Goal: Task Accomplishment & Management: Manage account settings

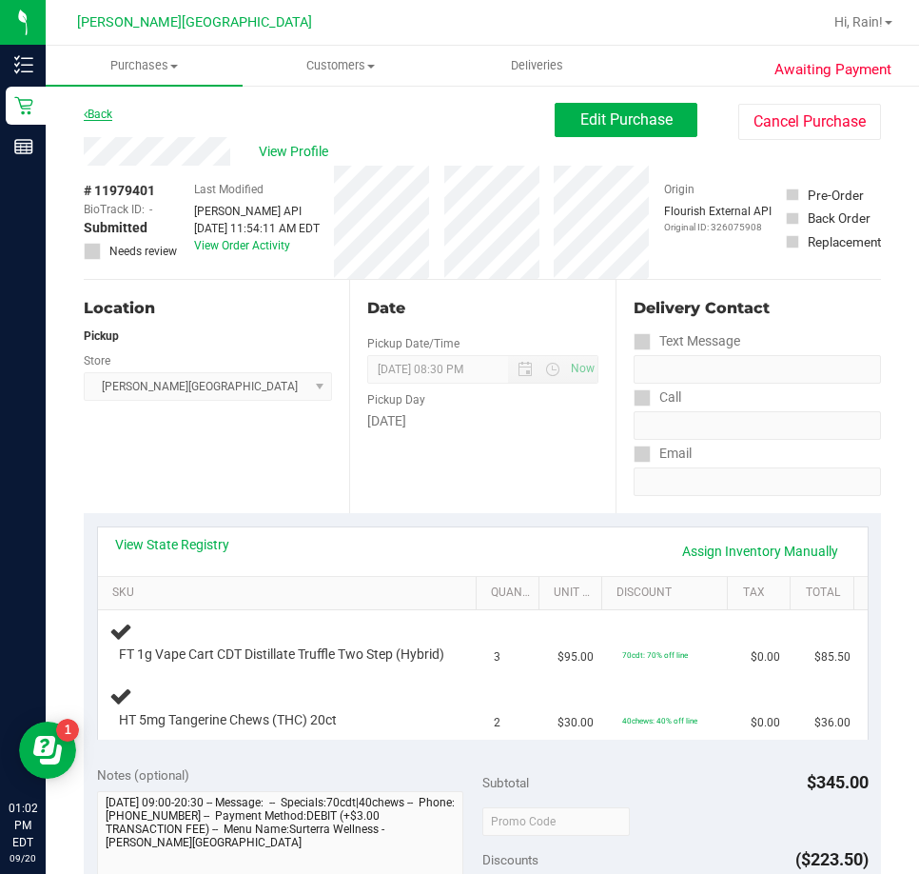
click at [89, 109] on link "Back" at bounding box center [98, 114] width 29 height 13
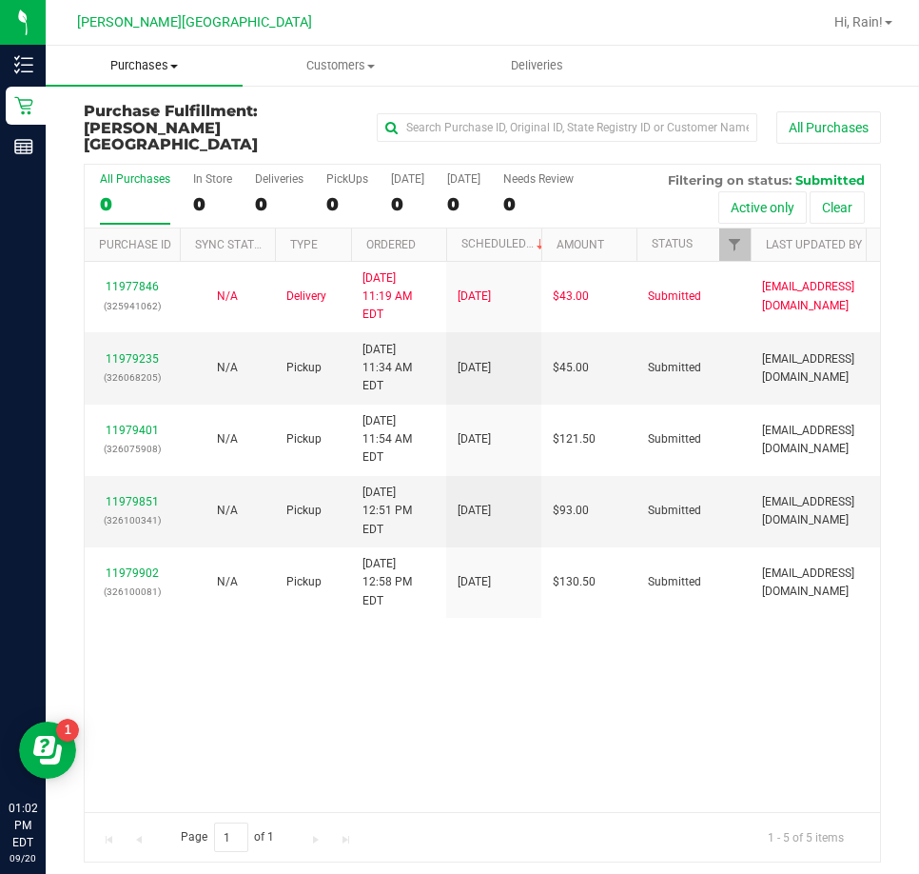
click at [167, 65] on span "Purchases" at bounding box center [144, 65] width 197 height 17
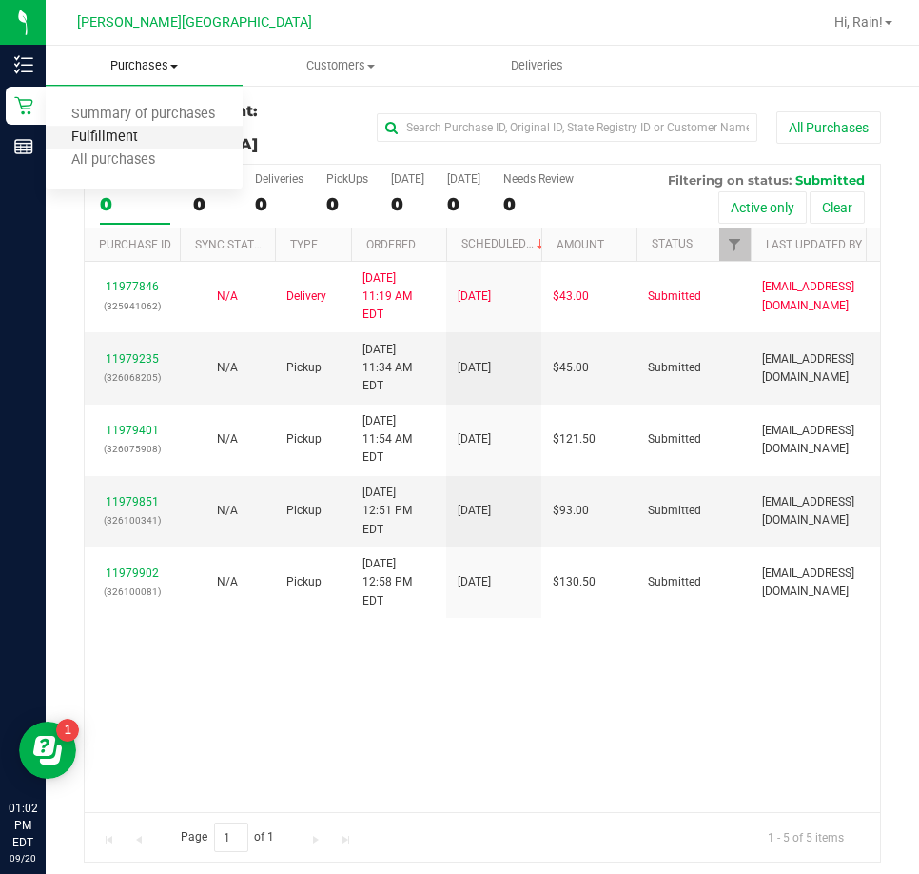
click at [132, 141] on span "Fulfillment" at bounding box center [105, 137] width 118 height 16
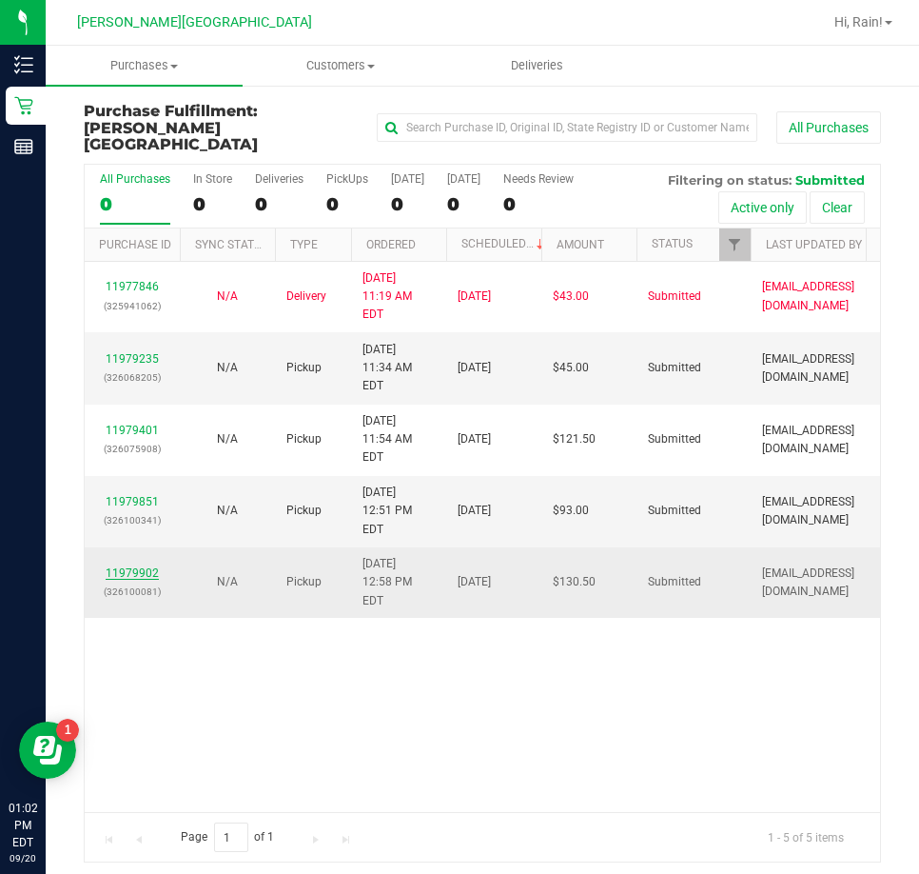
click at [138, 564] on div "11979902 (326100081)" at bounding box center [132, 582] width 72 height 36
click at [137, 566] on link "11979902" at bounding box center [132, 572] width 53 height 13
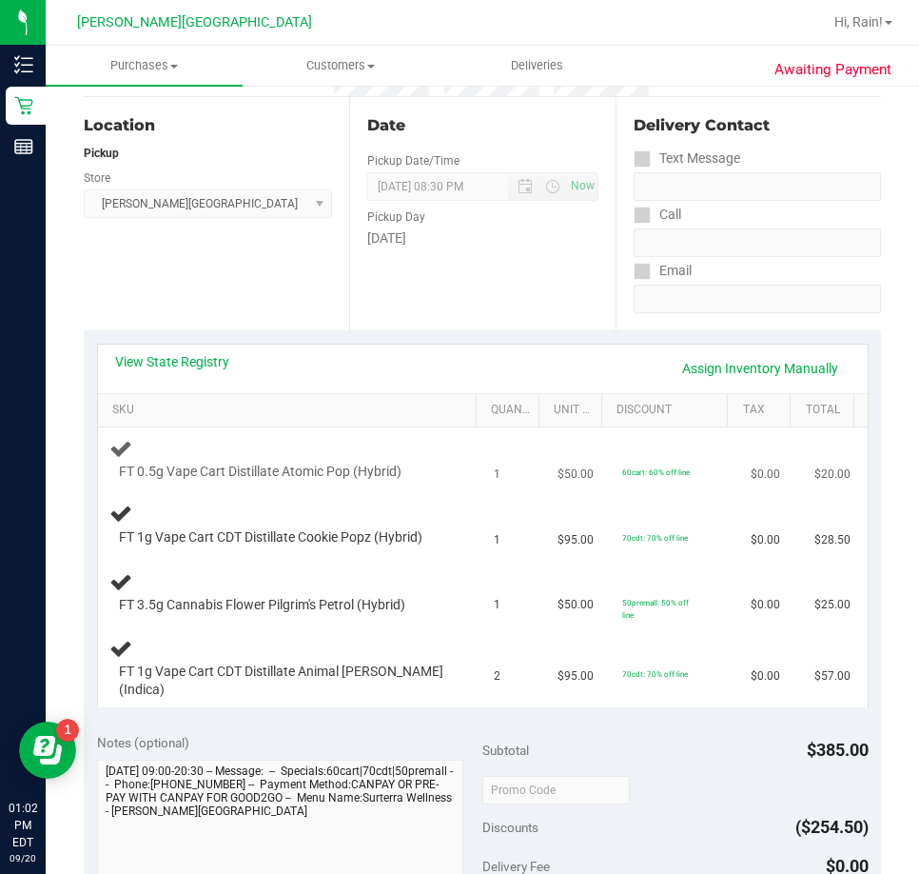
scroll to position [190, 0]
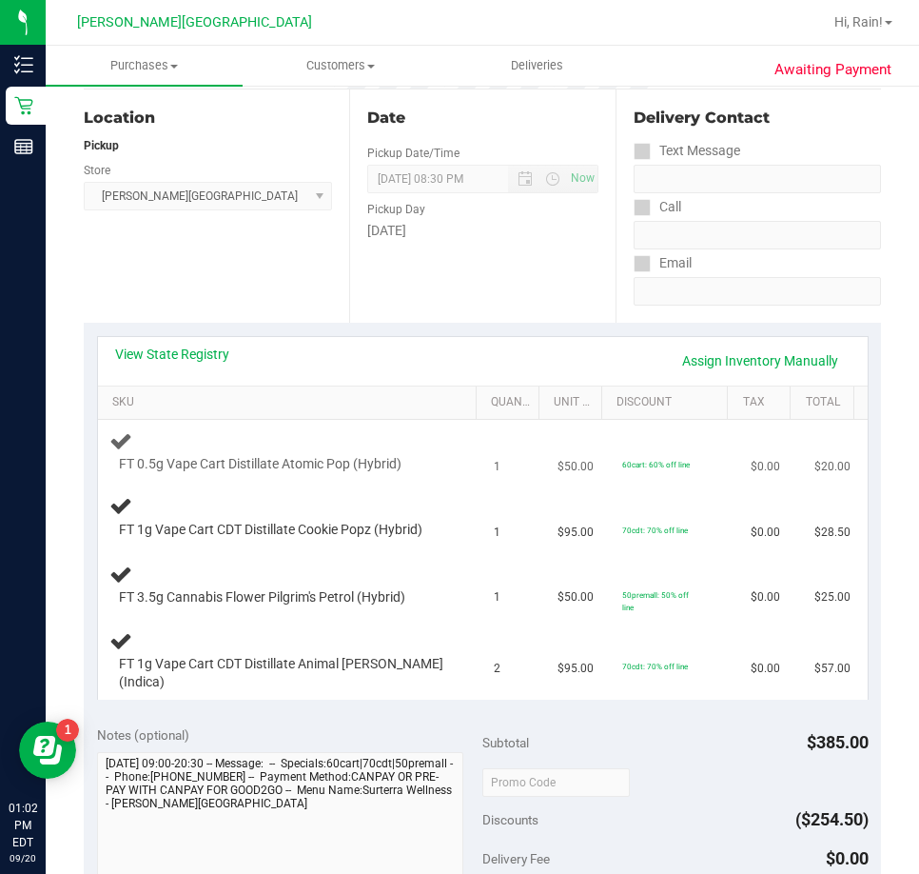
click at [216, 459] on span "FT 0.5g Vape Cart Distillate Atomic Pop (Hybrid)" at bounding box center [260, 464] width 283 height 18
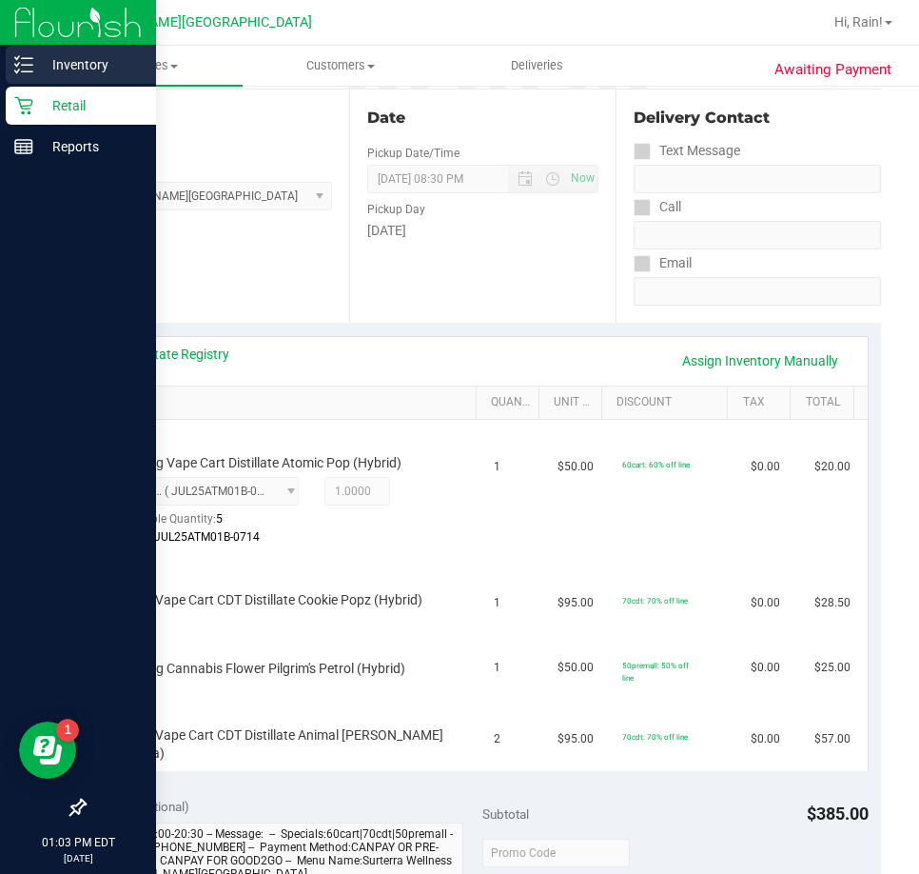
click at [27, 60] on icon at bounding box center [23, 64] width 19 height 19
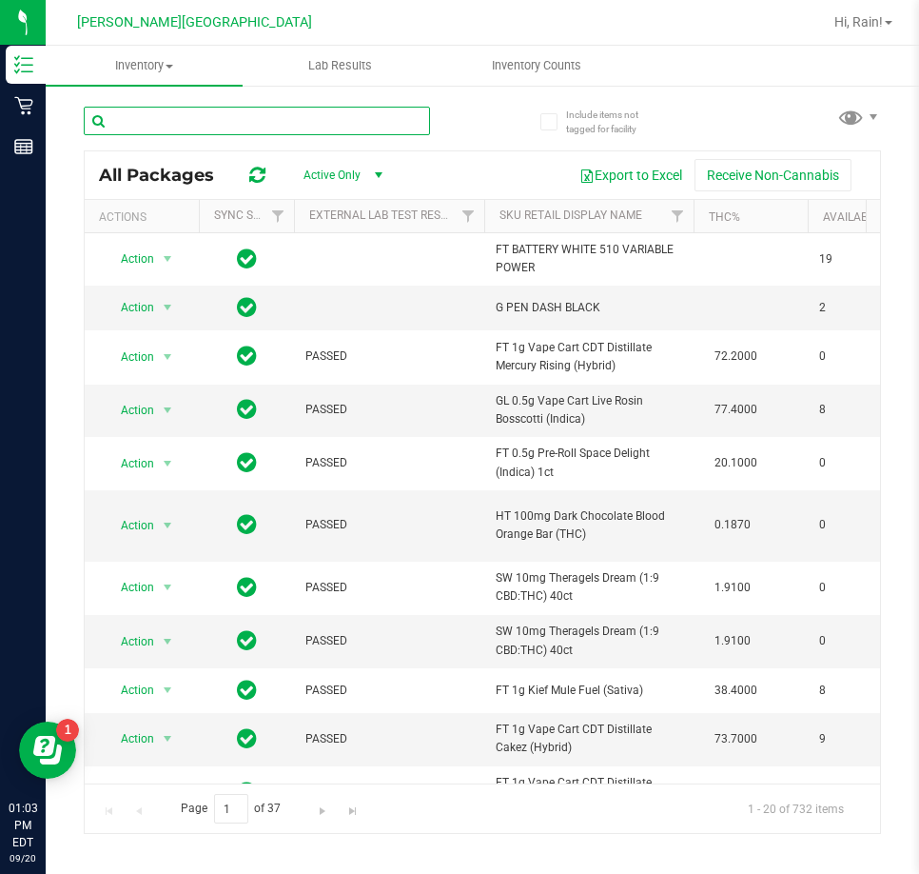
drag, startPoint x: 387, startPoint y: 129, endPoint x: 379, endPoint y: 133, distance: 9.8
click at [383, 132] on input "text" at bounding box center [257, 121] width 346 height 29
type input "pilgrim"
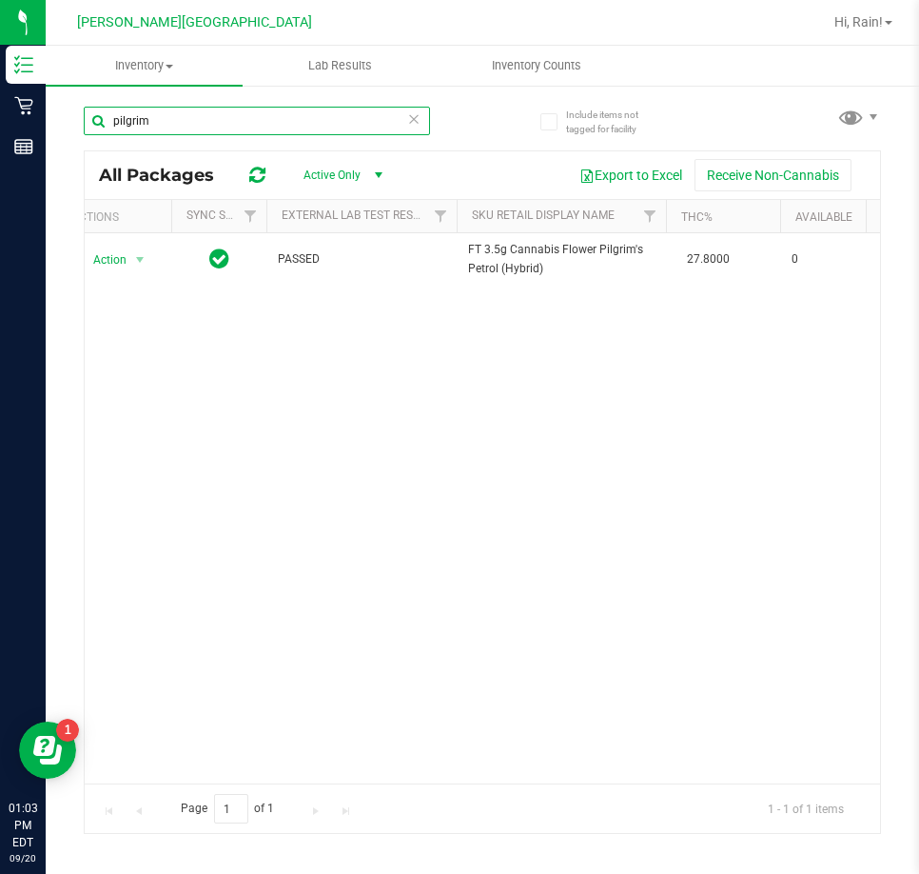
scroll to position [0, 24]
click at [366, 528] on div "Action Action Global inventory Package audit log Print package label Print prod…" at bounding box center [483, 508] width 796 height 550
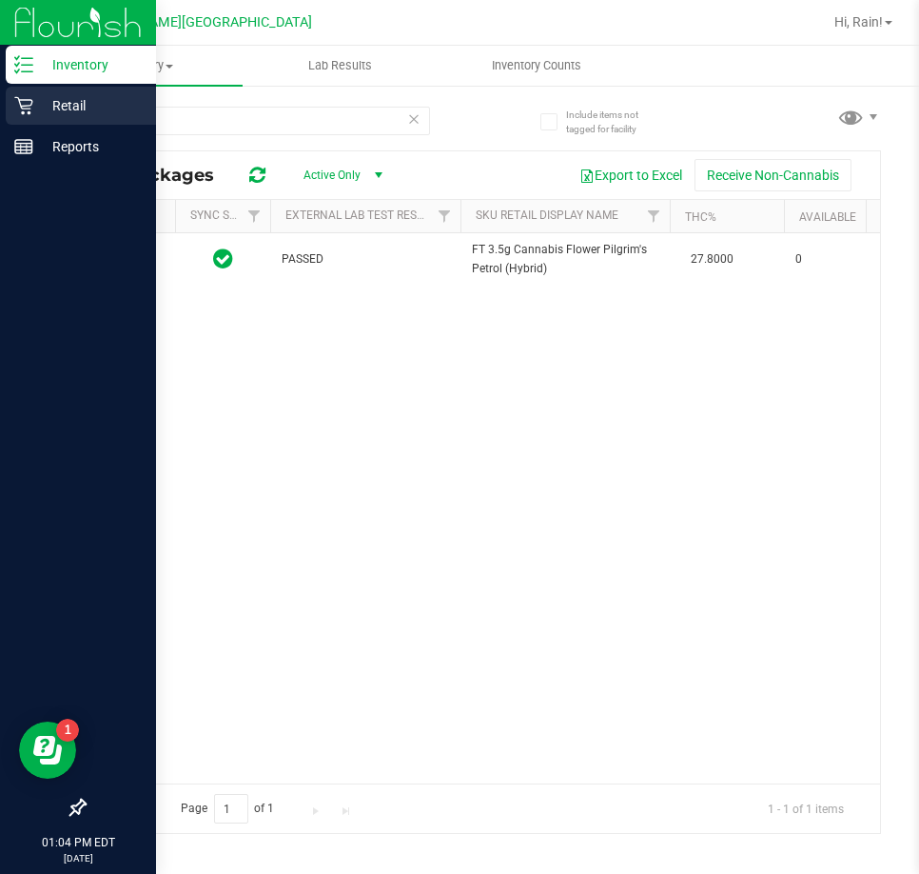
click at [20, 103] on icon at bounding box center [23, 105] width 19 height 19
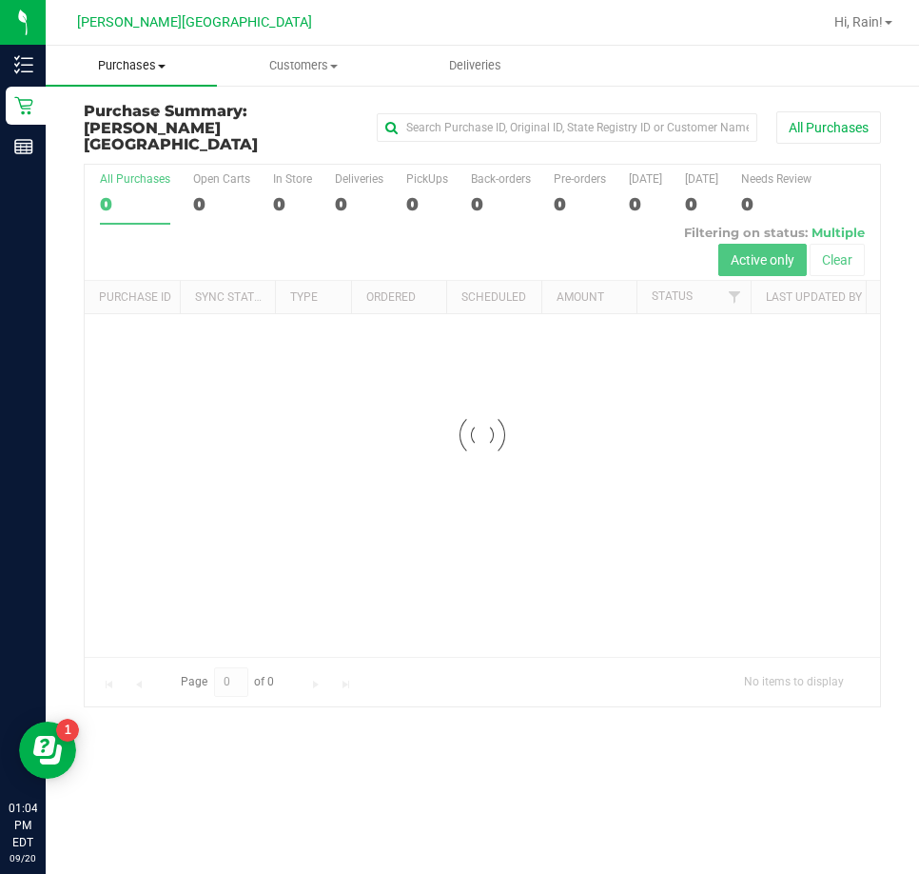
click at [141, 63] on span "Purchases" at bounding box center [131, 65] width 171 height 17
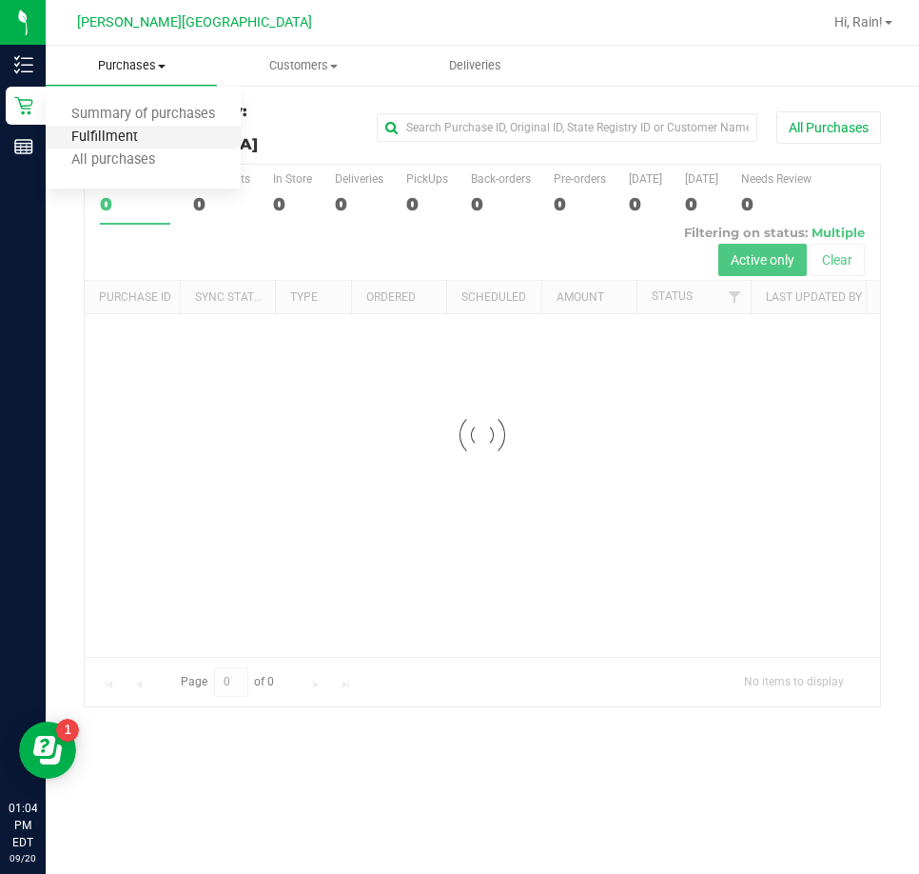
drag, startPoint x: 108, startPoint y: 138, endPoint x: 133, endPoint y: 134, distance: 26.0
click at [109, 137] on span "Fulfillment" at bounding box center [105, 137] width 118 height 16
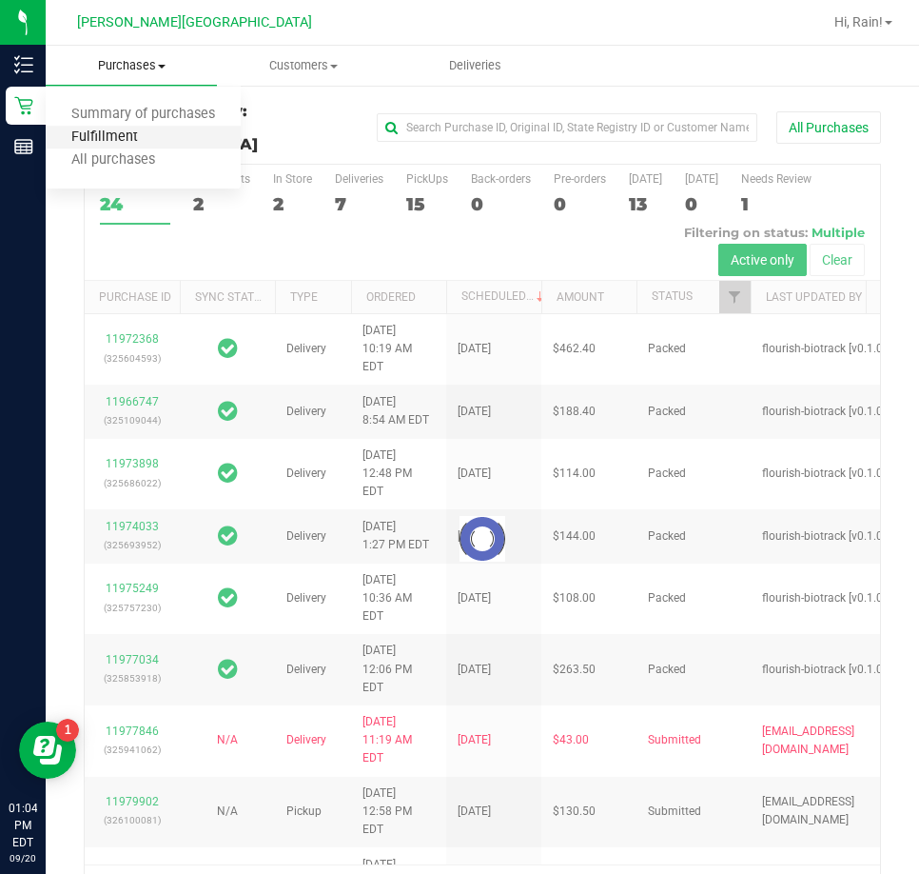
click at [153, 134] on span "Fulfillment" at bounding box center [105, 137] width 118 height 16
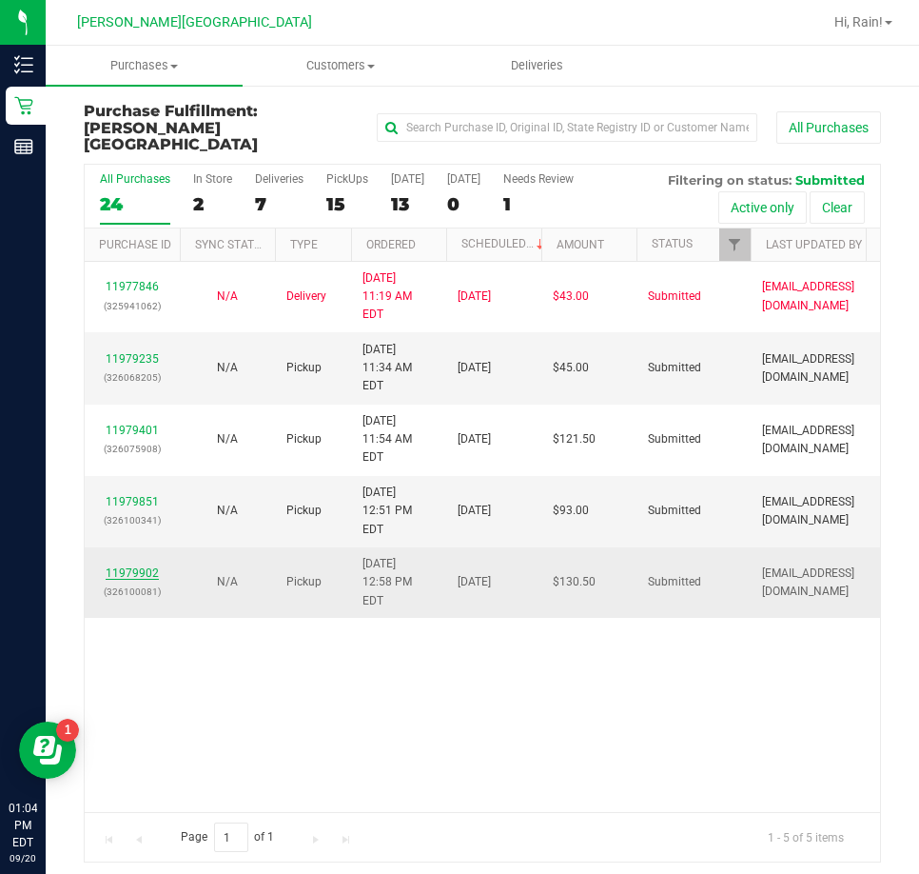
click at [115, 566] on link "11979902" at bounding box center [132, 572] width 53 height 13
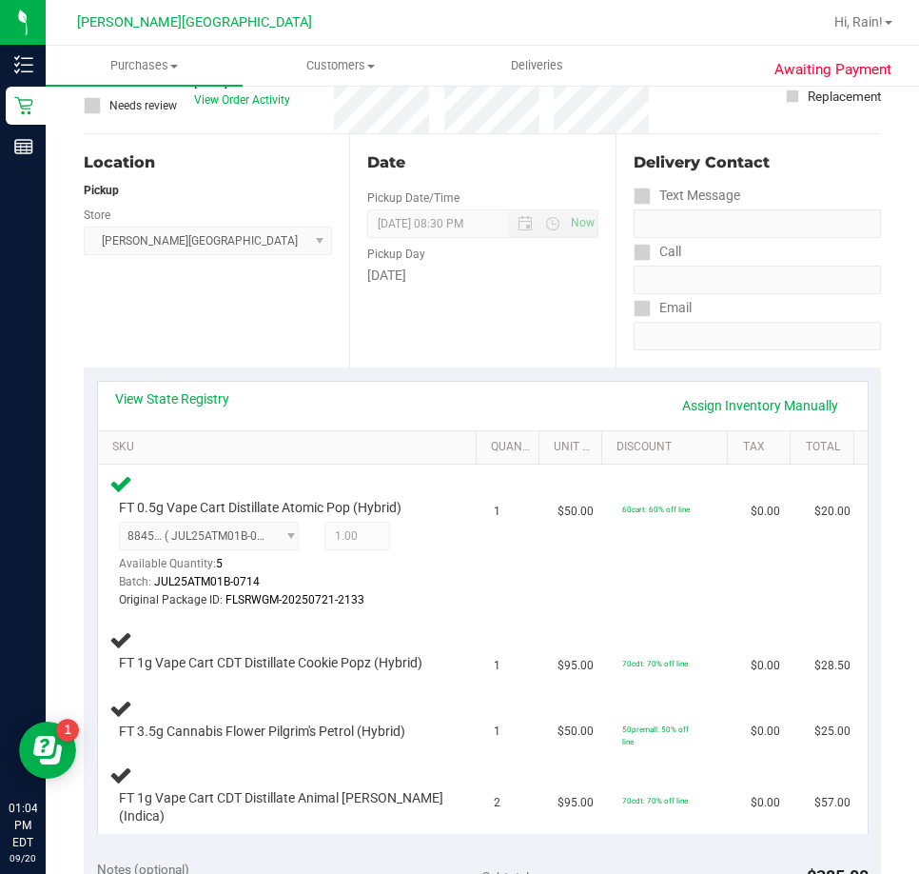
scroll to position [190, 0]
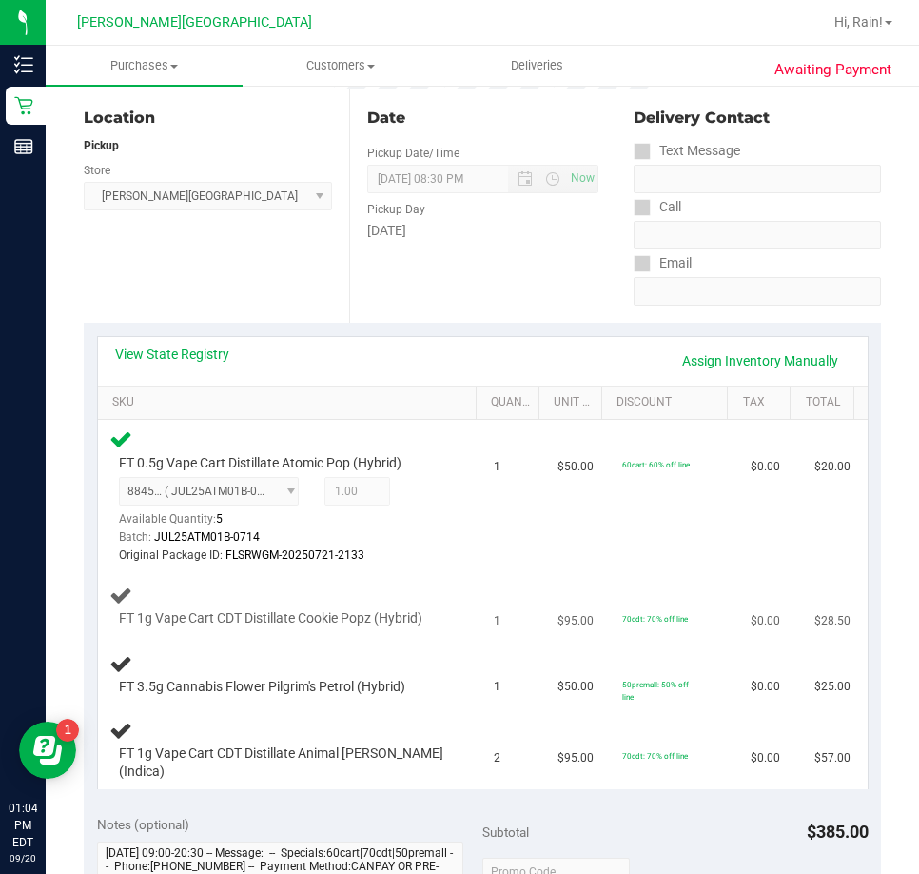
click at [240, 613] on span "FT 1g Vape Cart CDT Distillate Cookie Popz (Hybrid)" at bounding box center [271, 618] width 304 height 18
click at [246, 757] on span "FT 1g Vape Cart CDT Distillate Animal [PERSON_NAME] (Indica)" at bounding box center [282, 762] width 326 height 36
click at [246, 756] on span "FT 1g Vape Cart CDT Distillate Animal [PERSON_NAME] (Indica)" at bounding box center [282, 762] width 326 height 36
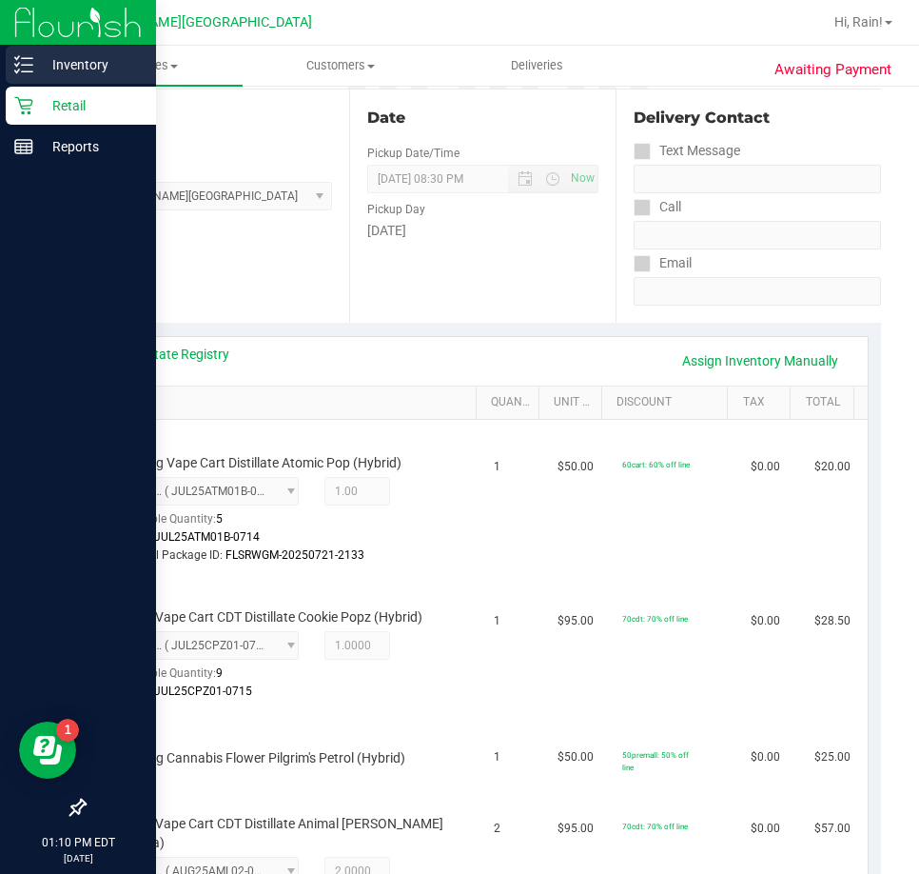
drag, startPoint x: 77, startPoint y: 66, endPoint x: 115, endPoint y: 63, distance: 38.2
click at [77, 66] on p "Inventory" at bounding box center [90, 64] width 114 height 23
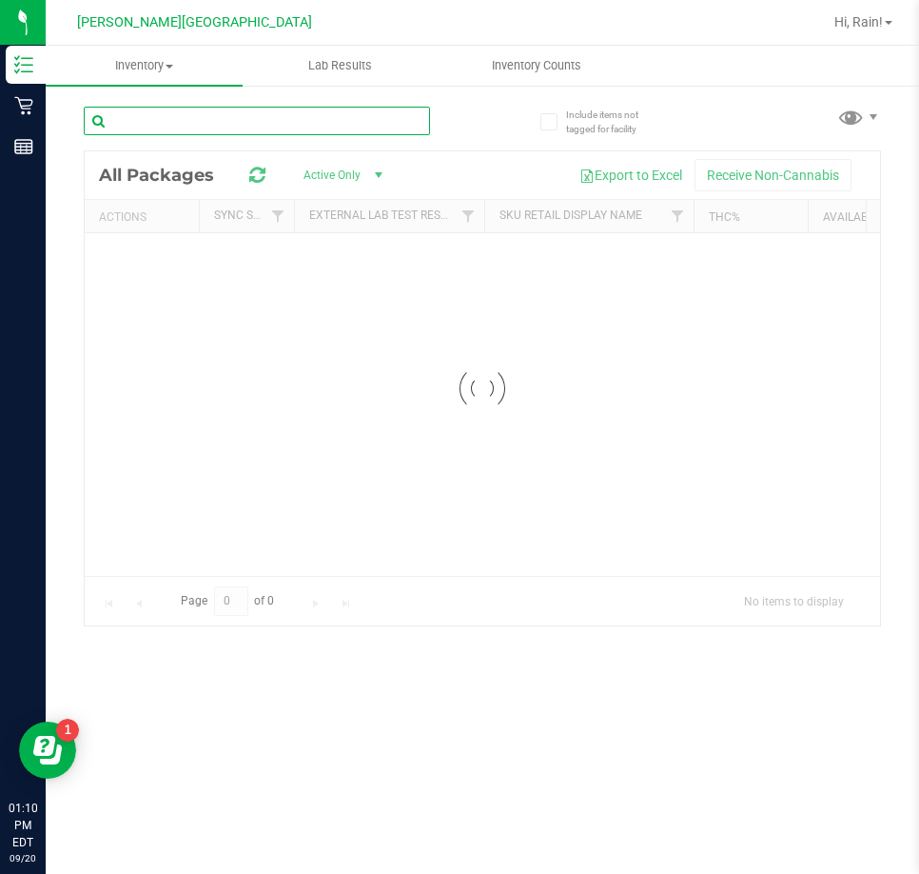
click at [258, 128] on input "text" at bounding box center [257, 121] width 346 height 29
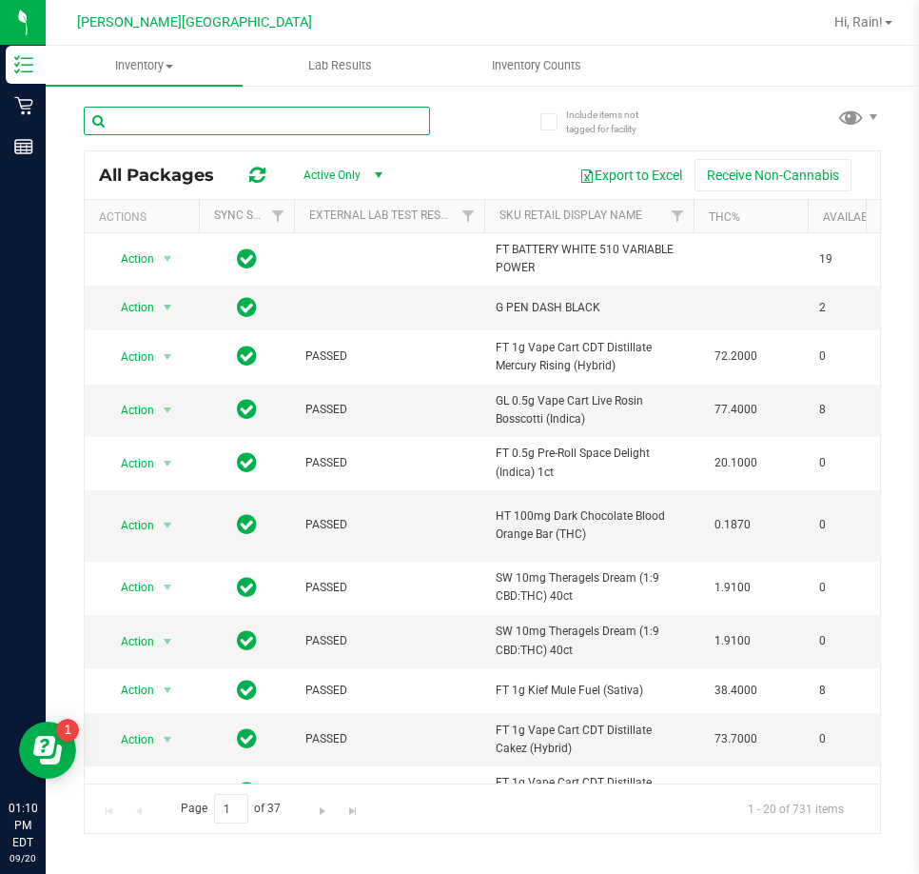
click at [169, 122] on input "text" at bounding box center [257, 121] width 346 height 29
type input "pkt"
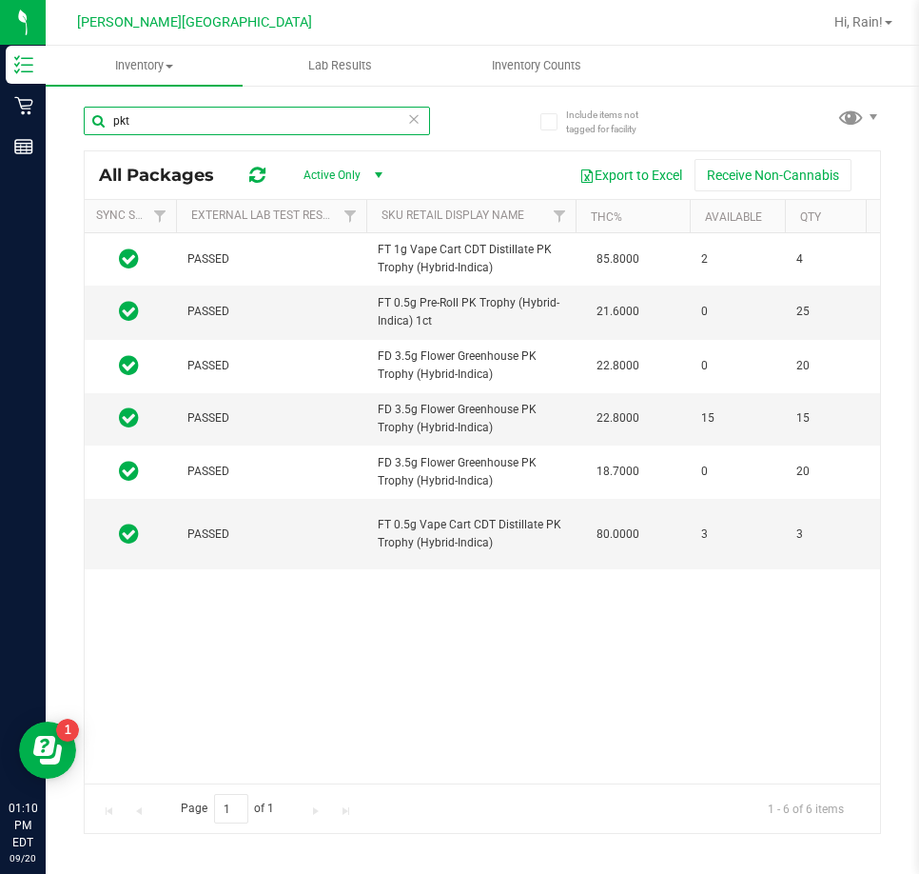
scroll to position [0, 129]
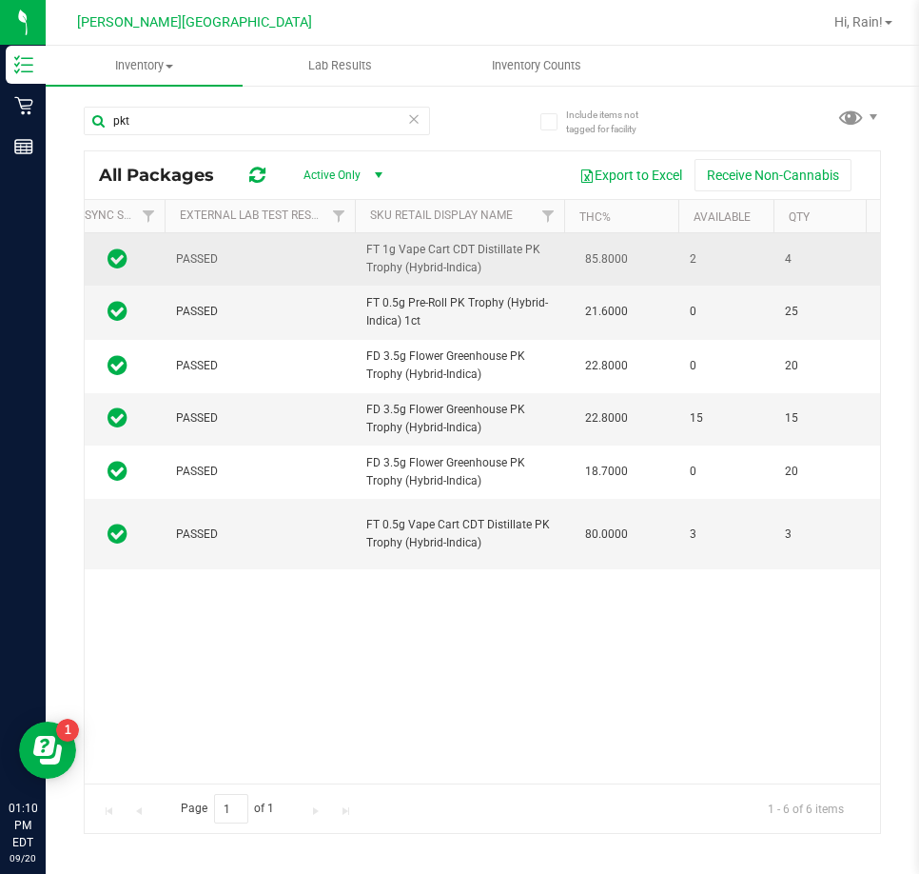
click at [722, 254] on span "2" at bounding box center [726, 259] width 72 height 18
click at [477, 280] on td "FT 1g Vape Cart CDT Distillate PK Trophy (Hybrid-Indica)" at bounding box center [459, 259] width 209 height 52
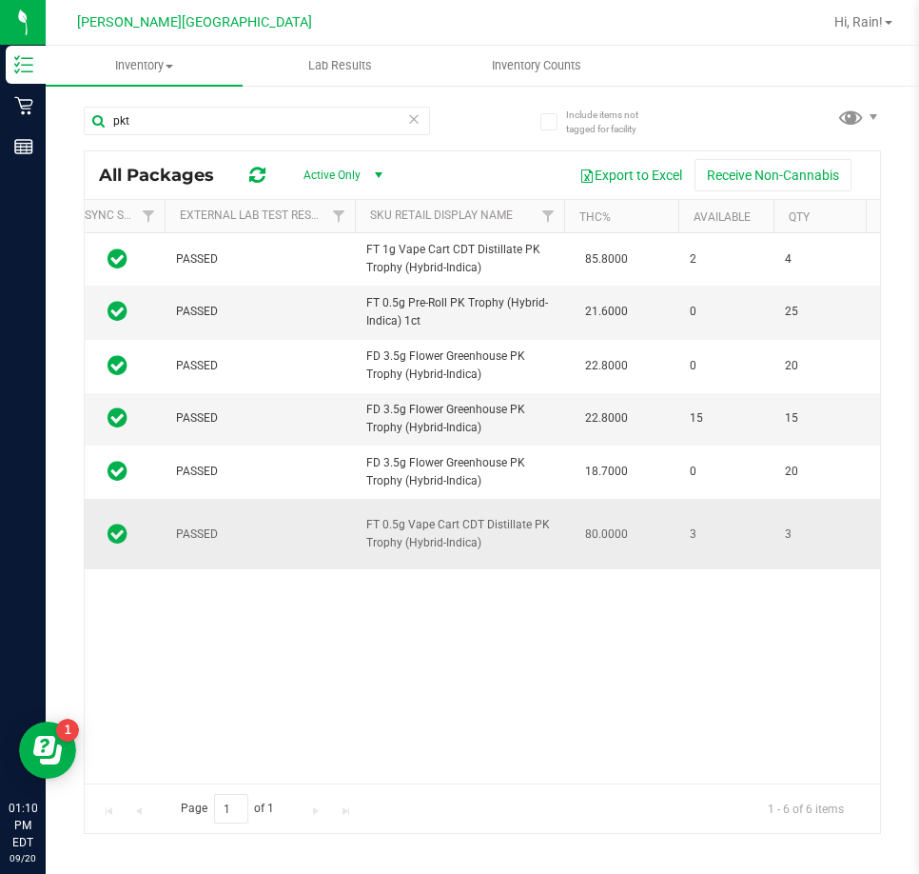
click at [455, 511] on td "FT 0.5g Vape Cart CDT Distillate PK Trophy (Hybrid-Indica)" at bounding box center [459, 534] width 209 height 70
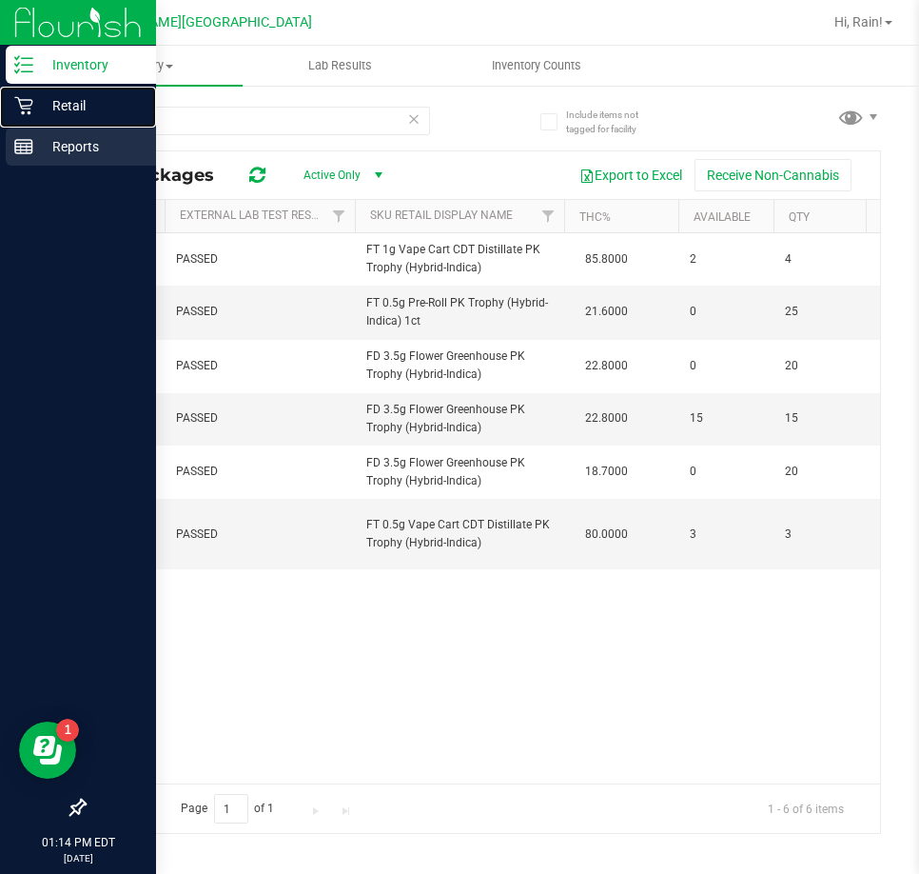
drag, startPoint x: 99, startPoint y: 101, endPoint x: 135, endPoint y: 129, distance: 45.5
click at [100, 101] on p "Retail" at bounding box center [90, 105] width 114 height 23
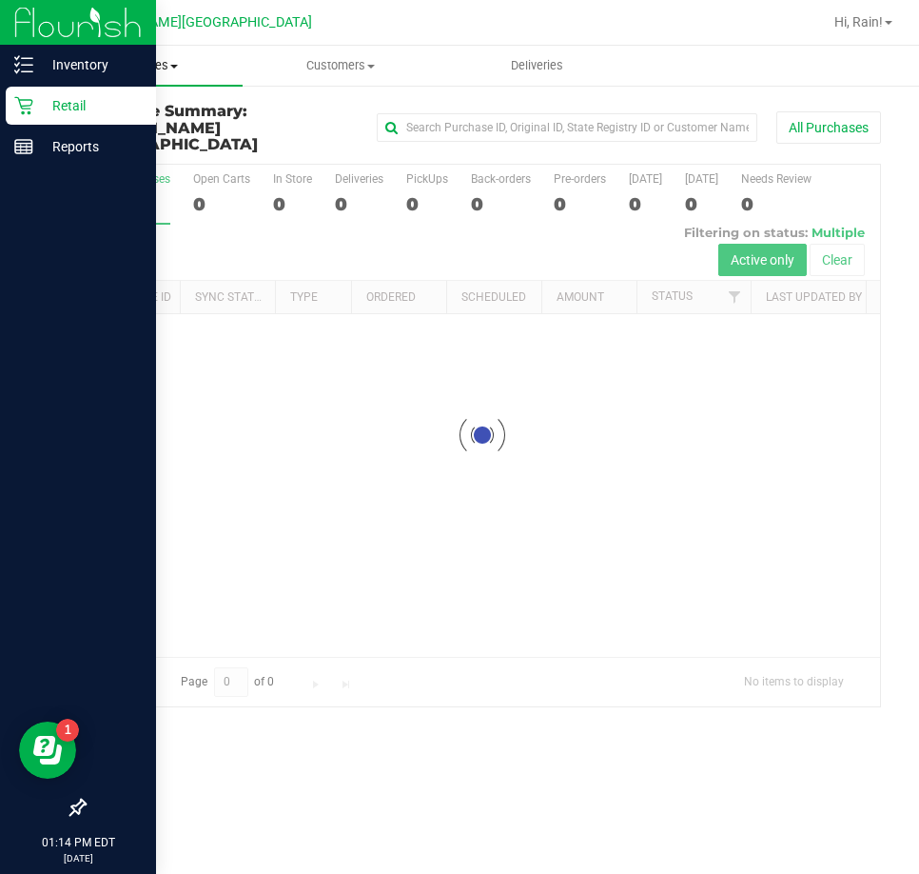
click at [145, 57] on span "Purchases" at bounding box center [144, 65] width 197 height 17
click at [132, 127] on li "Fulfillment" at bounding box center [144, 138] width 197 height 23
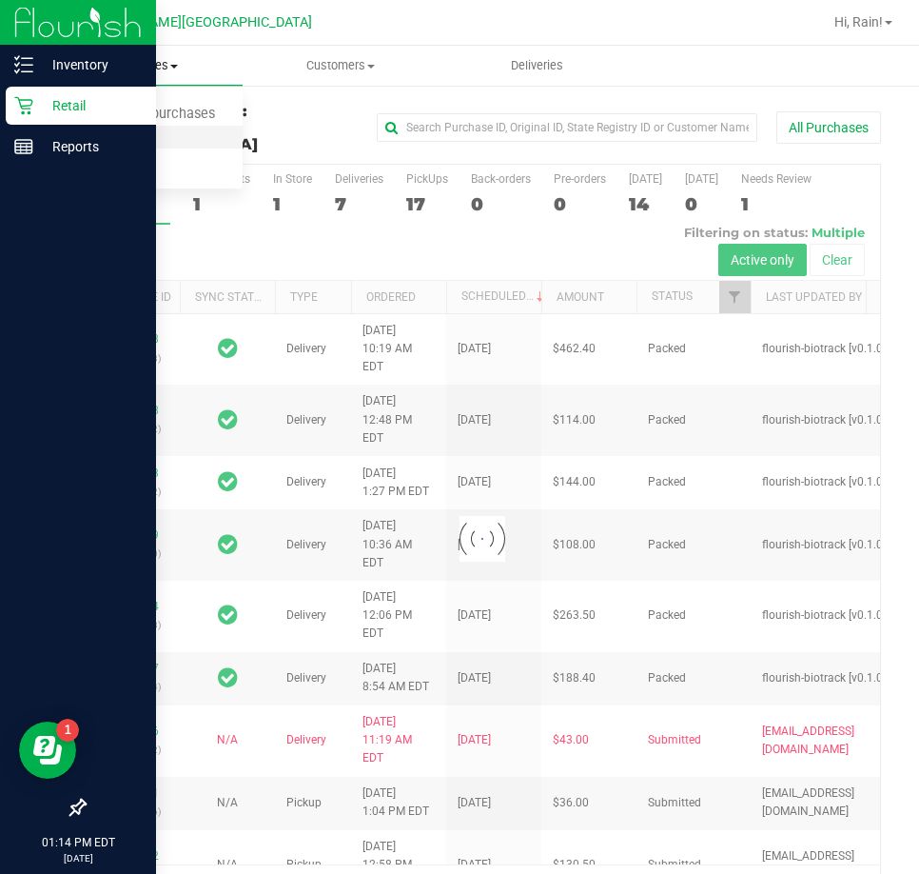
click at [133, 127] on li "Fulfillment" at bounding box center [144, 138] width 197 height 23
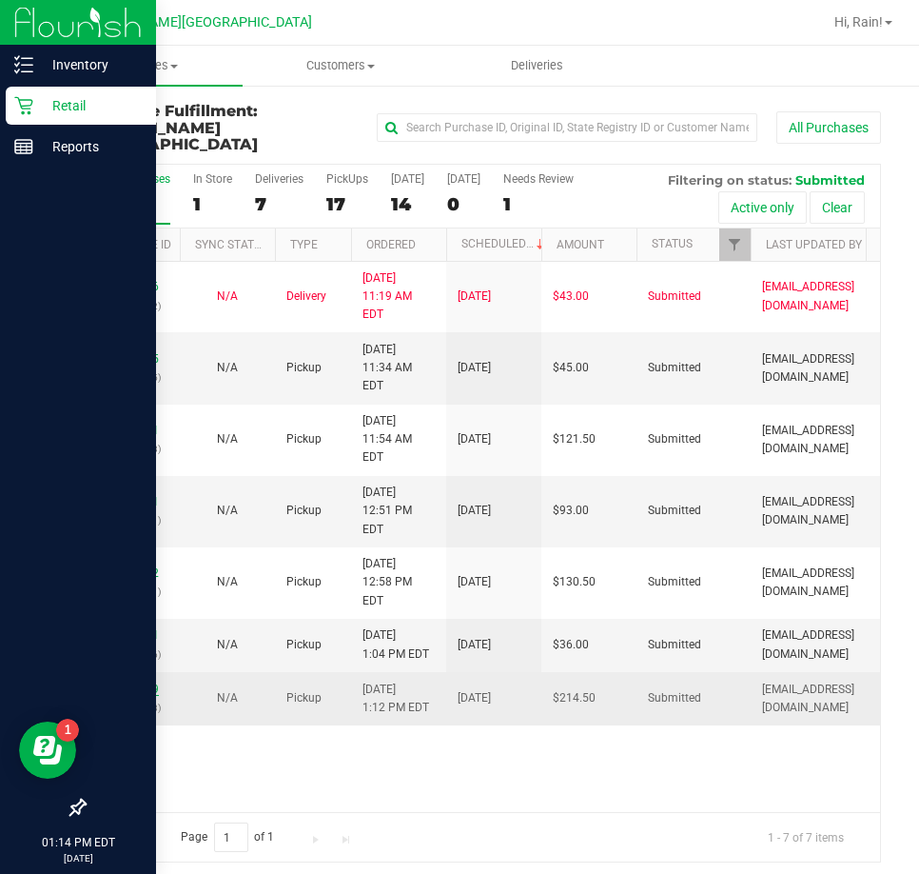
click at [145, 682] on link "11980019" at bounding box center [132, 688] width 53 height 13
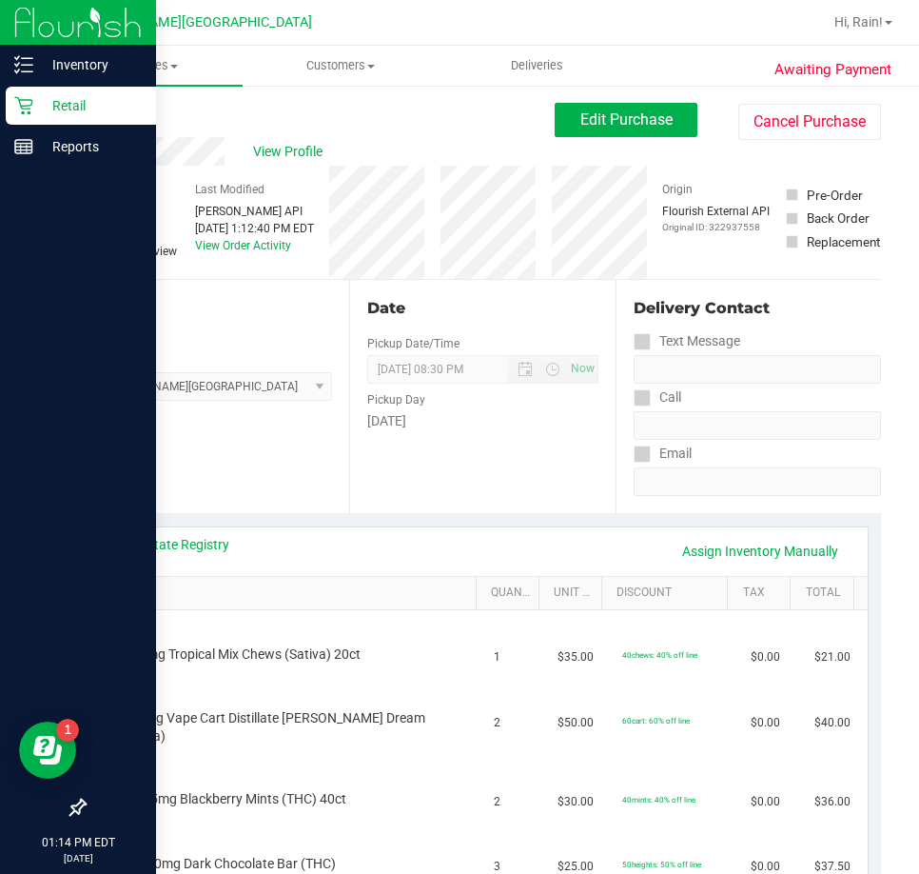
click at [108, 115] on link "Back" at bounding box center [98, 114] width 29 height 13
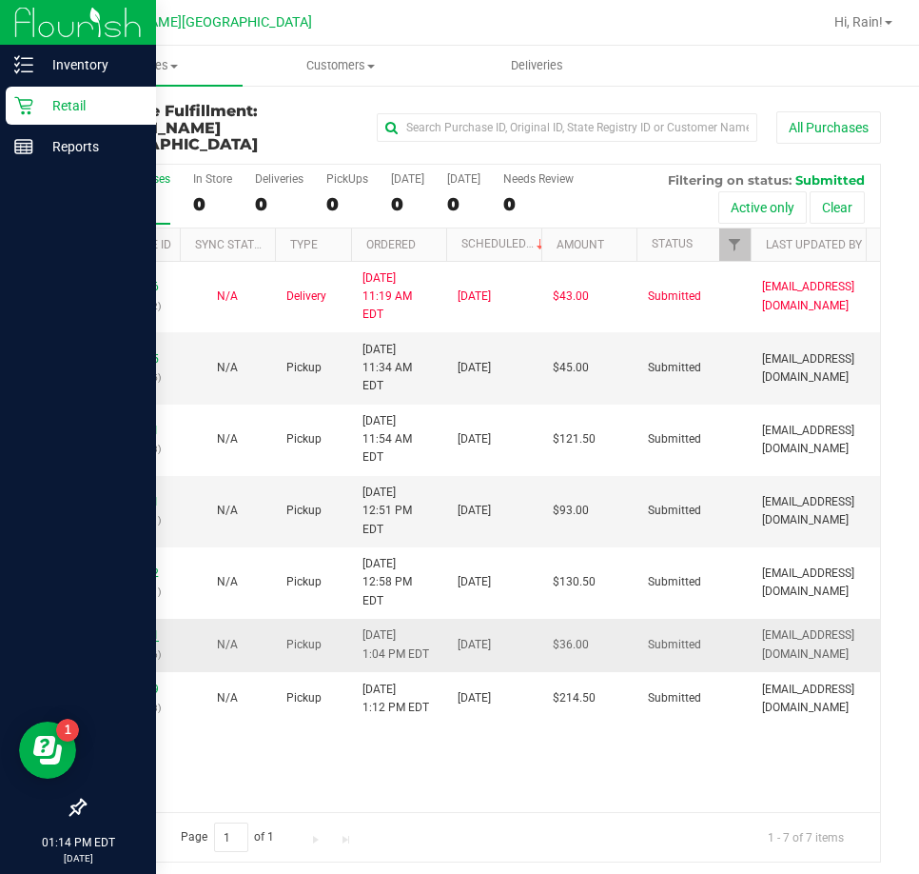
click at [139, 628] on link "11979951" at bounding box center [132, 634] width 53 height 13
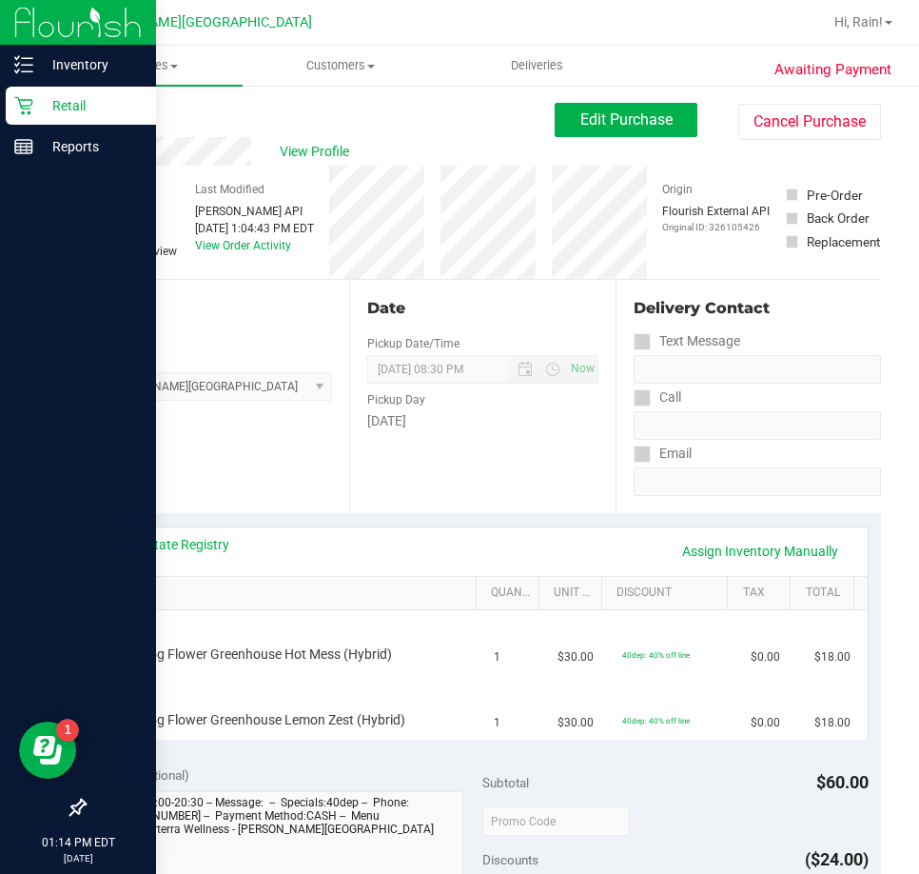
click at [101, 111] on link "Back" at bounding box center [98, 114] width 29 height 13
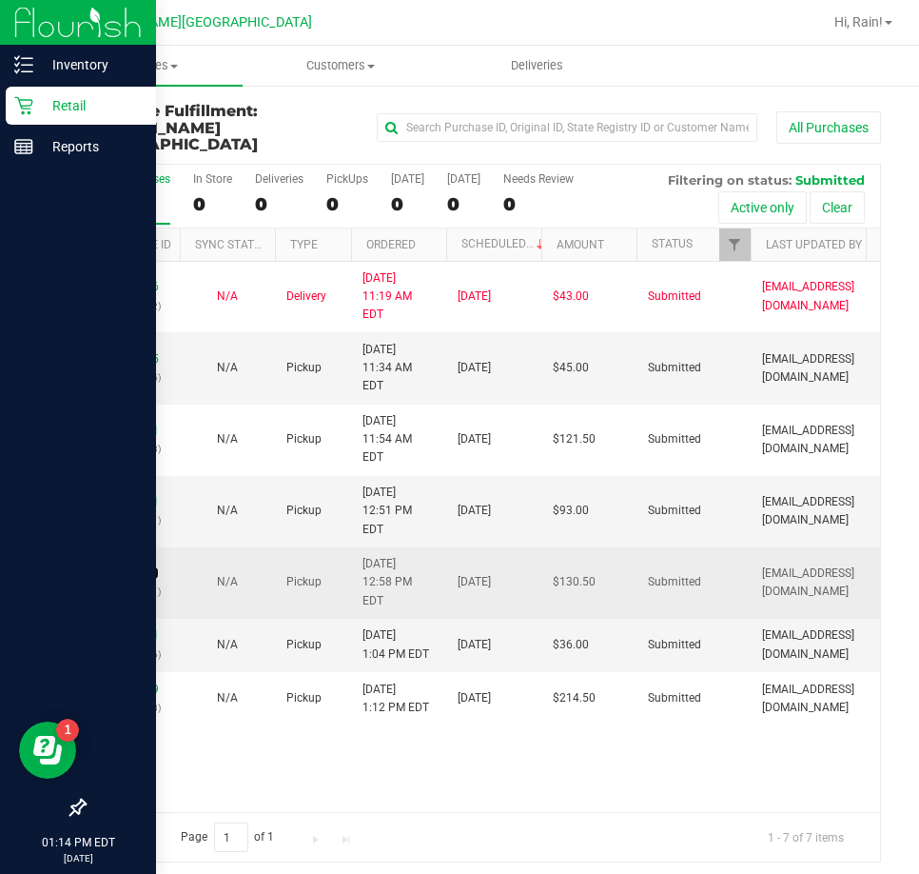
click at [132, 564] on div "11979902 (326100081)" at bounding box center [132, 582] width 72 height 36
click at [134, 566] on link "11979902" at bounding box center [132, 572] width 53 height 13
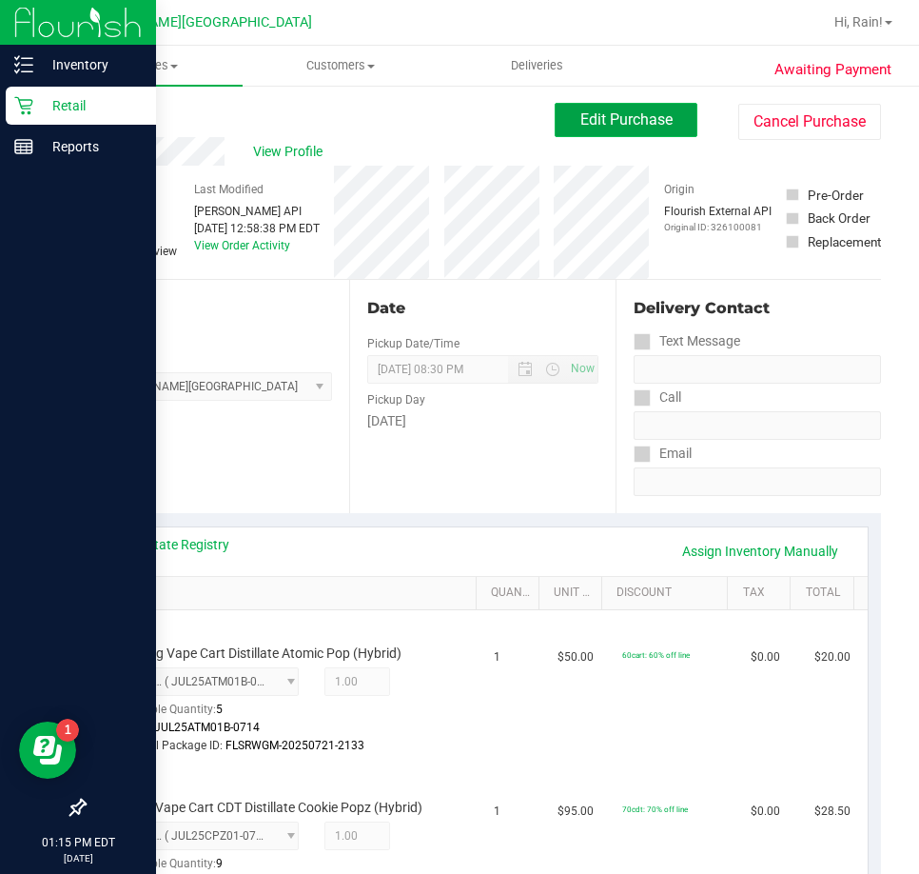
click at [632, 121] on span "Edit Purchase" at bounding box center [627, 119] width 92 height 18
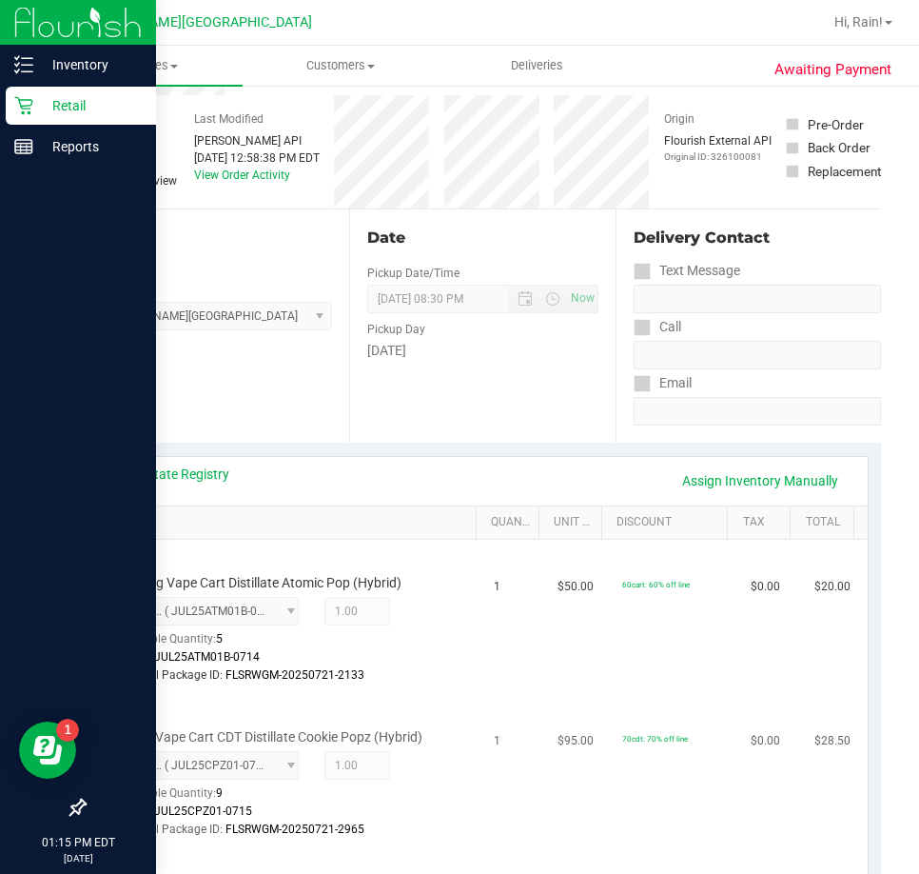
scroll to position [190, 0]
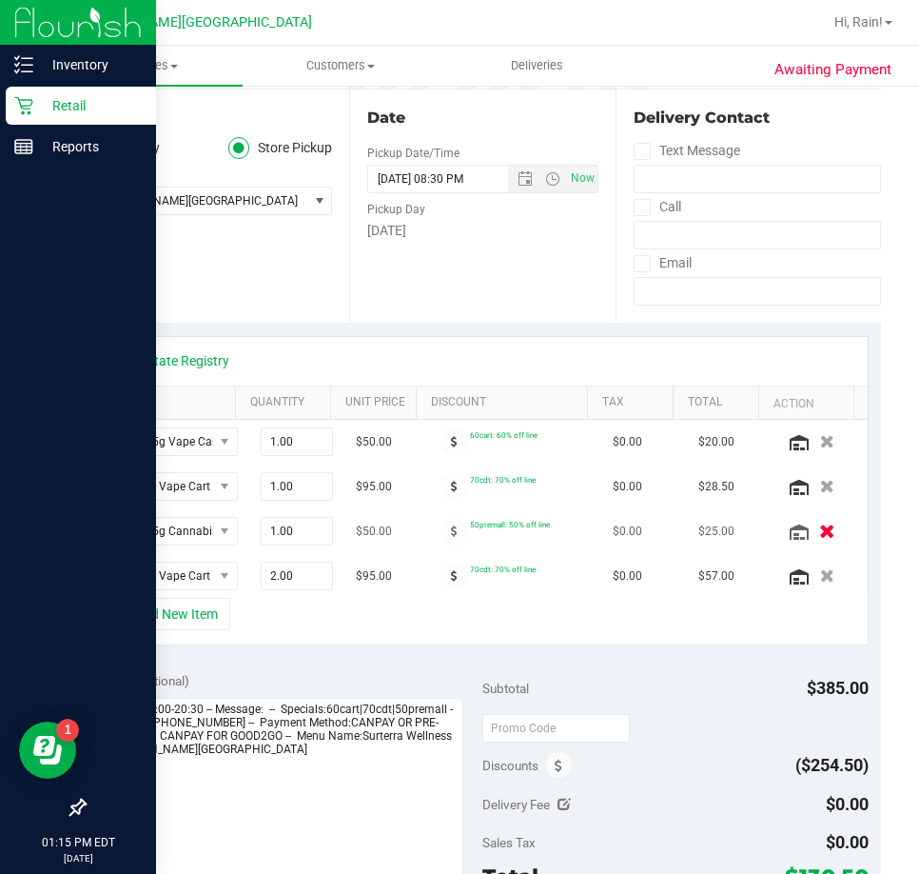
click at [820, 530] on icon "button" at bounding box center [828, 531] width 16 height 14
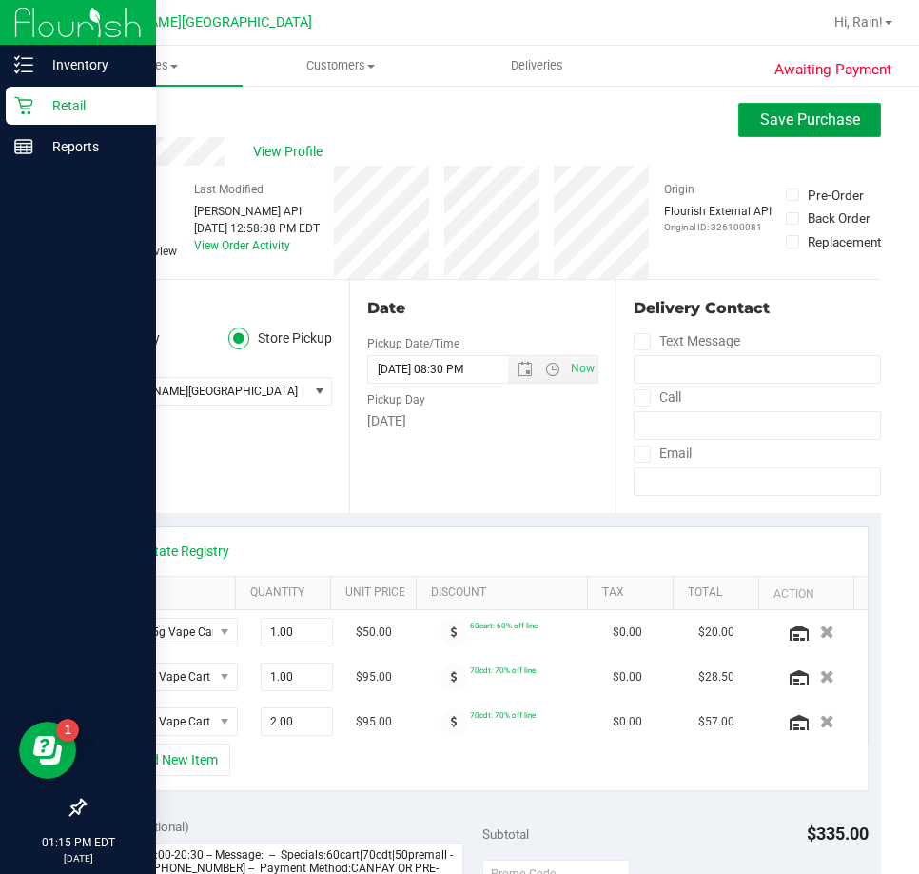
click at [797, 113] on span "Save Purchase" at bounding box center [811, 119] width 100 height 18
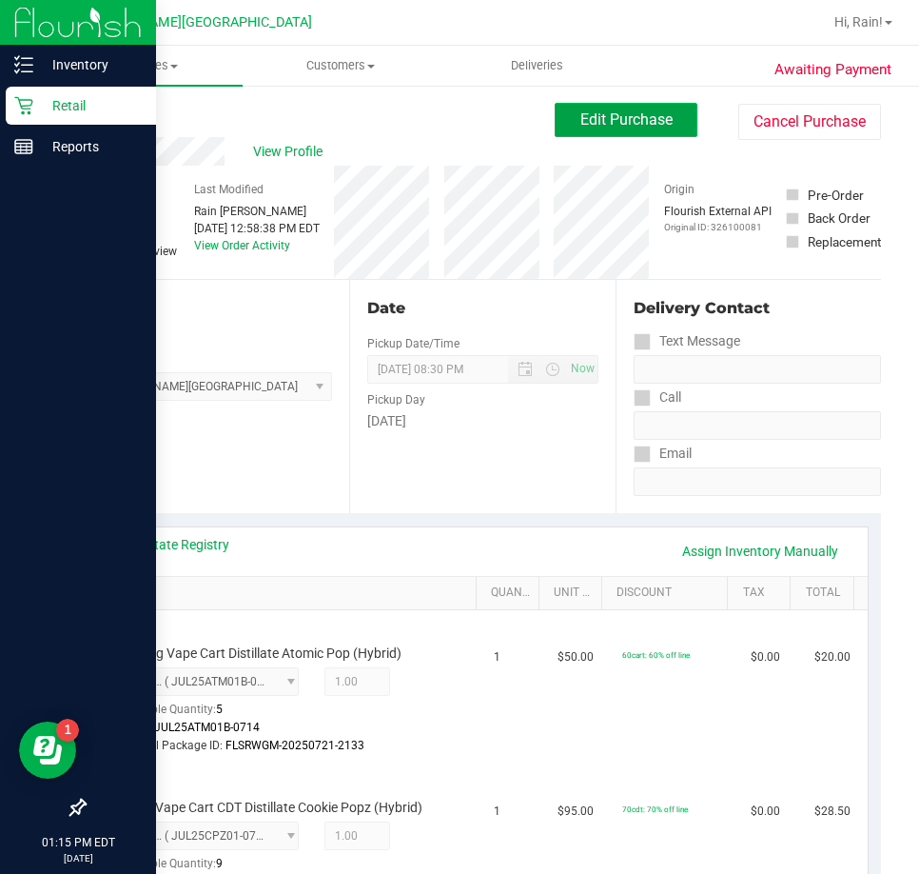
click at [603, 119] on span "Edit Purchase" at bounding box center [627, 119] width 92 height 18
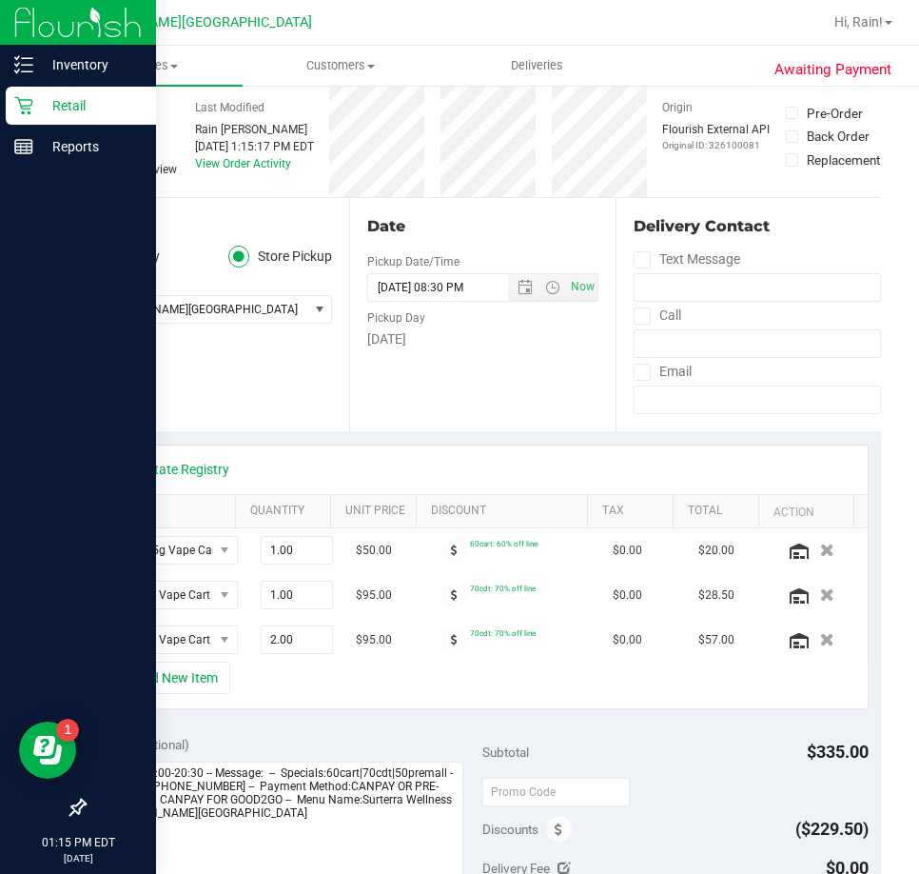
scroll to position [190, 0]
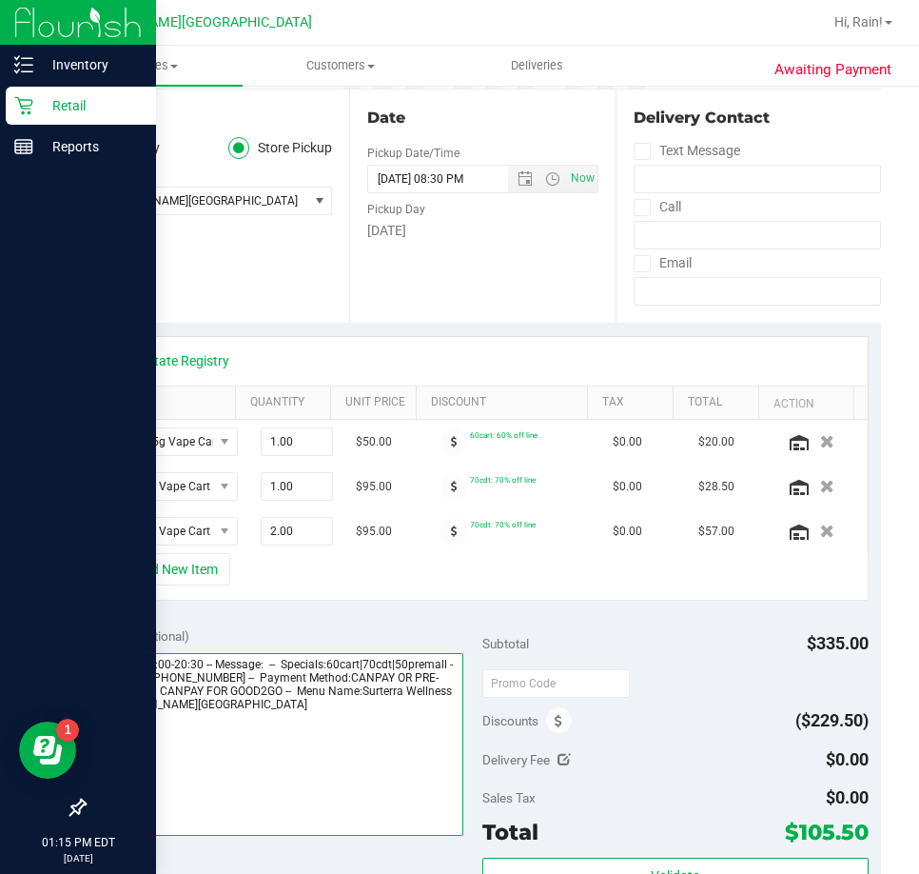
click at [354, 692] on textarea at bounding box center [280, 744] width 367 height 183
click at [361, 722] on textarea at bounding box center [280, 744] width 367 height 183
drag, startPoint x: 131, startPoint y: 725, endPoint x: 121, endPoint y: 737, distance: 15.5
click at [121, 737] on textarea at bounding box center [280, 744] width 367 height 183
click at [129, 735] on textarea at bounding box center [280, 744] width 367 height 183
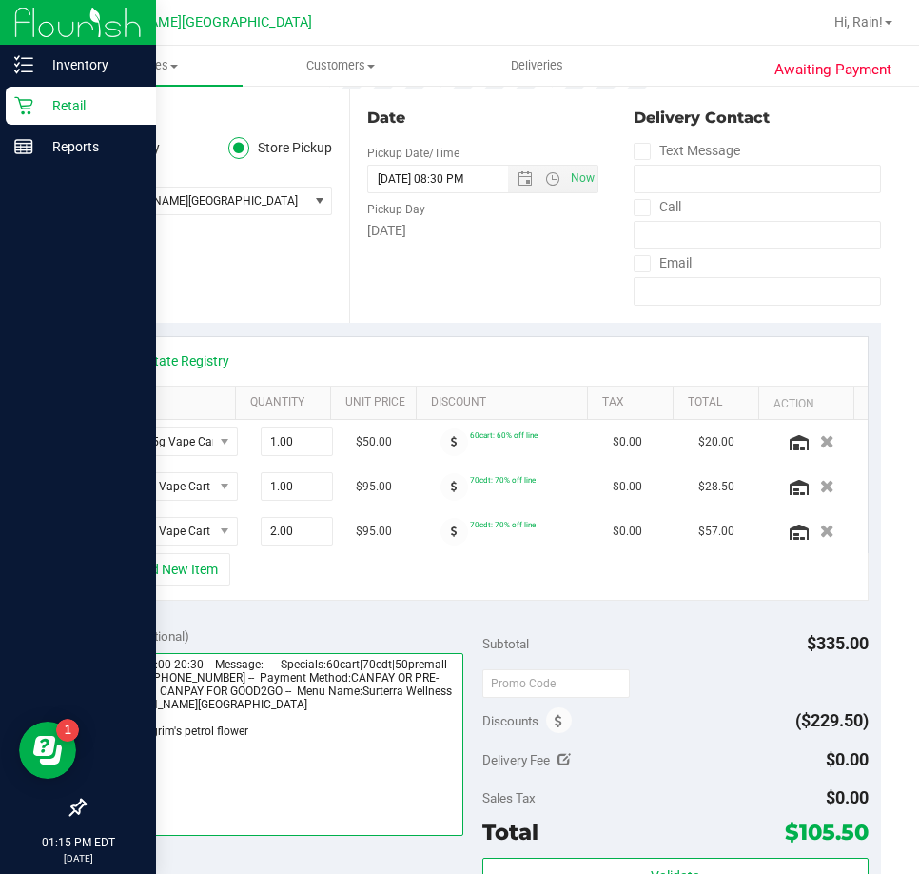
drag, startPoint x: 131, startPoint y: 734, endPoint x: 107, endPoint y: 733, distance: 24.8
click at [107, 733] on textarea at bounding box center [280, 744] width 367 height 183
click at [133, 724] on textarea at bounding box center [280, 744] width 367 height 183
drag, startPoint x: 133, startPoint y: 724, endPoint x: 80, endPoint y: 748, distance: 58.4
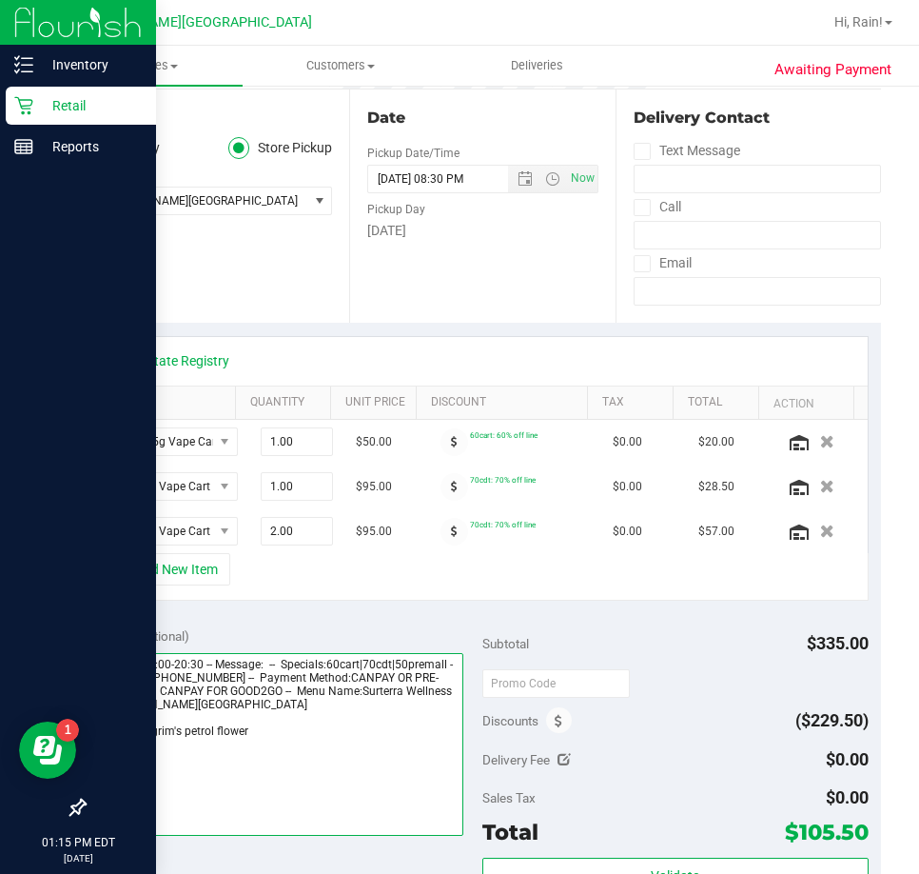
click at [81, 748] on div "Awaiting Payment Back Save Purchase View Profile # 11979902 BioTrack ID: - Subm…" at bounding box center [483, 691] width 874 height 1596
click at [278, 724] on textarea at bounding box center [280, 744] width 367 height 183
drag, startPoint x: 327, startPoint y: 734, endPoint x: 260, endPoint y: 734, distance: 67.6
click at [260, 734] on textarea at bounding box center [280, 744] width 367 height 183
drag, startPoint x: 153, startPoint y: 737, endPoint x: 14, endPoint y: 23, distance: 727.3
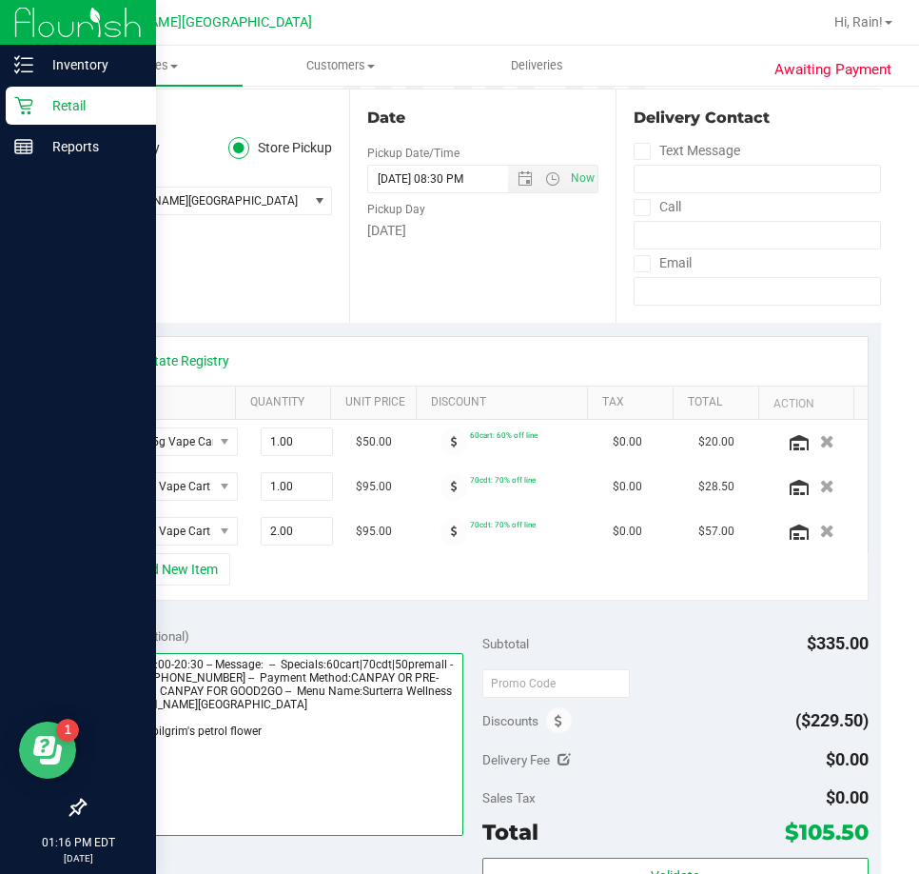
click at [3, 744] on div "Inventory Retail Reports 01:16 PM EDT [DATE] 09/20 [PERSON_NAME][GEOGRAPHIC_DAT…" at bounding box center [459, 437] width 919 height 874
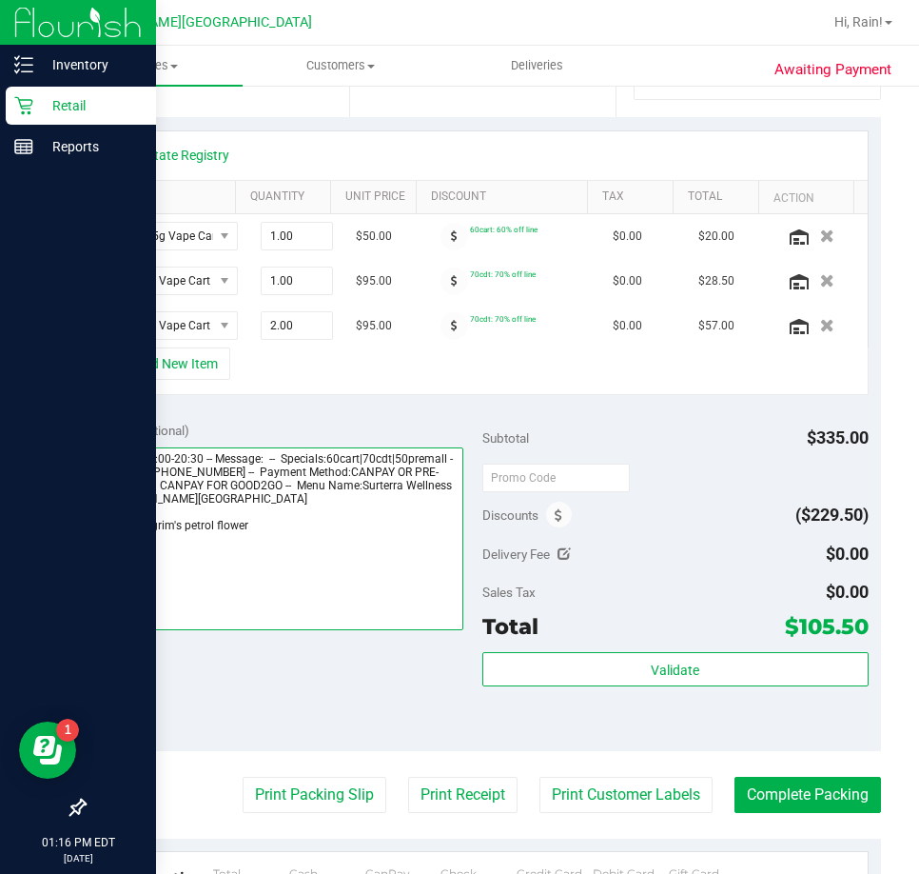
scroll to position [476, 0]
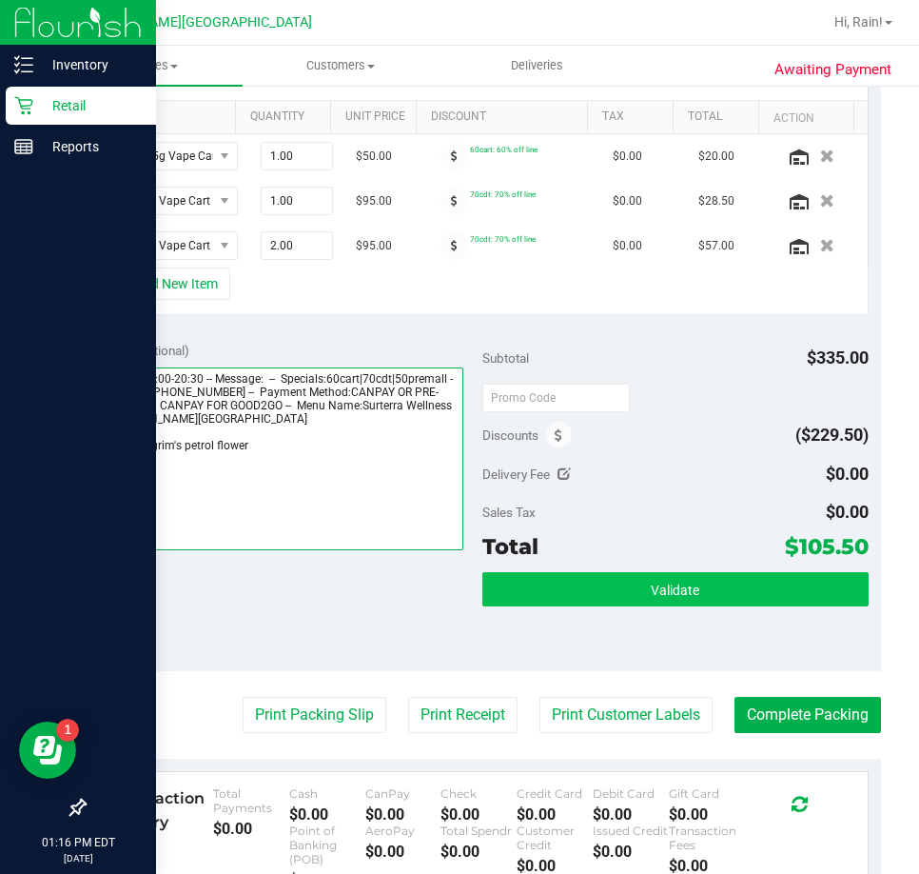
type textarea "[DATE] 09:00-20:30 -- Message: -- Specials:60cart|70cdt|50premall -- Phone:[PHO…"
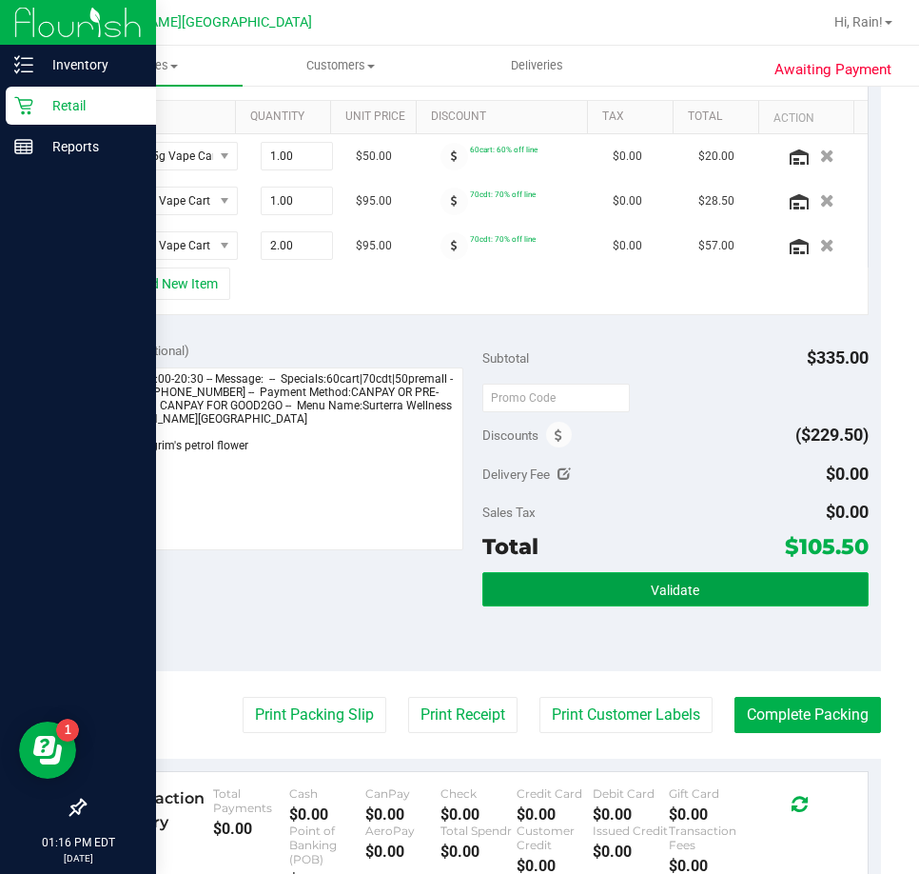
click at [731, 588] on button "Validate" at bounding box center [676, 589] width 386 height 34
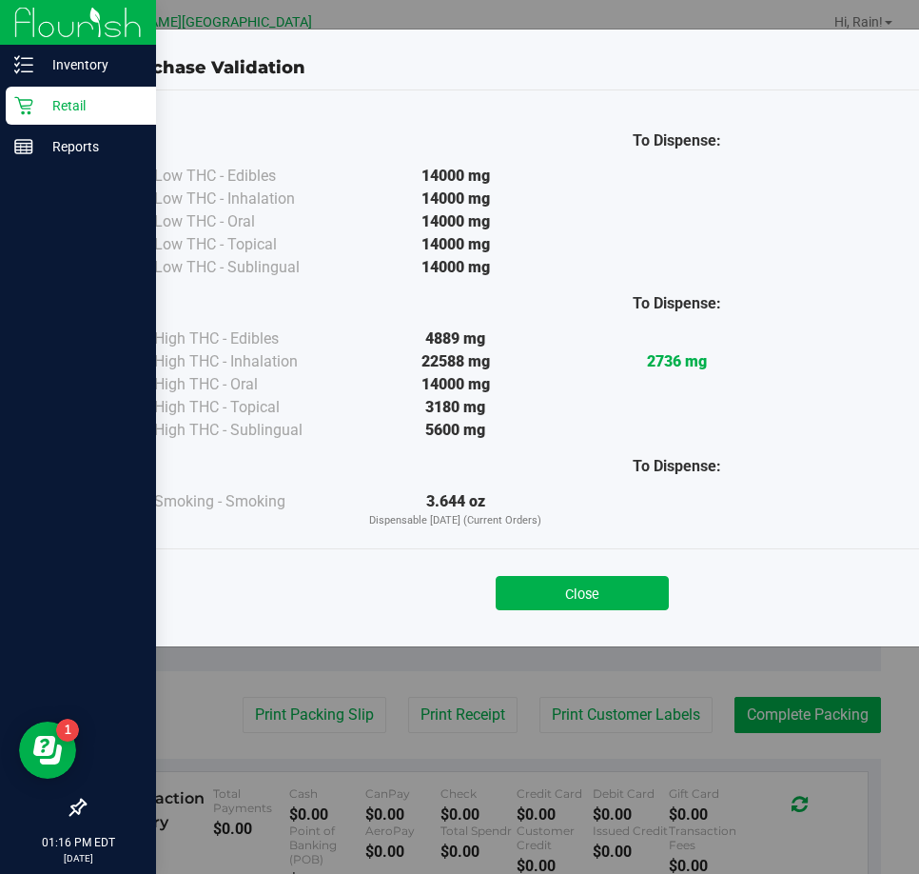
click at [676, 604] on div "Close" at bounding box center [582, 587] width 866 height 48
click at [663, 604] on button "Close" at bounding box center [582, 593] width 173 height 34
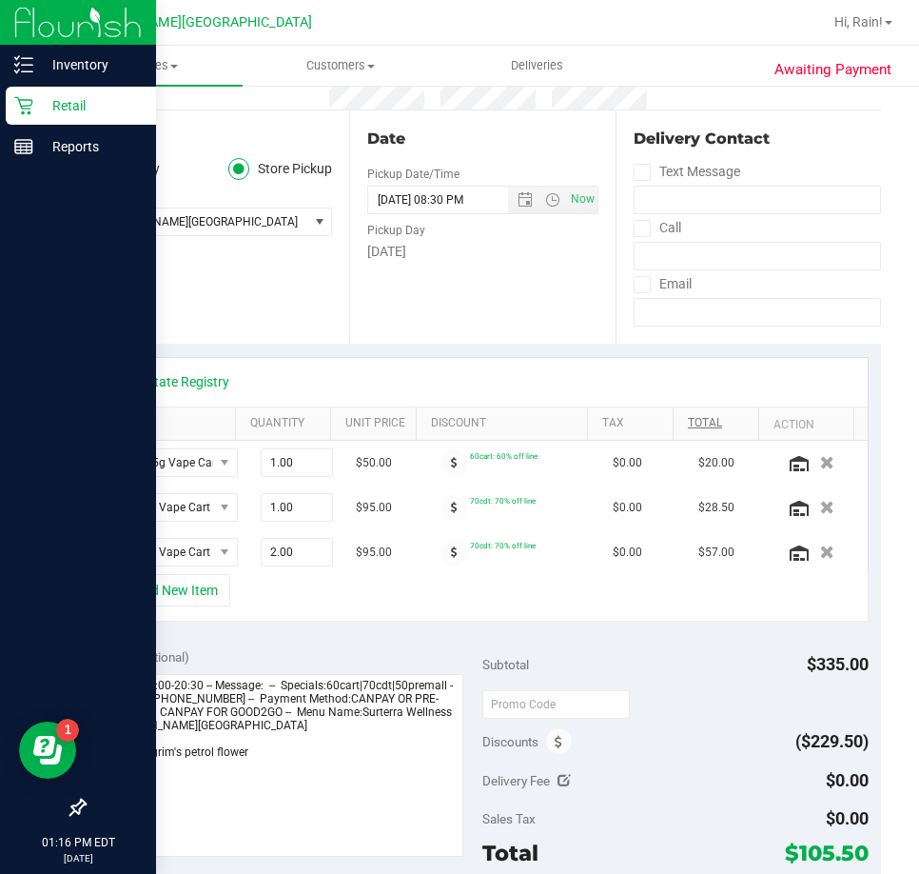
scroll to position [0, 0]
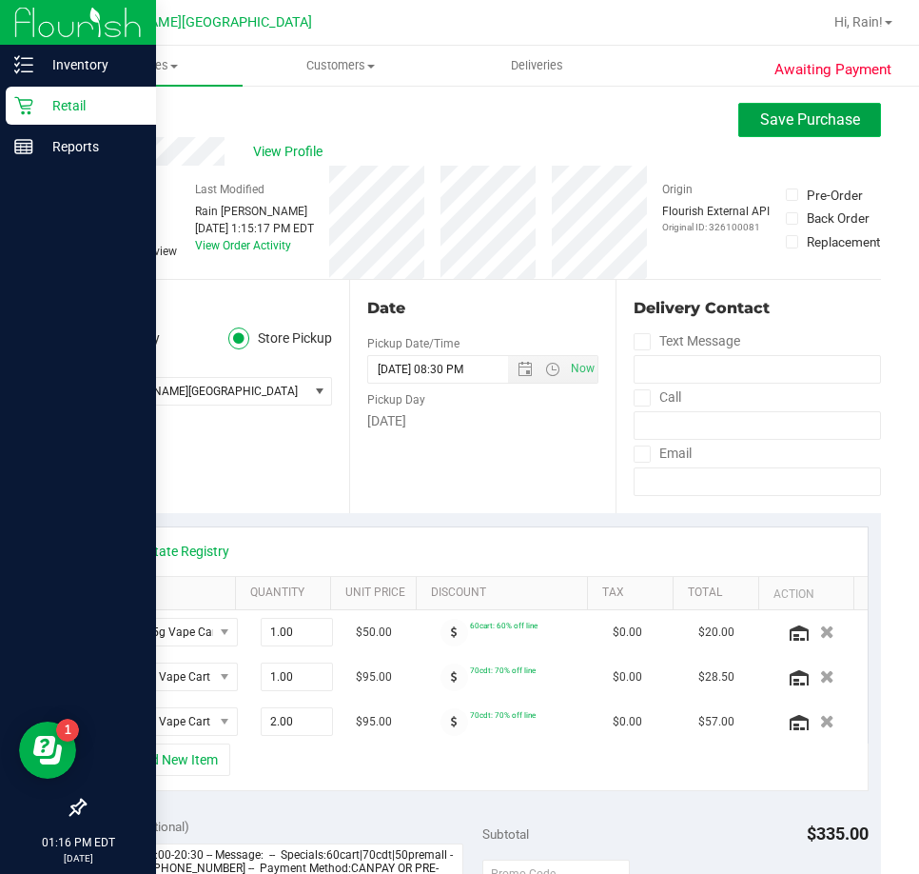
click at [815, 110] on span "Save Purchase" at bounding box center [811, 119] width 100 height 18
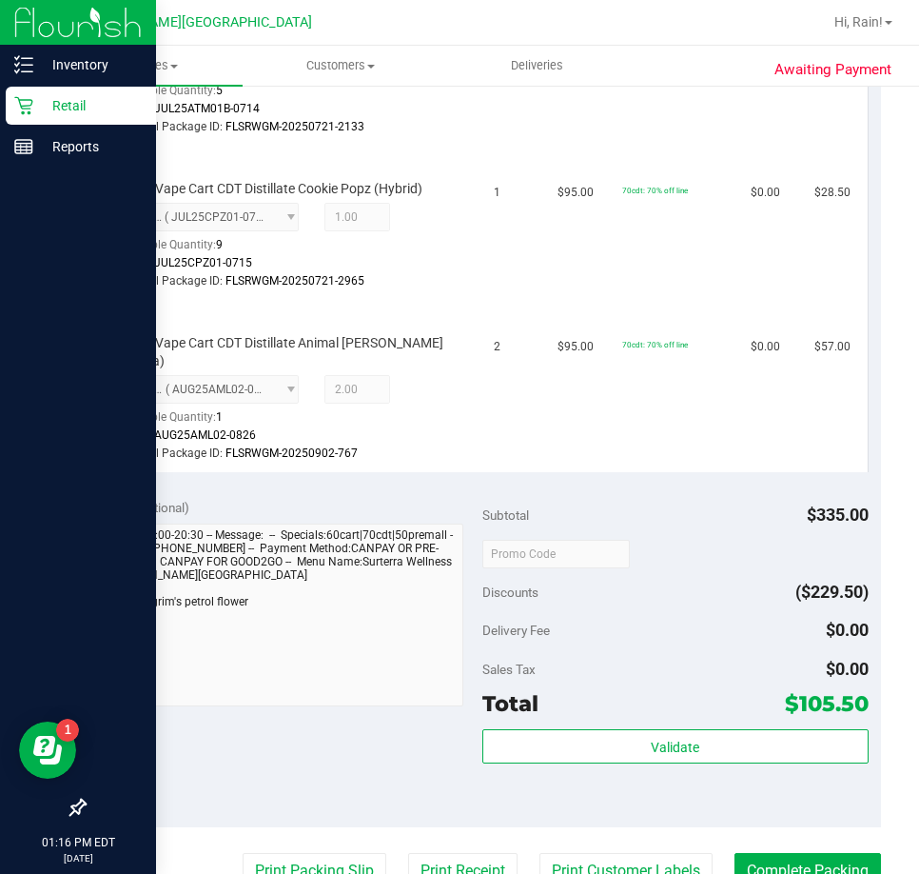
scroll to position [857, 0]
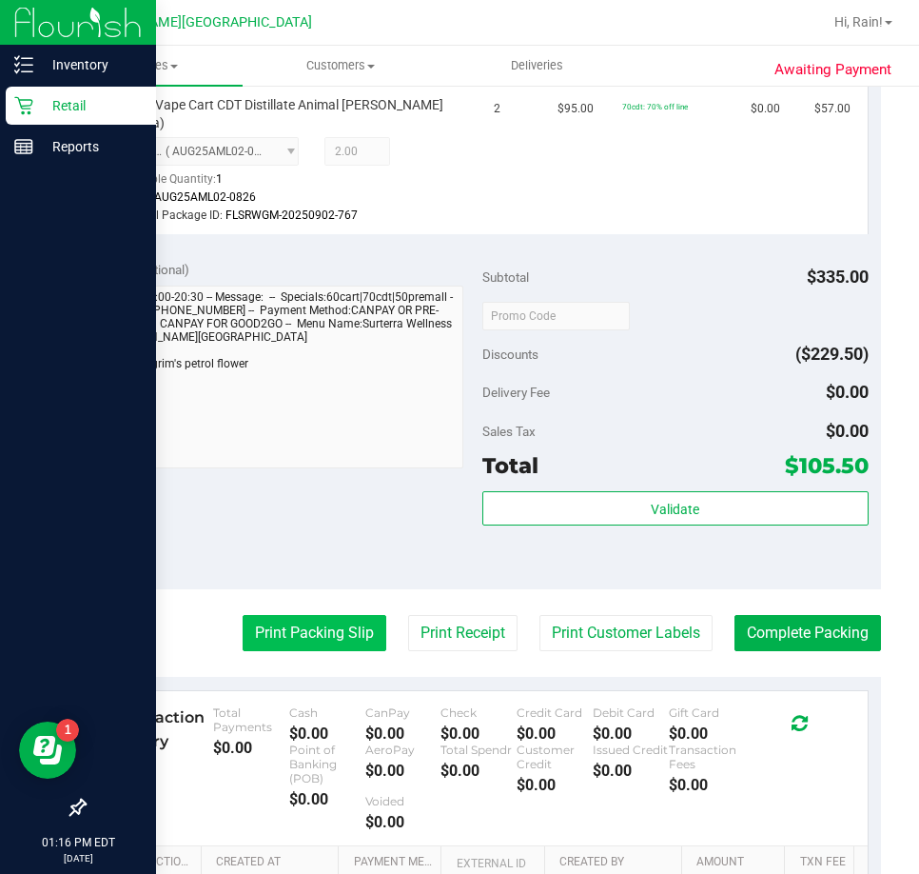
click at [327, 622] on button "Print Packing Slip" at bounding box center [315, 633] width 144 height 36
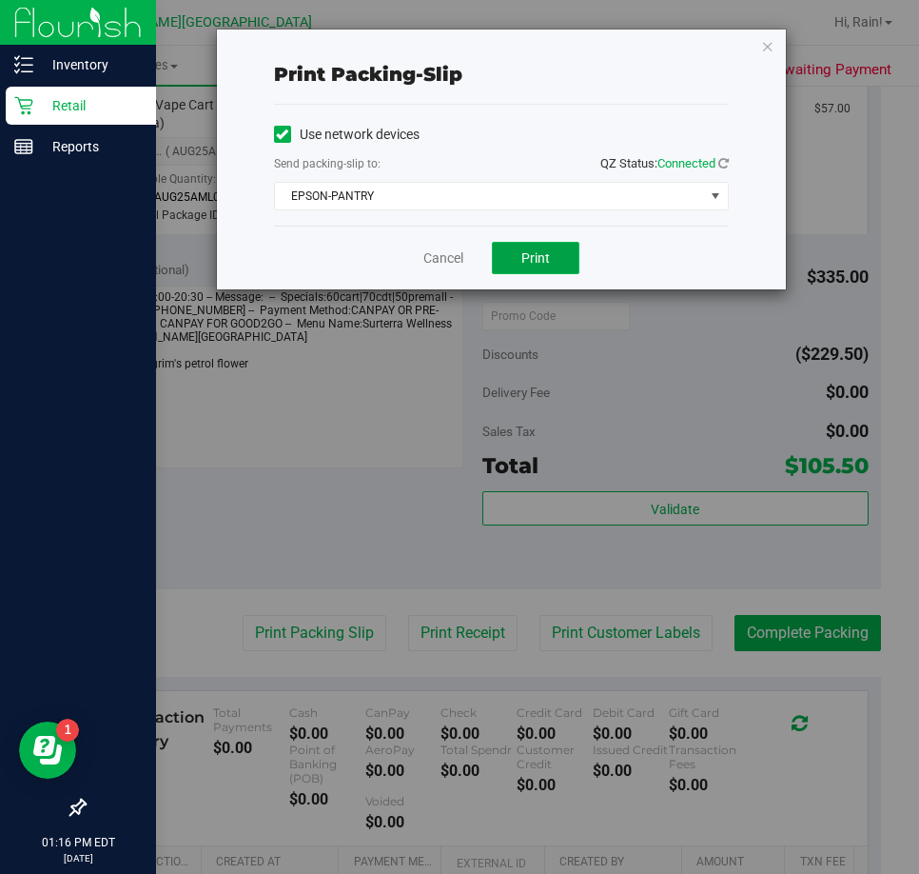
click at [552, 250] on button "Print" at bounding box center [536, 258] width 88 height 32
click at [442, 269] on div "Cancel Print" at bounding box center [501, 258] width 455 height 64
click at [445, 258] on link "Cancel" at bounding box center [444, 258] width 40 height 20
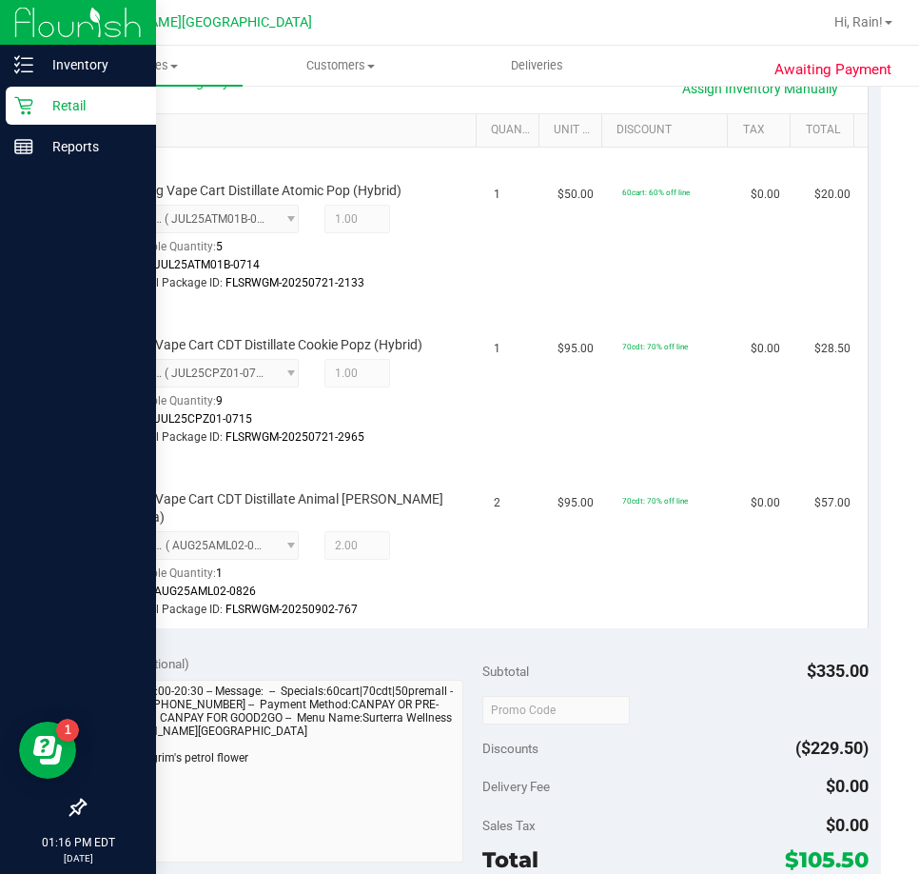
scroll to position [666, 0]
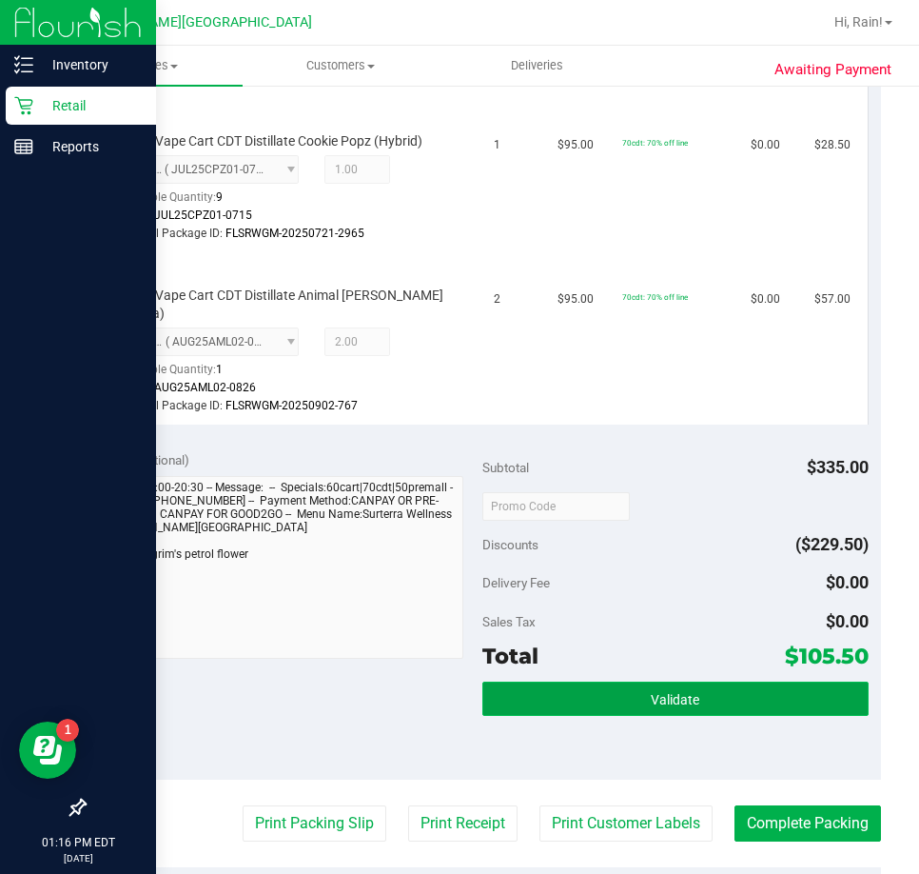
click at [603, 682] on button "Validate" at bounding box center [676, 699] width 386 height 34
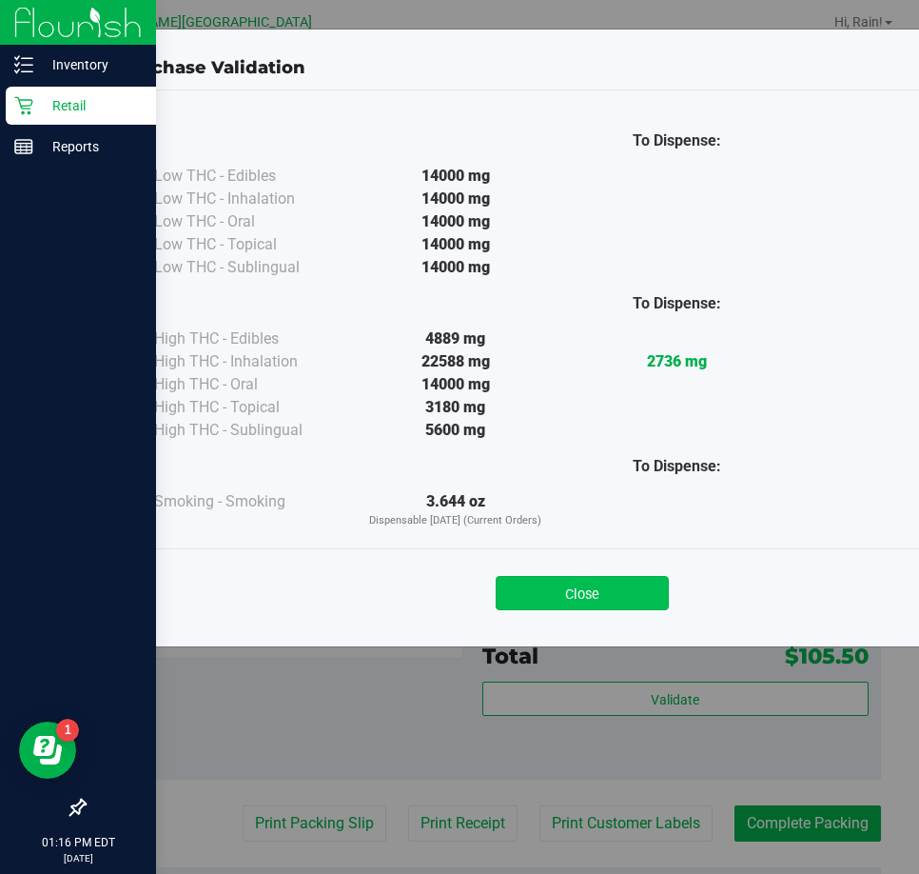
click at [647, 594] on button "Close" at bounding box center [582, 593] width 173 height 34
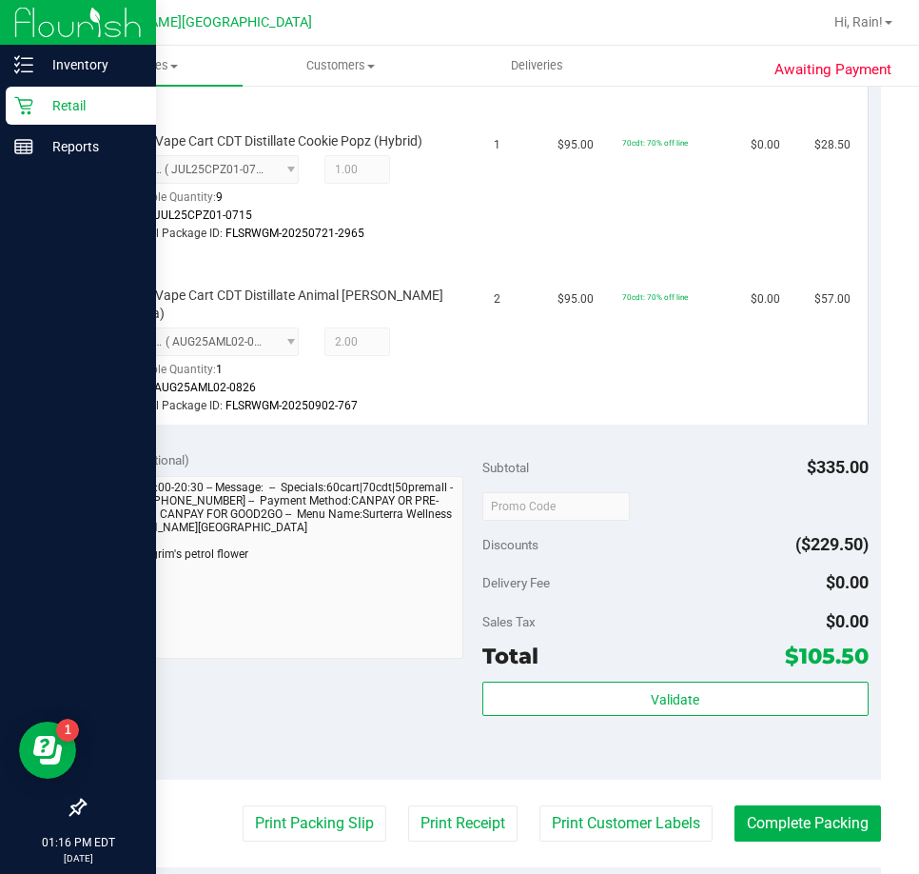
click at [656, 570] on div "Delivery Fee $0.00" at bounding box center [676, 582] width 386 height 34
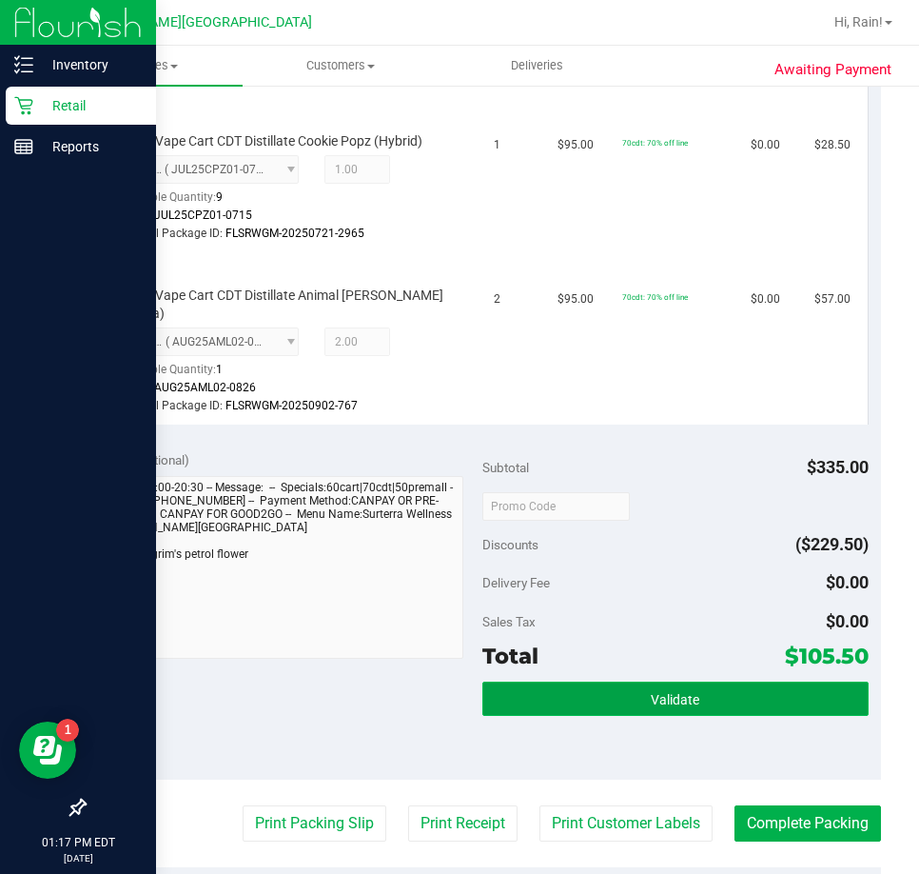
click at [651, 692] on span "Validate" at bounding box center [675, 699] width 49 height 15
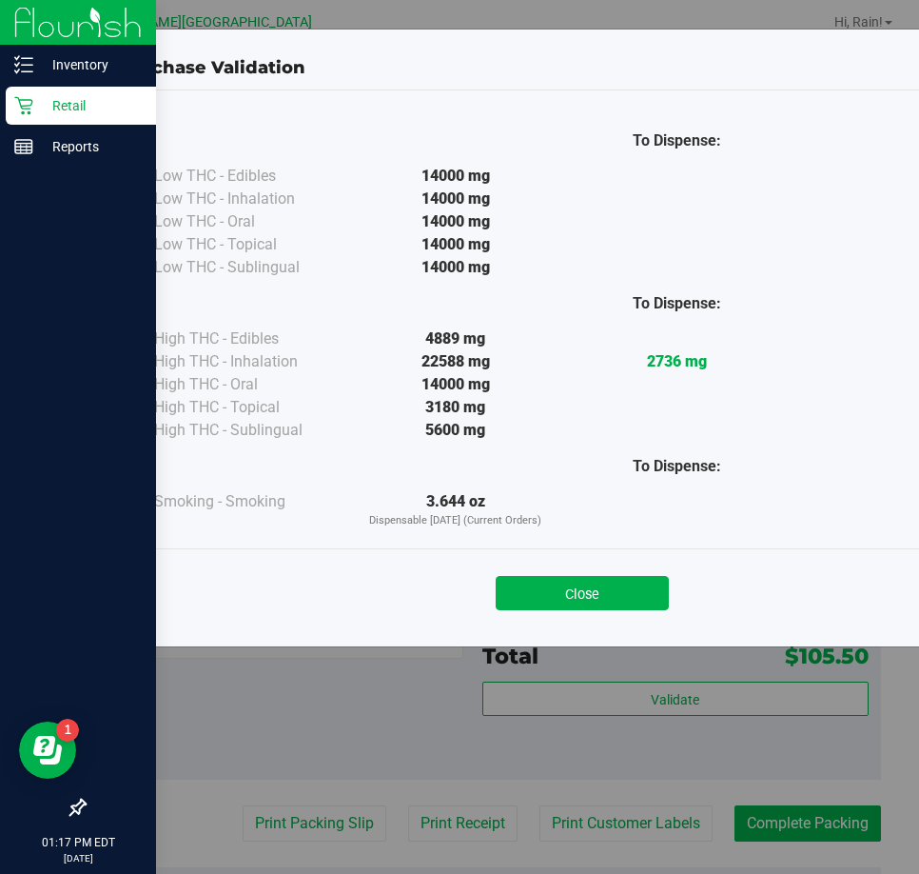
click at [623, 581] on button "Close" at bounding box center [582, 593] width 173 height 34
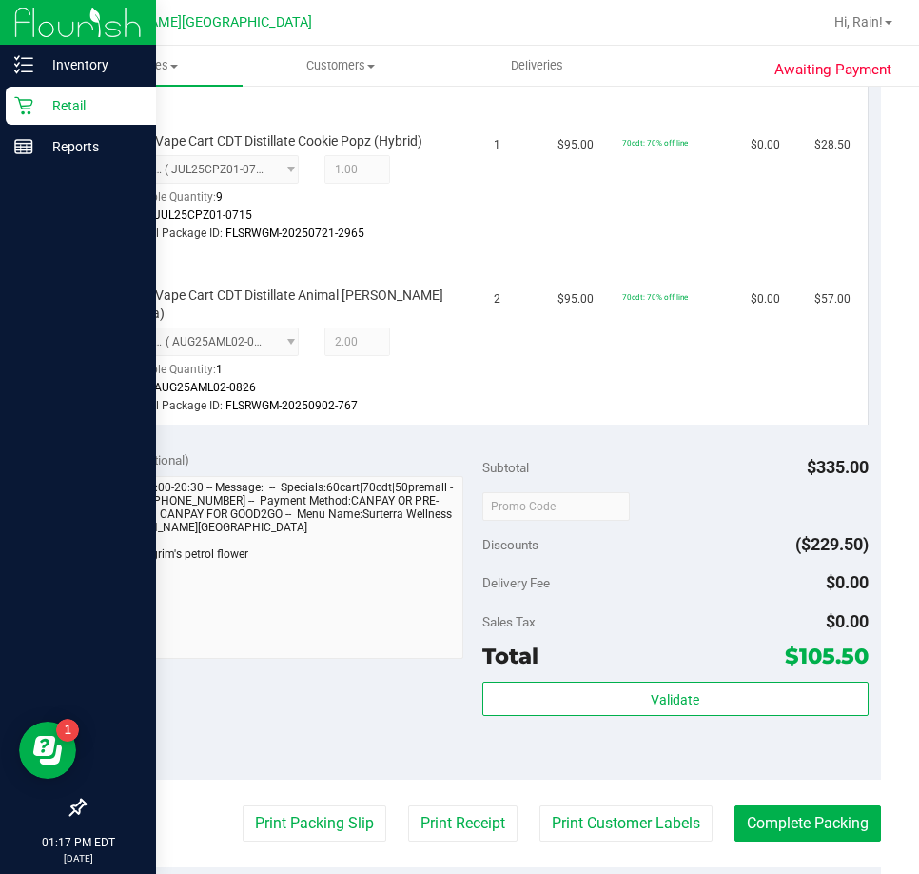
click at [677, 452] on div "Subtotal $335.00" at bounding box center [676, 467] width 386 height 34
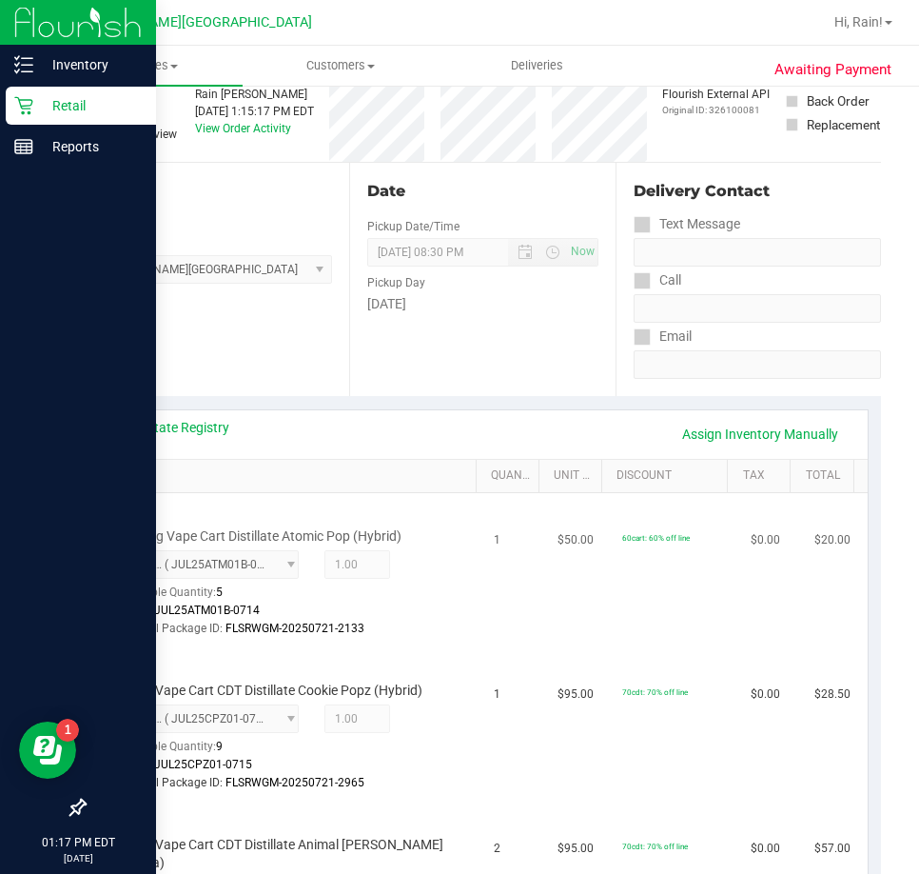
scroll to position [0, 0]
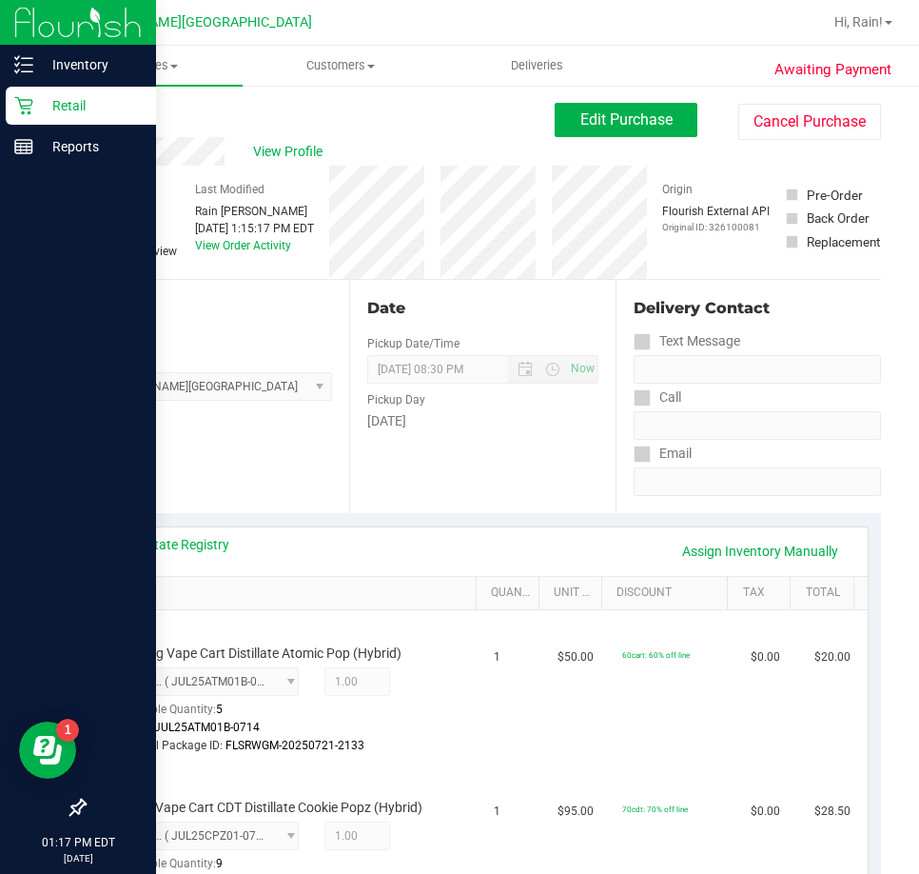
click at [458, 475] on div "Date Pickup Date/Time [DATE] Now [DATE] 08:30 PM Now Pickup Day [DATE]" at bounding box center [482, 396] width 266 height 233
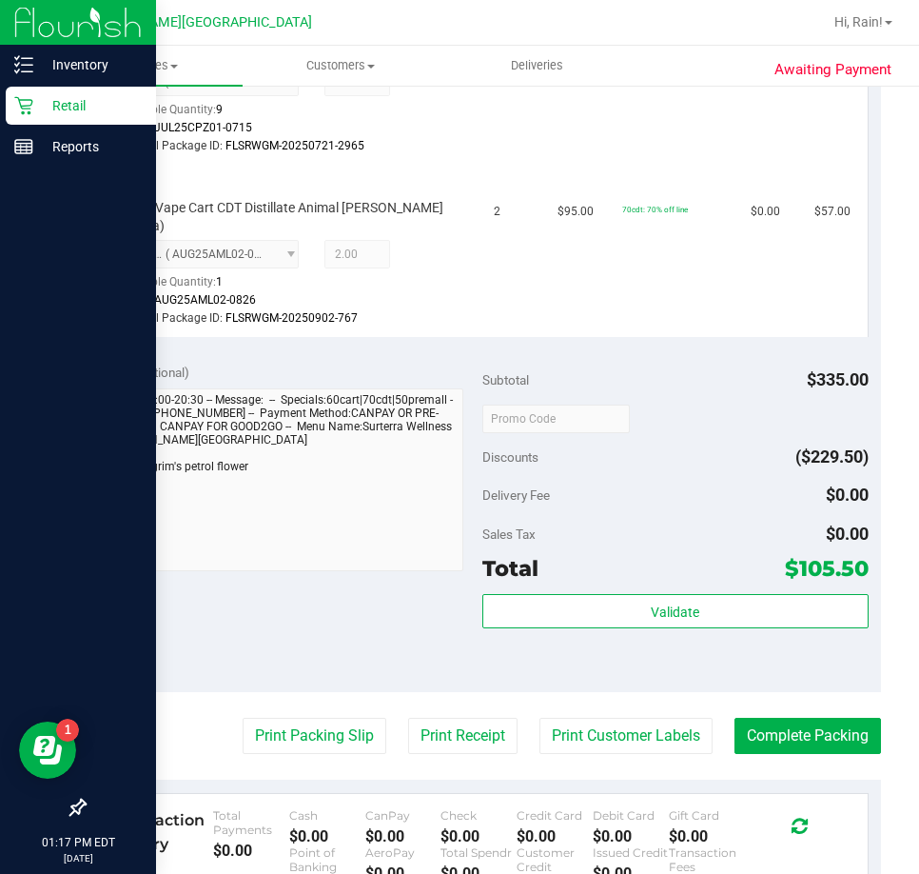
scroll to position [761, 0]
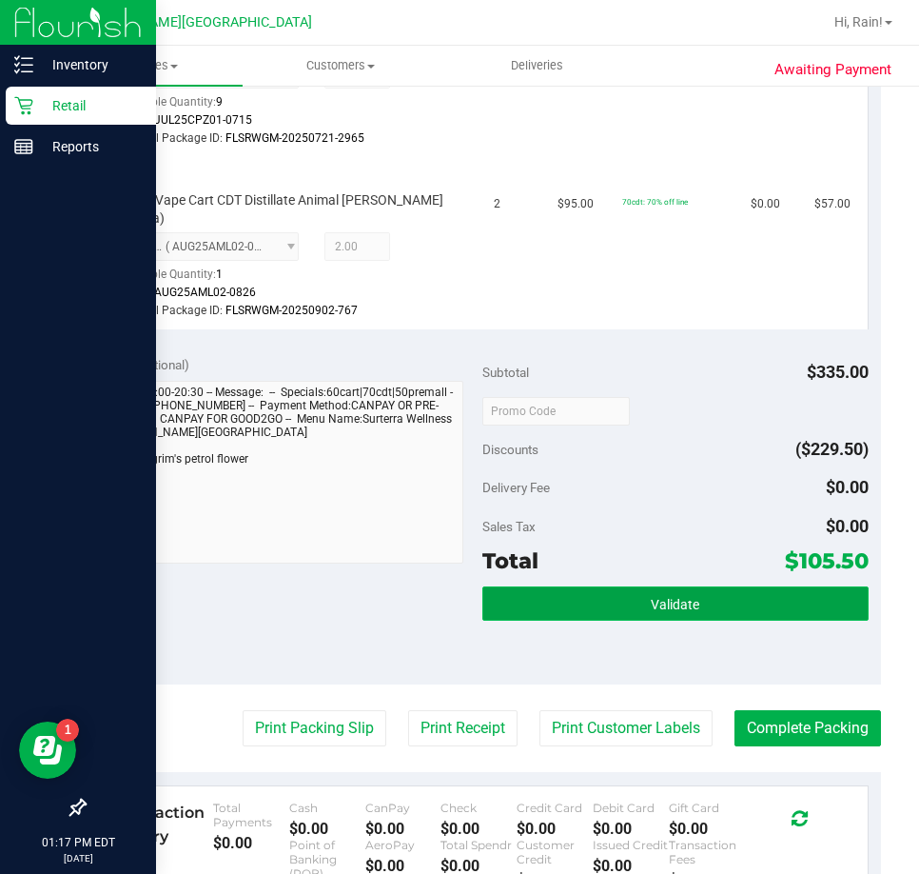
click at [697, 586] on button "Validate" at bounding box center [676, 603] width 386 height 34
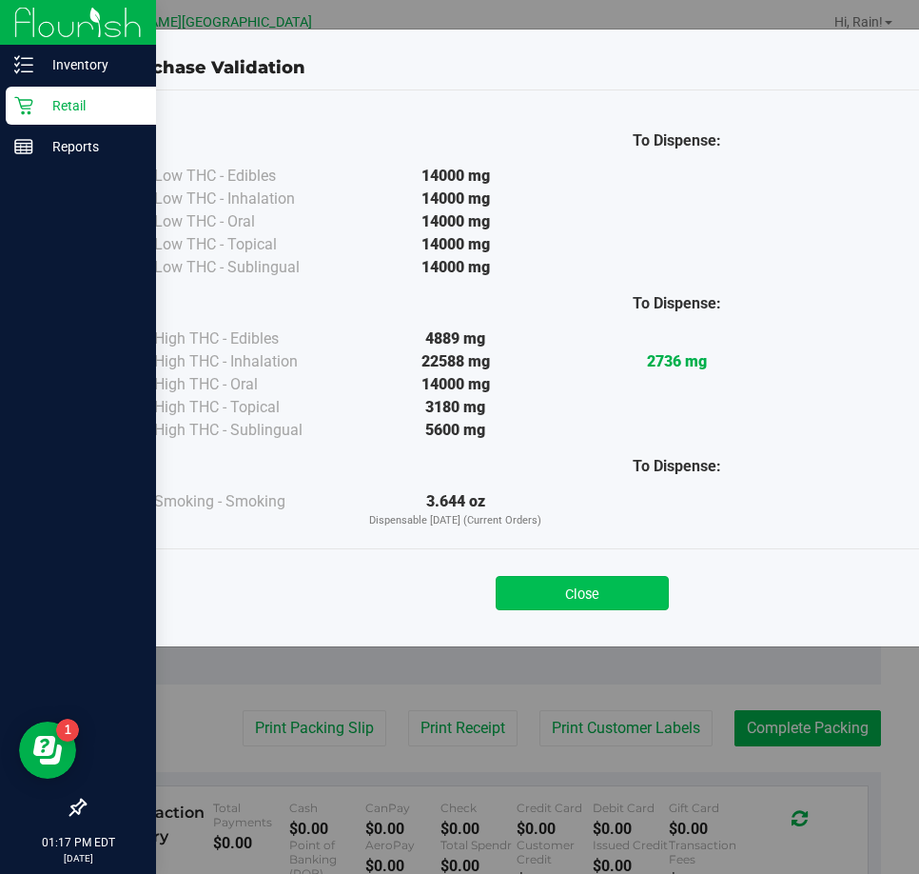
click at [625, 600] on button "Close" at bounding box center [582, 593] width 173 height 34
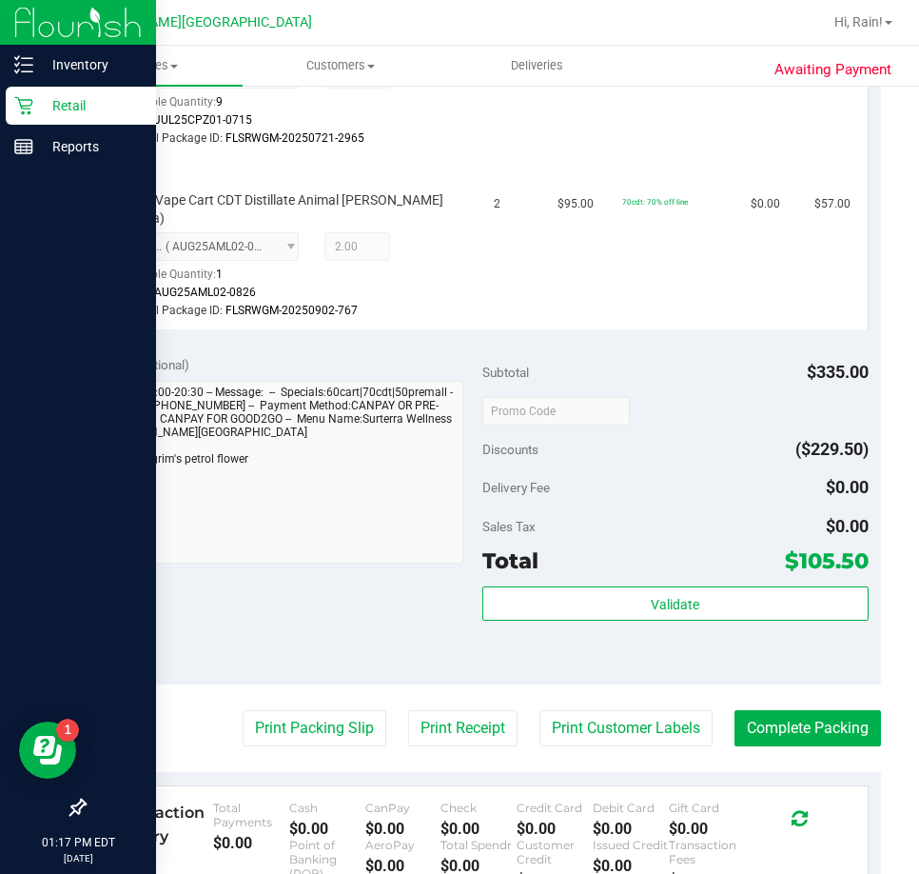
click at [398, 630] on div "Notes (optional) Subtotal $335.00 Discounts ($229.50) Delivery Fee $0.00 Sales …" at bounding box center [483, 513] width 798 height 343
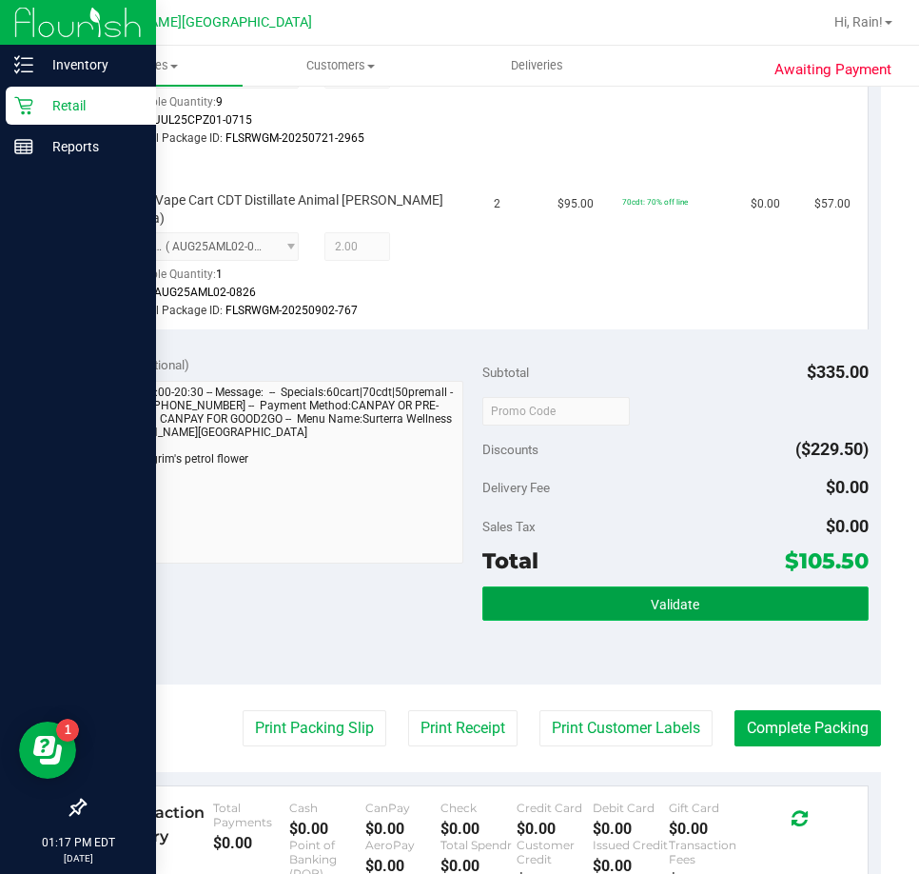
click at [740, 586] on button "Validate" at bounding box center [676, 603] width 386 height 34
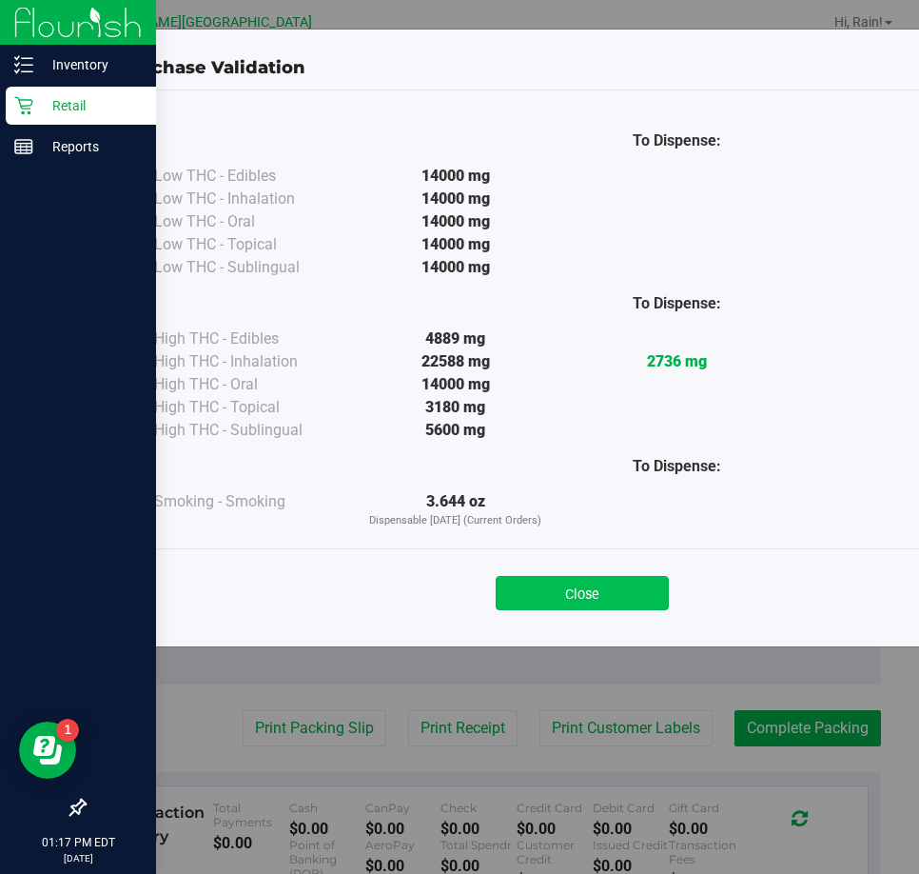
click at [645, 591] on button "Close" at bounding box center [582, 593] width 173 height 34
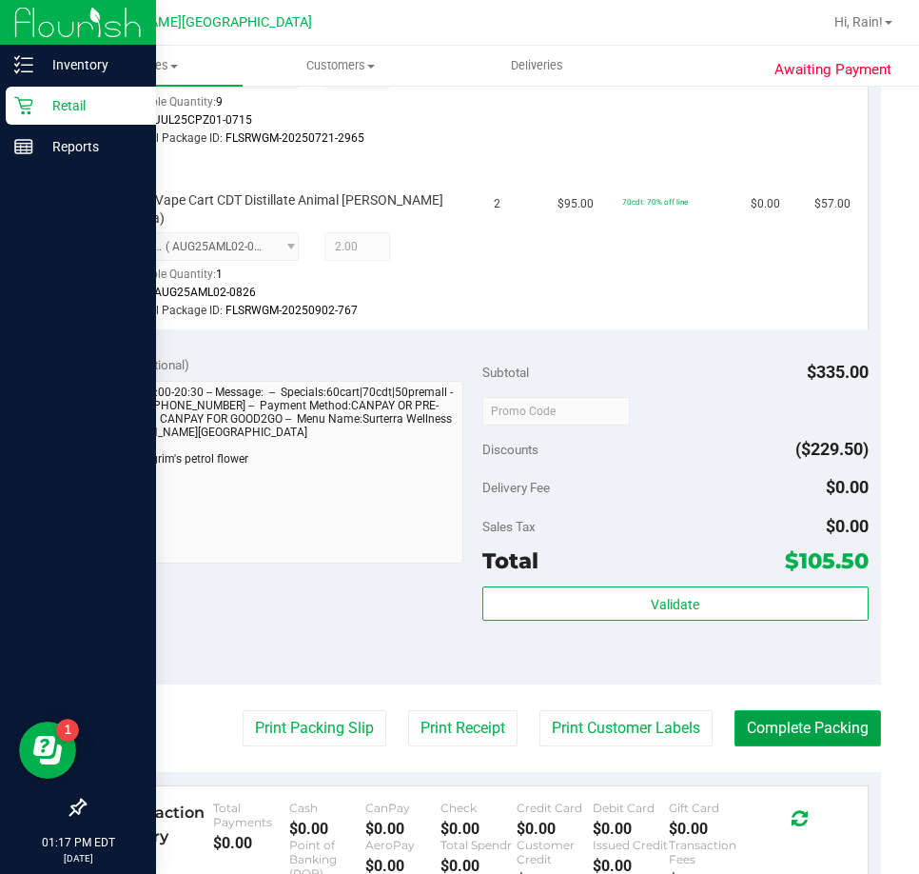
click at [794, 710] on button "Complete Packing" at bounding box center [808, 728] width 147 height 36
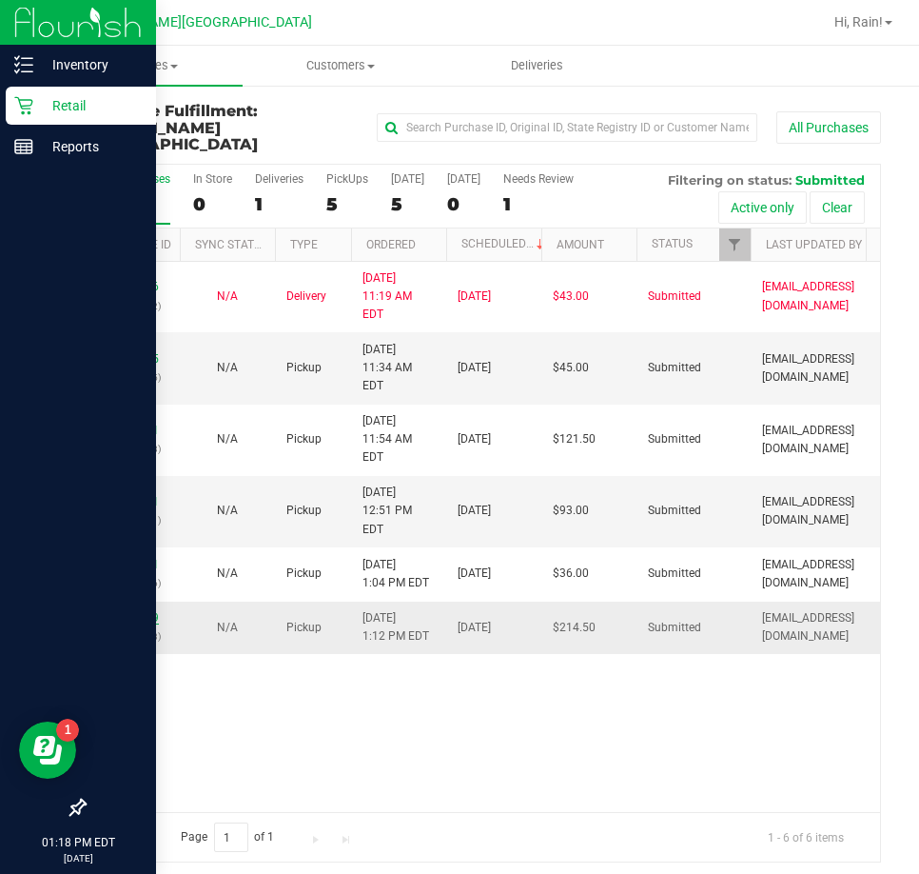
click at [148, 611] on link "11980019" at bounding box center [132, 617] width 53 height 13
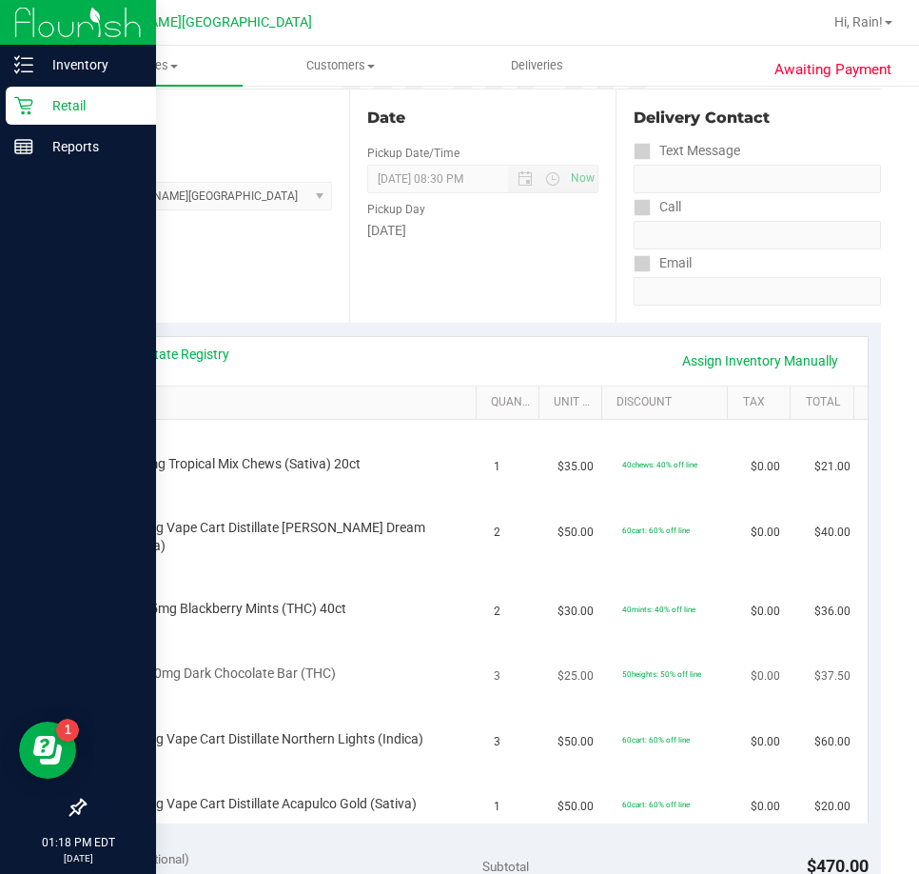
scroll to position [286, 0]
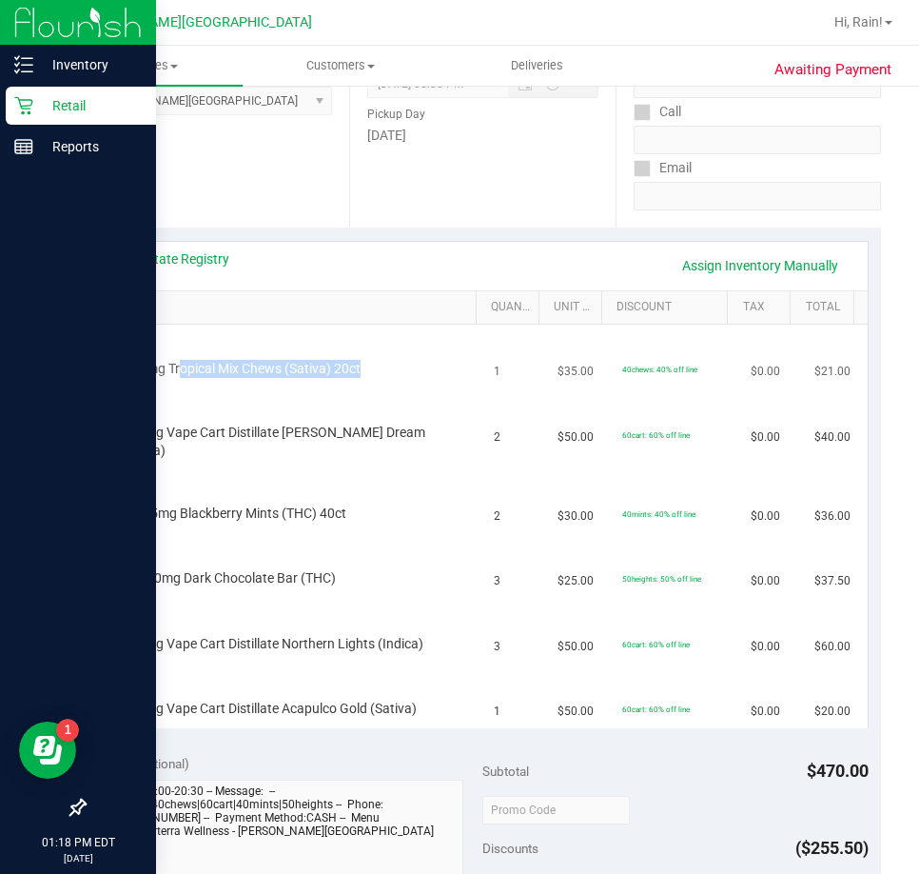
drag, startPoint x: 182, startPoint y: 368, endPoint x: 432, endPoint y: 366, distance: 250.3
click at [432, 366] on div "HT 5mg Tropical Mix Chews (Sativa) 20ct" at bounding box center [290, 356] width 363 height 45
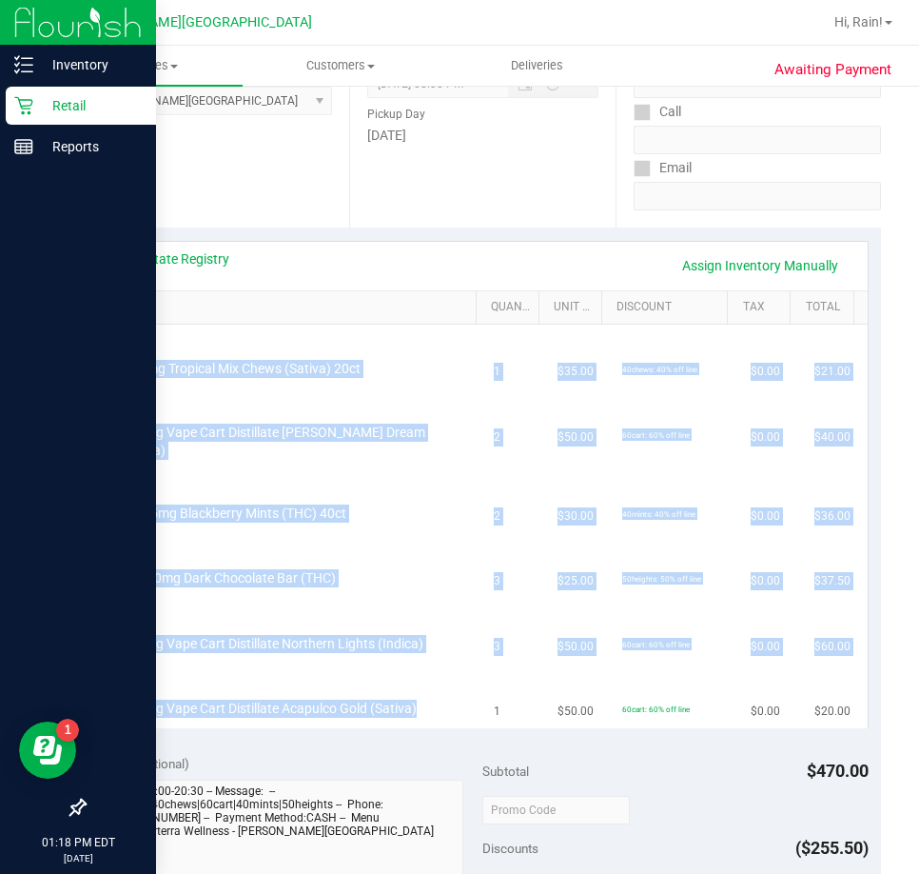
drag, startPoint x: 103, startPoint y: 375, endPoint x: 441, endPoint y: 672, distance: 449.9
click at [441, 672] on tbody "HT 5mg Tropical Mix Chews (Sativa) 20ct 1 $35.00 40chews: 40% off line $0.00 $2…" at bounding box center [483, 527] width 770 height 404
click at [334, 347] on div "HT 5mg Tropical Mix Chews (Sativa) 20ct" at bounding box center [290, 356] width 363 height 45
click at [338, 366] on span "HT 5mg Tropical Mix Chews (Sativa) 20ct" at bounding box center [240, 369] width 242 height 18
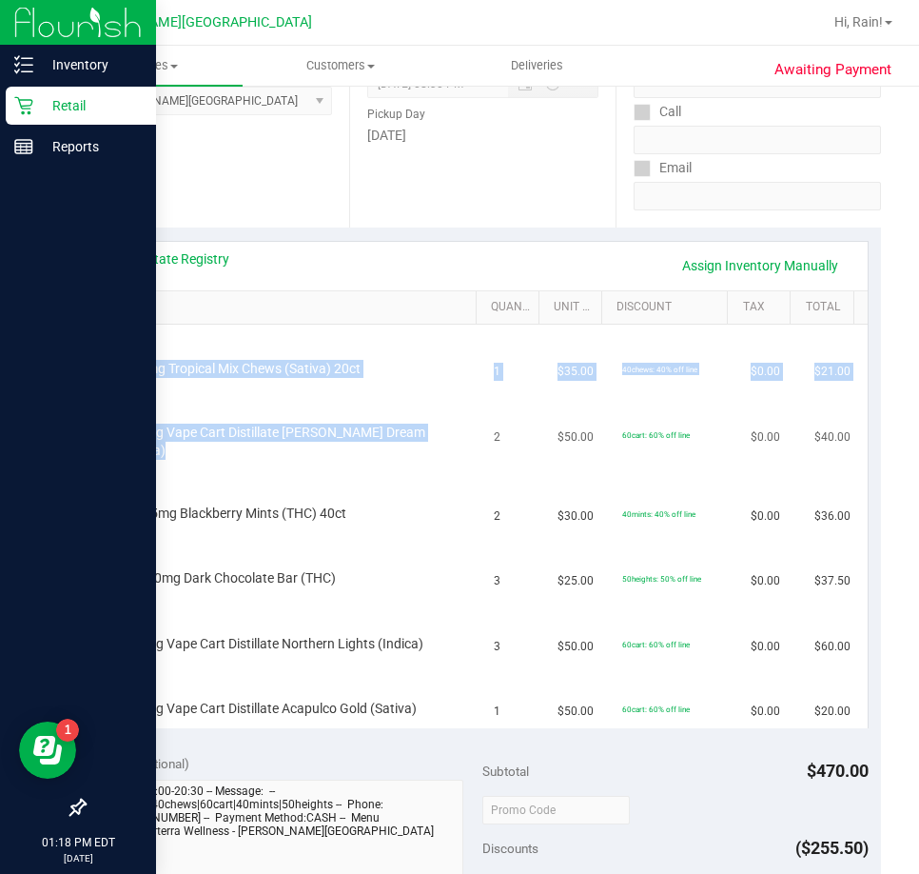
drag, startPoint x: 148, startPoint y: 366, endPoint x: 418, endPoint y: 448, distance: 282.4
click at [418, 448] on tbody "HT 5mg Tropical Mix Chews (Sativa) 20ct 1 $35.00 40chews: 40% off line $0.00 $2…" at bounding box center [483, 527] width 770 height 404
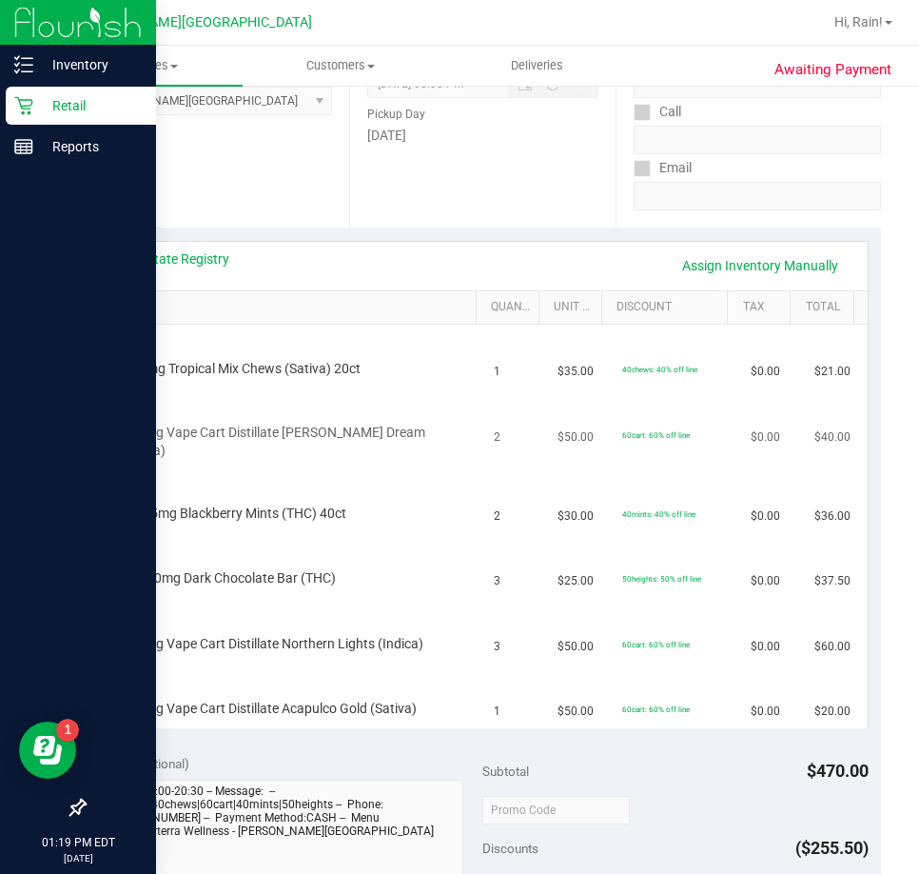
click at [494, 425] on td "2" at bounding box center [515, 430] width 64 height 80
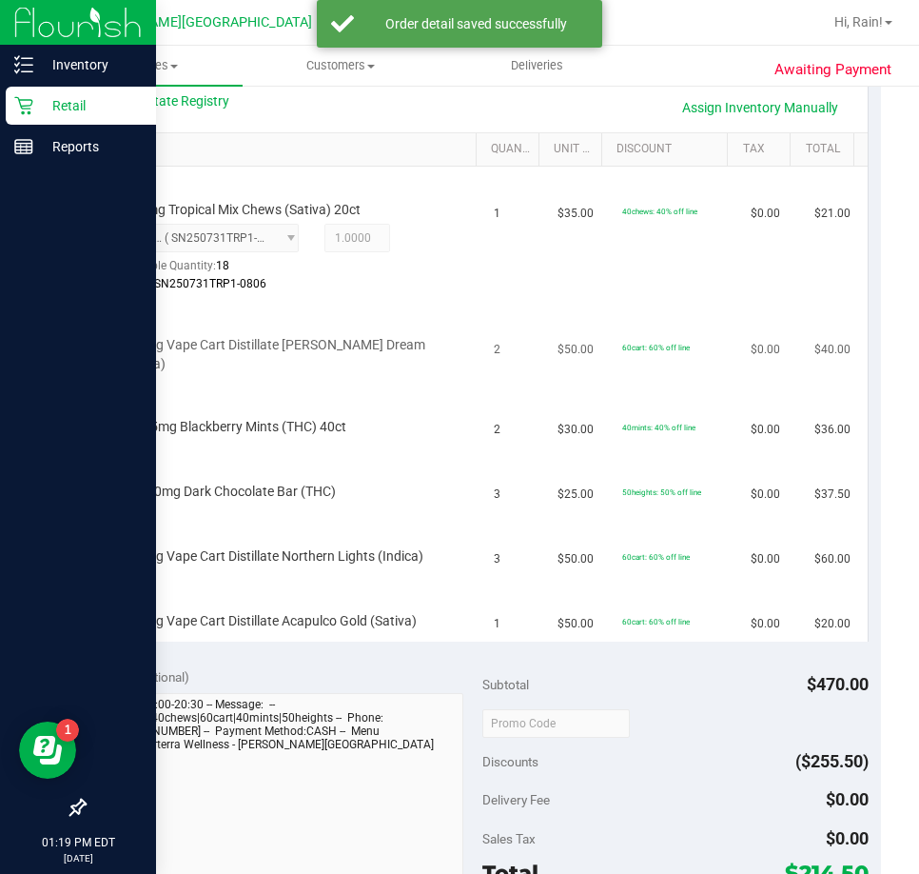
scroll to position [476, 0]
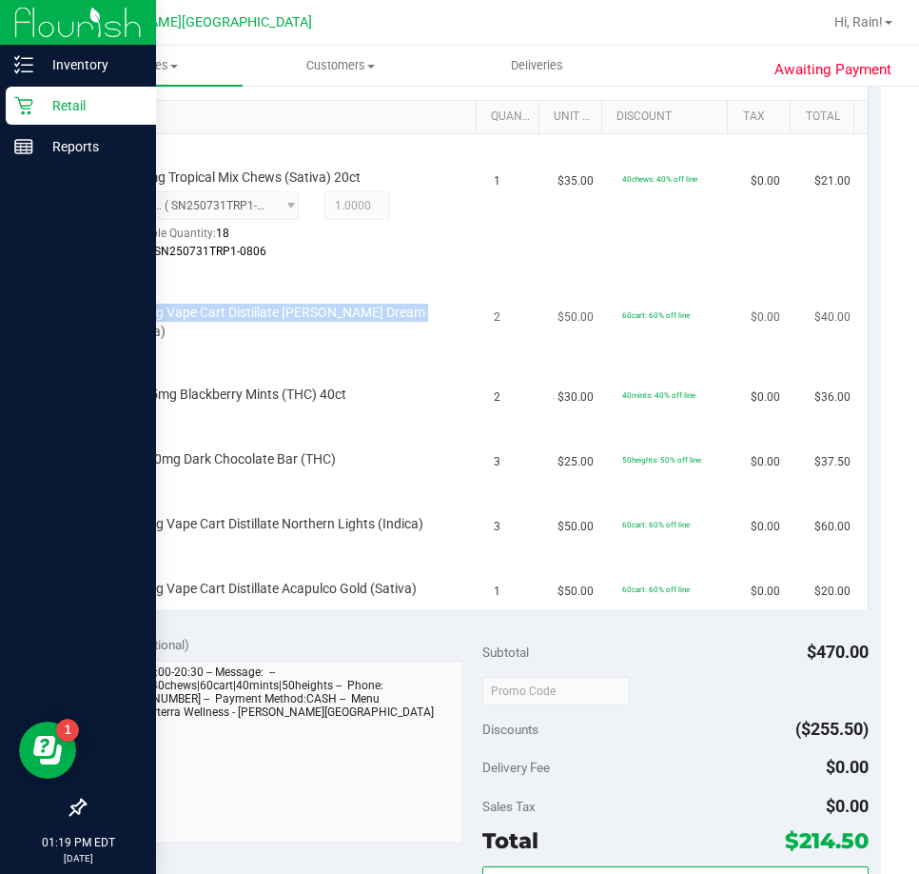
drag, startPoint x: 425, startPoint y: 321, endPoint x: 111, endPoint y: 310, distance: 313.3
click at [111, 310] on div "FT 0.5g Vape Cart Distillate [PERSON_NAME] Dream (Sativa)" at bounding box center [276, 322] width 335 height 37
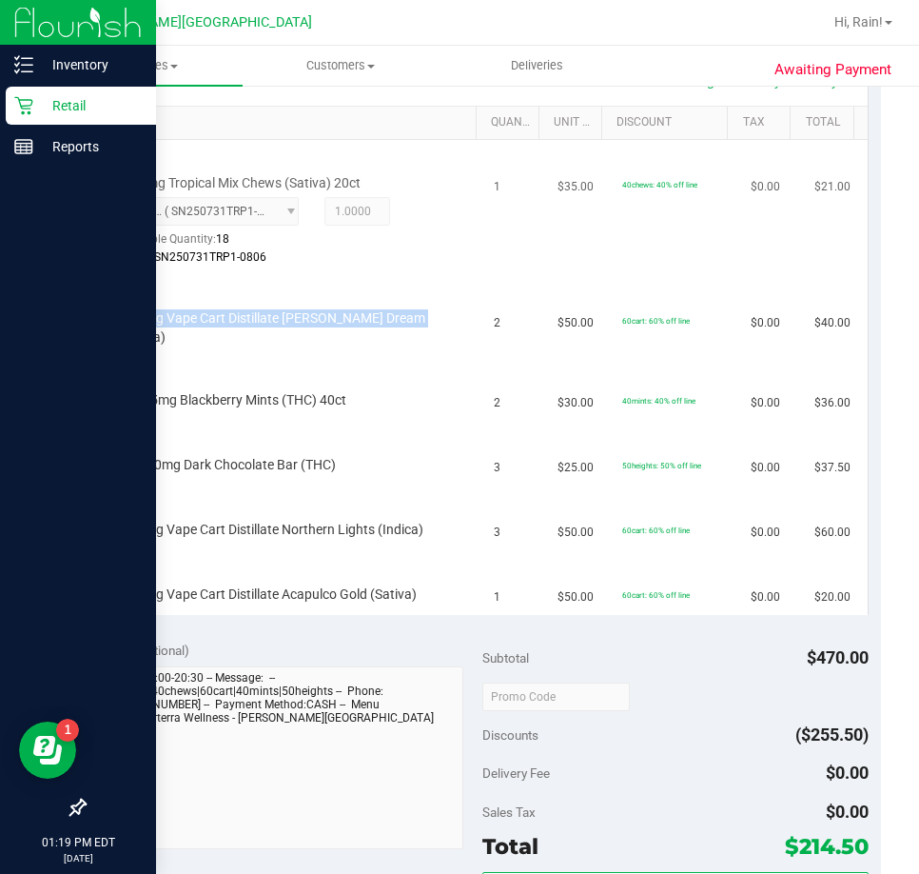
scroll to position [381, 0]
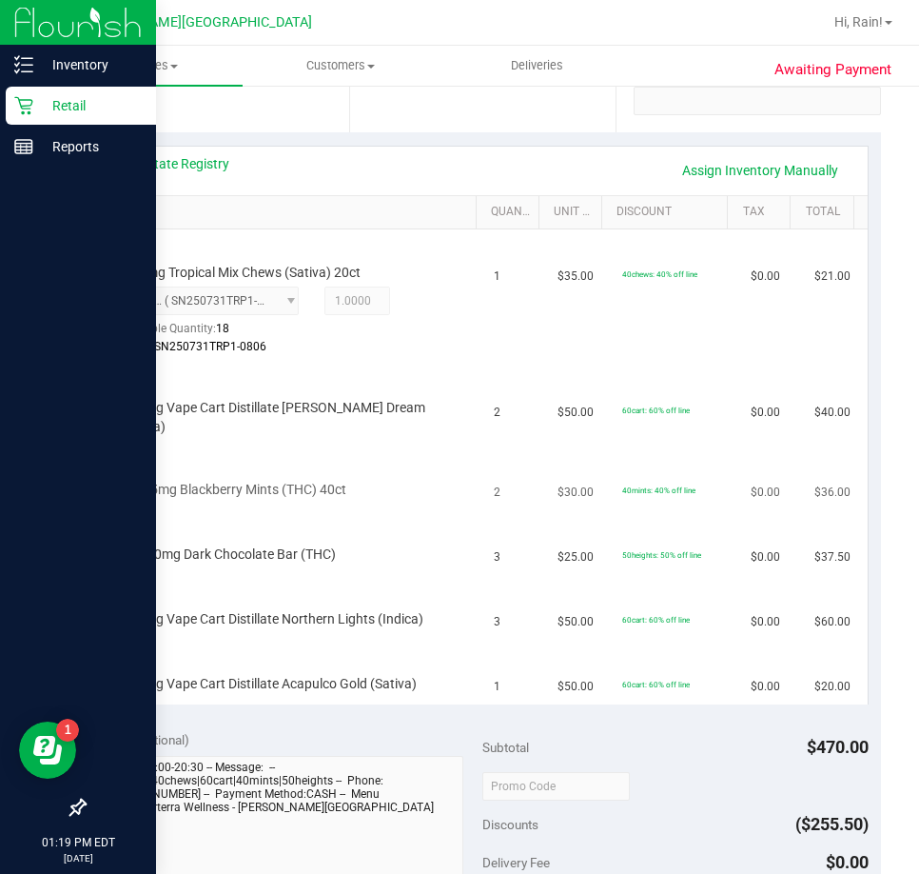
click at [670, 484] on td "40mints: 40% off line" at bounding box center [675, 477] width 129 height 65
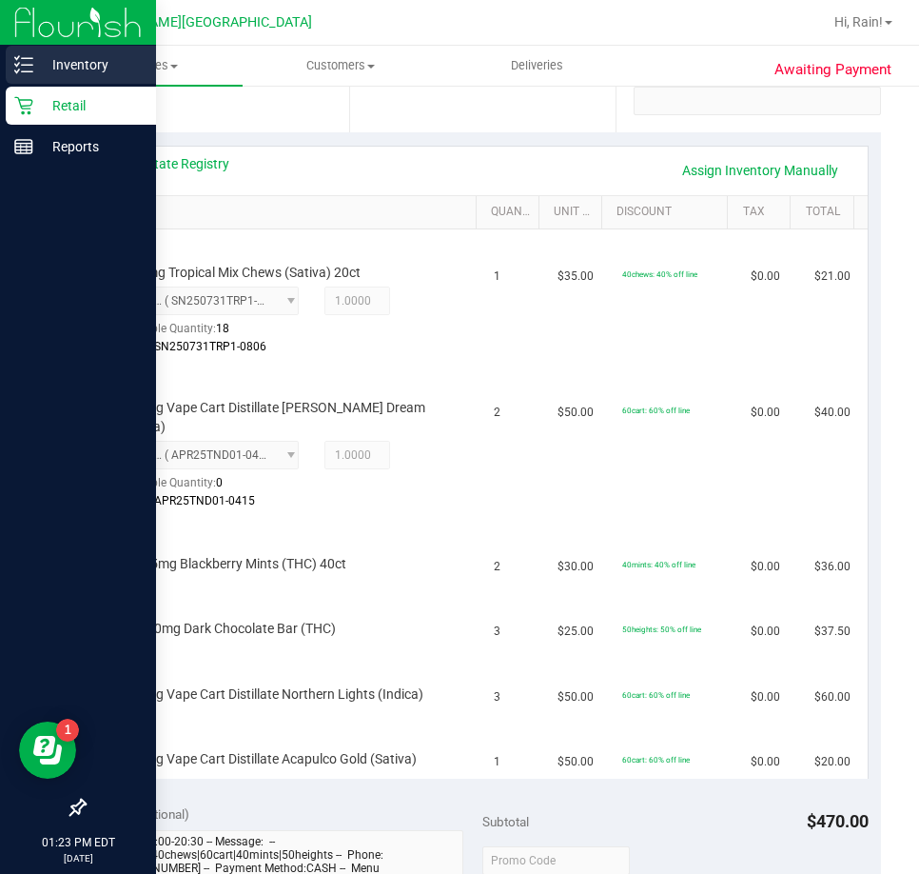
click at [47, 85] on link "Inventory" at bounding box center [78, 66] width 156 height 41
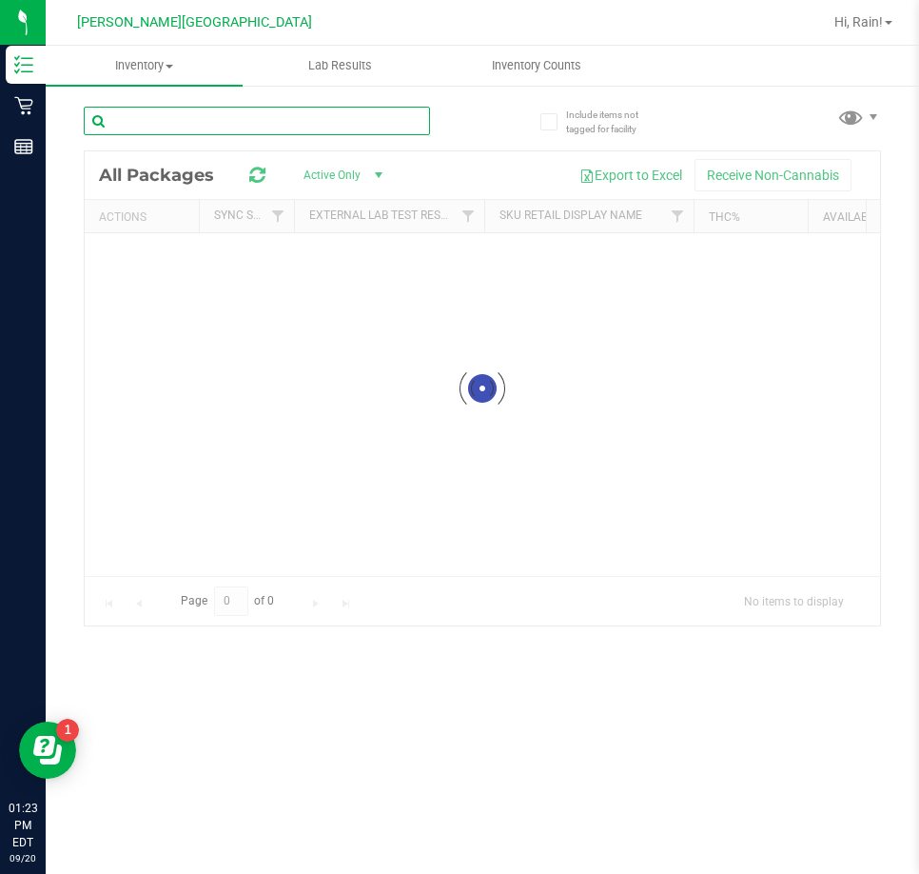
click at [169, 112] on input "text" at bounding box center [257, 121] width 346 height 29
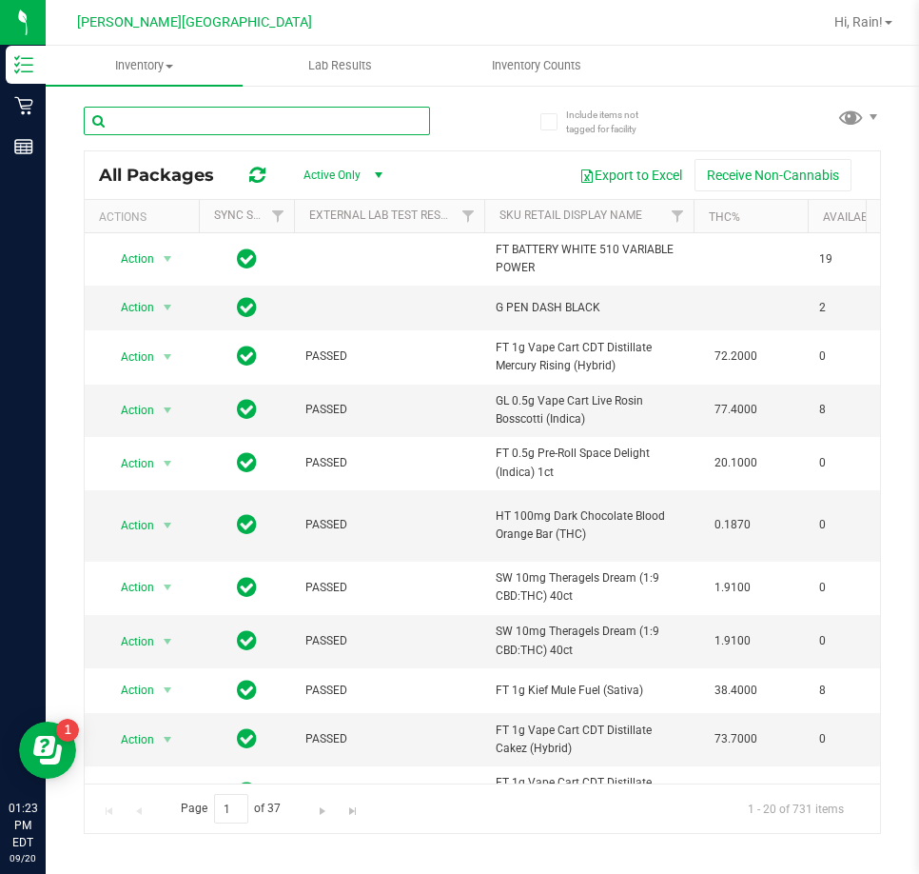
click at [168, 112] on input "text" at bounding box center [257, 121] width 346 height 29
type input "dream"
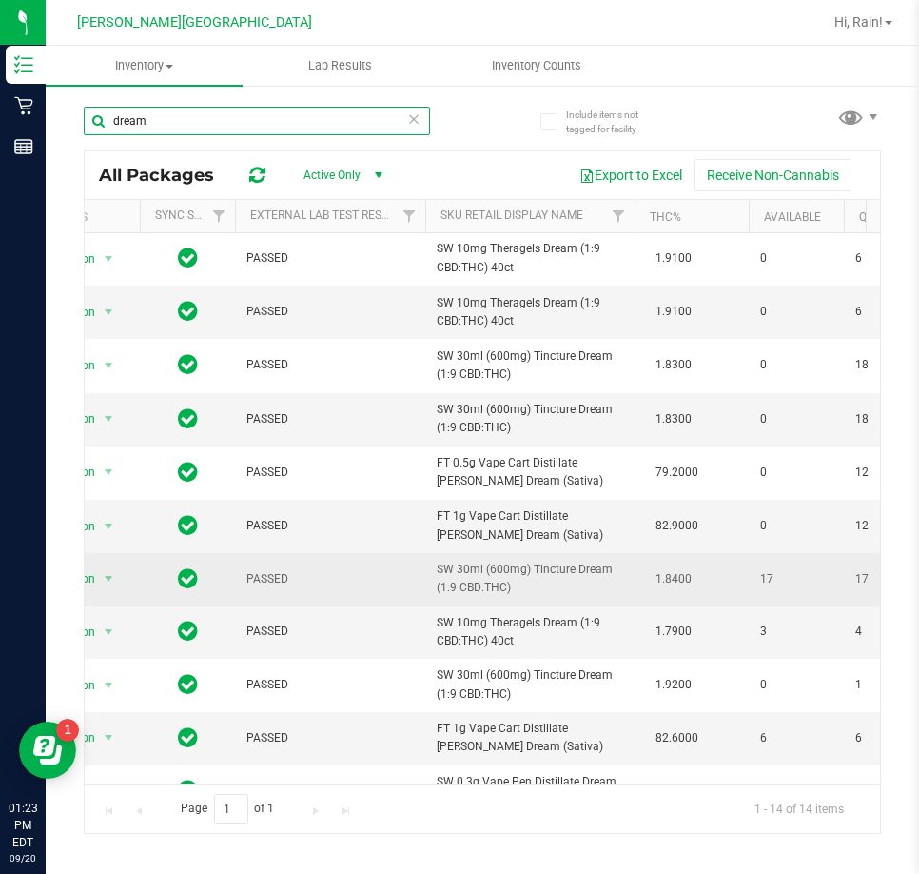
scroll to position [0, 59]
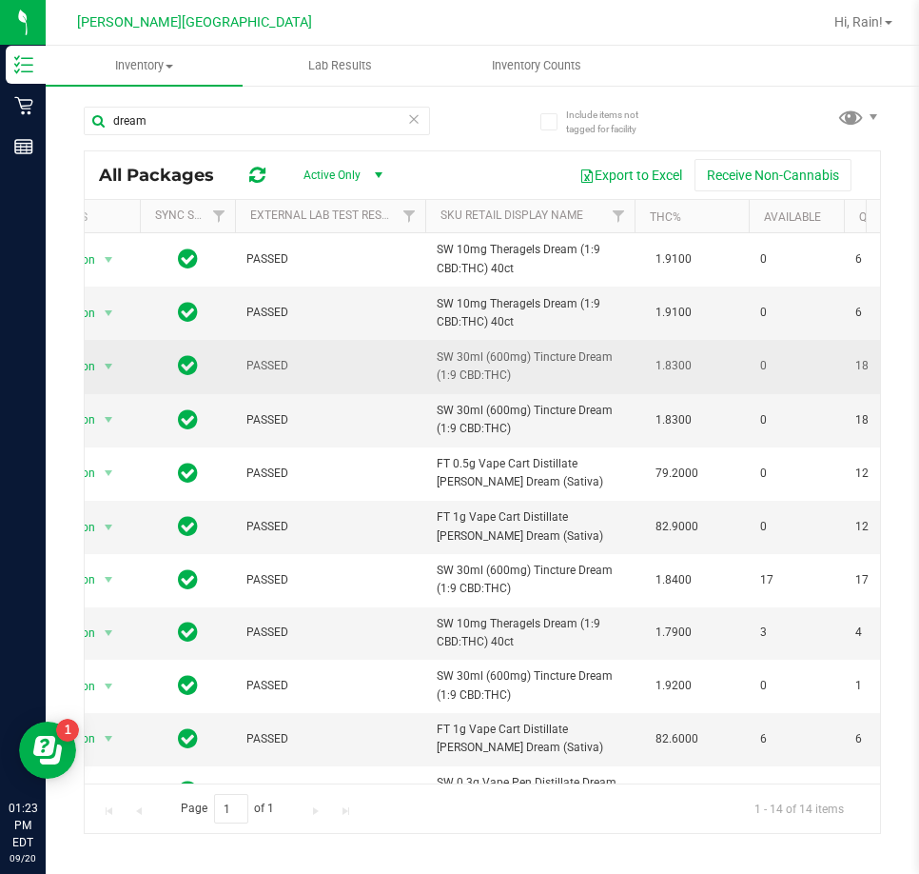
click at [641, 375] on td "1.8300" at bounding box center [692, 366] width 114 height 53
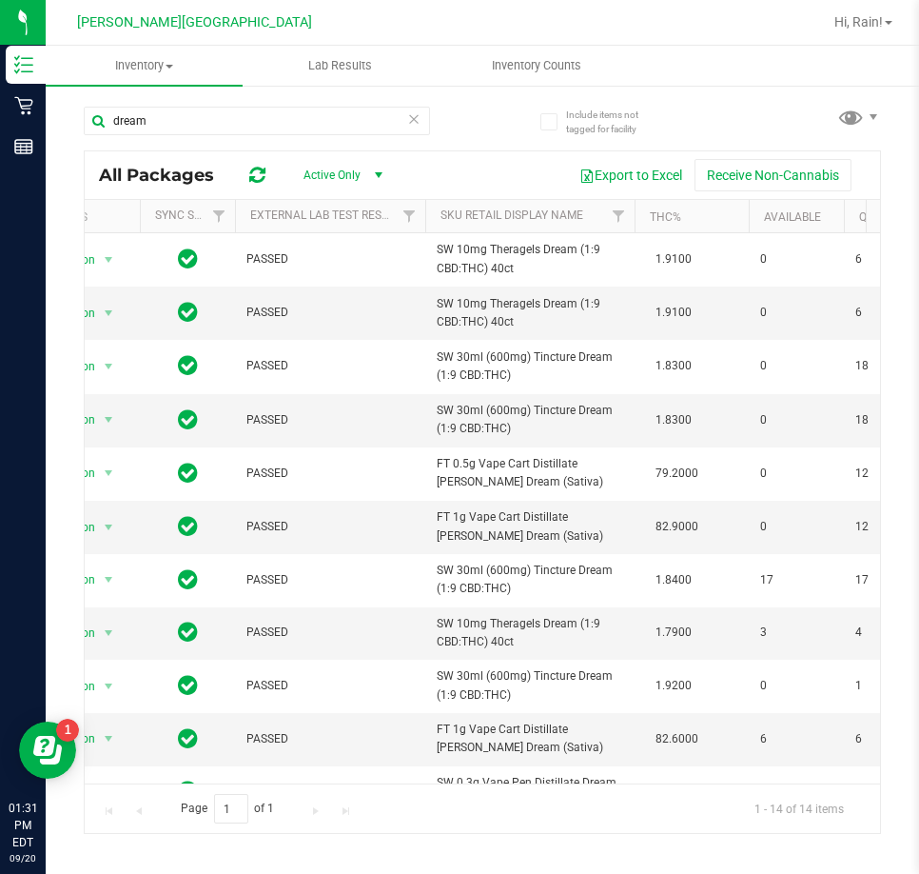
click at [412, 114] on icon at bounding box center [413, 118] width 13 height 23
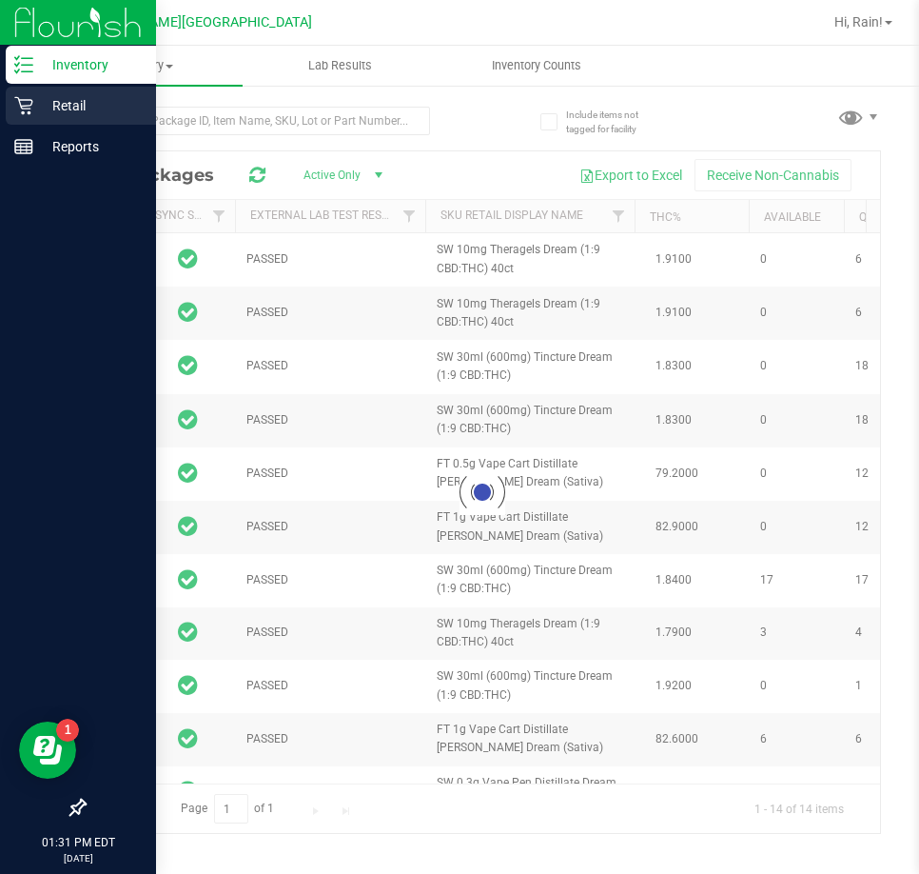
click at [48, 98] on p "Retail" at bounding box center [90, 105] width 114 height 23
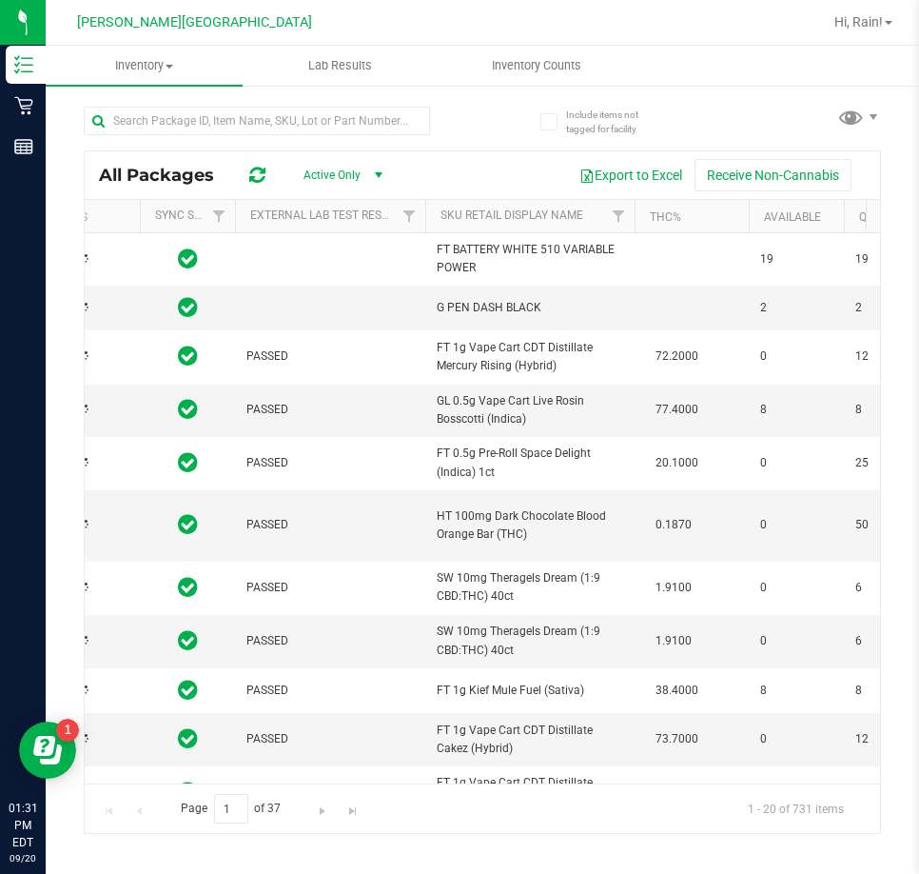
type input "[DATE]"
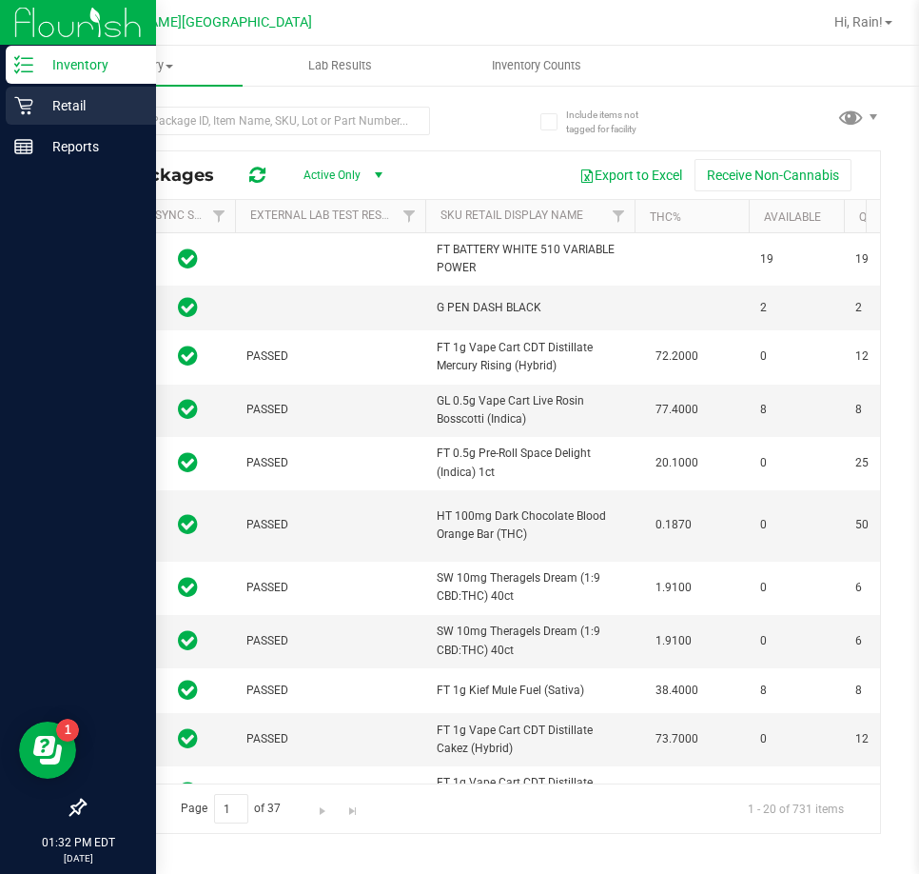
click at [5, 109] on link "Retail" at bounding box center [78, 107] width 156 height 41
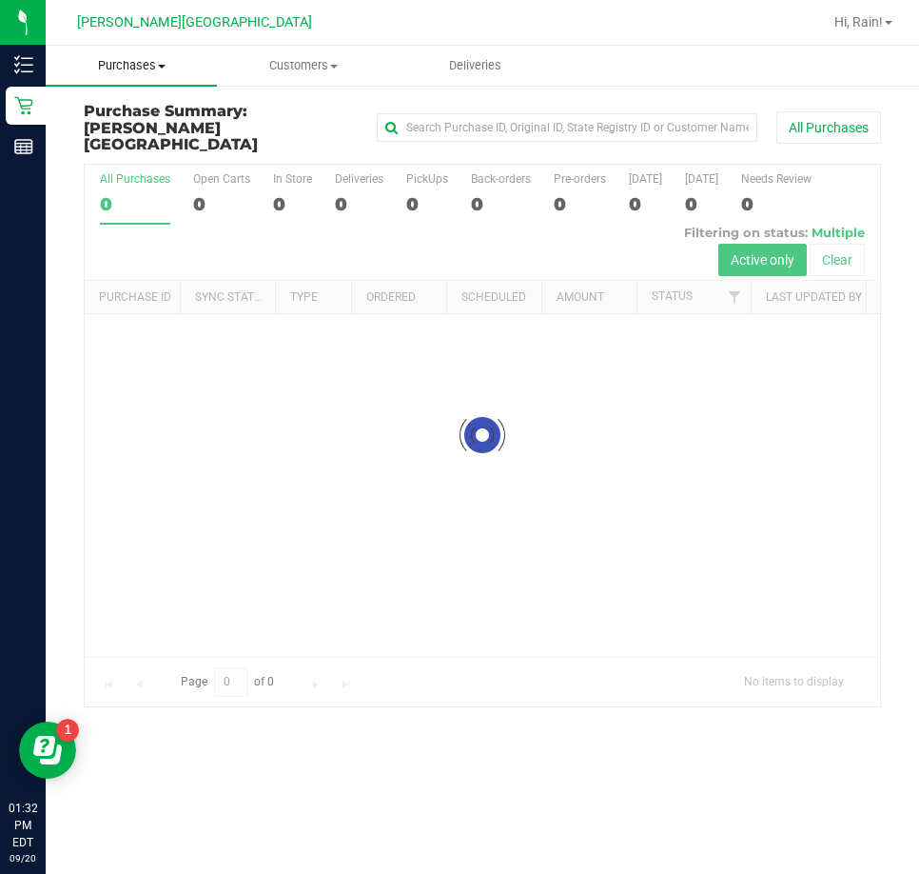
click at [139, 73] on span "Purchases" at bounding box center [131, 65] width 171 height 17
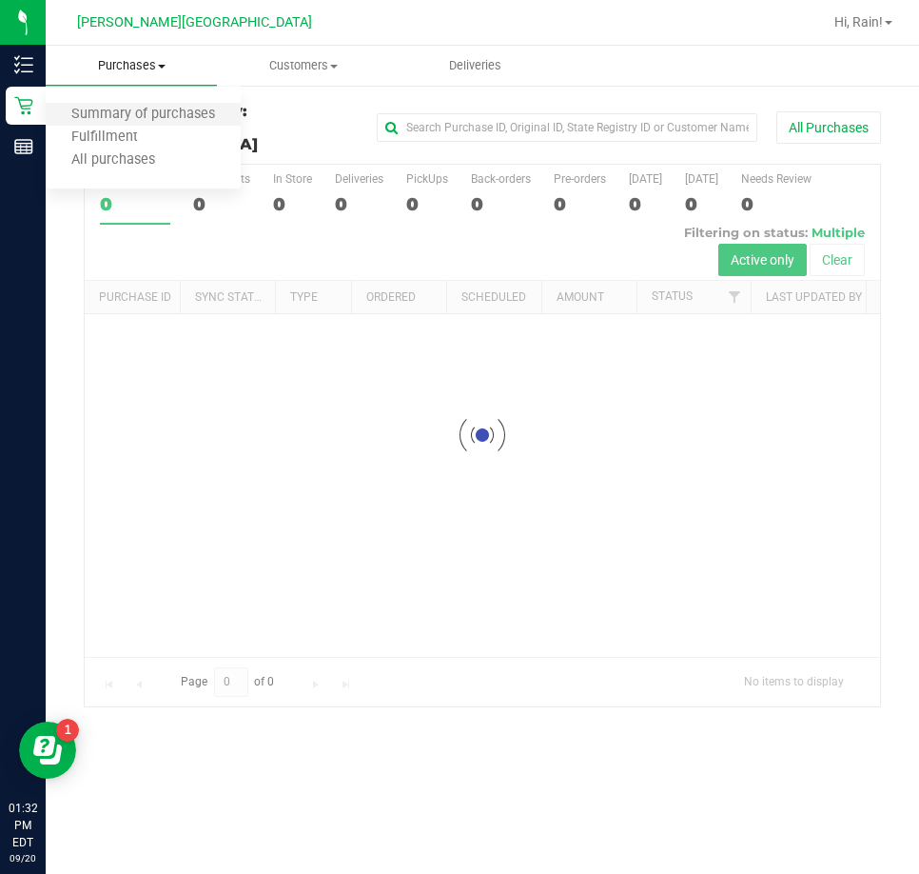
click at [106, 125] on li "Summary of purchases" at bounding box center [143, 115] width 195 height 23
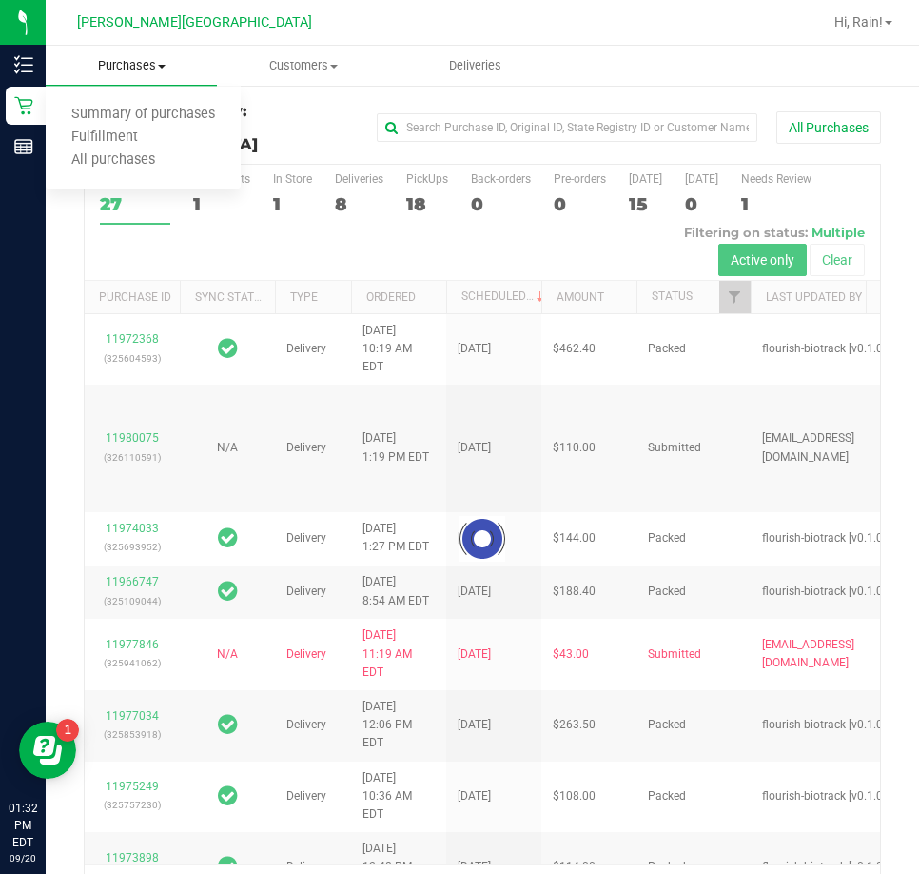
click at [143, 56] on uib-tab-heading "Purchases Summary of purchases Fulfillment All purchases" at bounding box center [131, 66] width 171 height 40
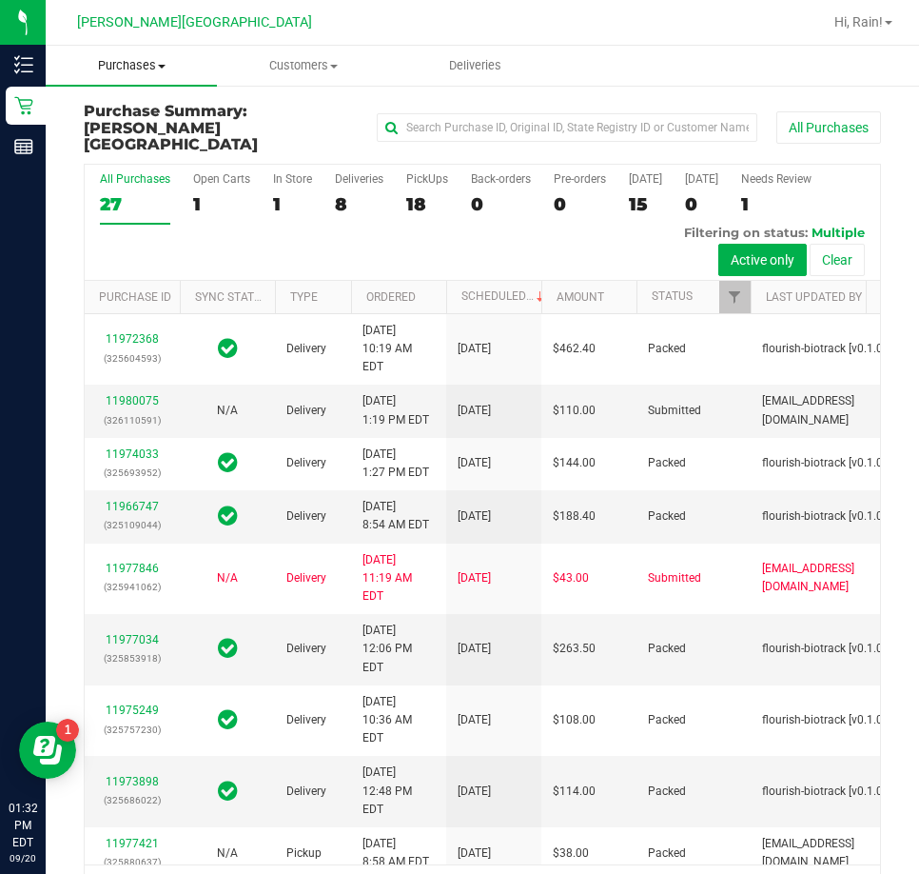
click at [143, 75] on uib-tab-heading "Purchases Summary of purchases Fulfillment All purchases" at bounding box center [131, 66] width 171 height 40
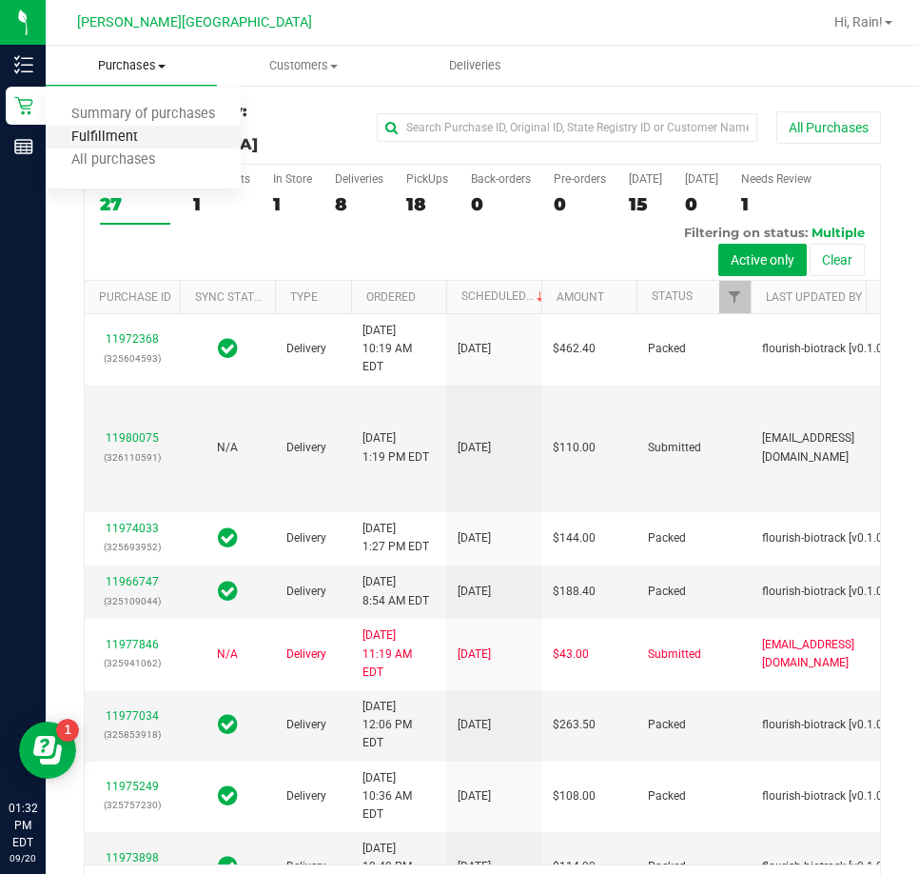
click at [124, 141] on span "Fulfillment" at bounding box center [105, 137] width 118 height 16
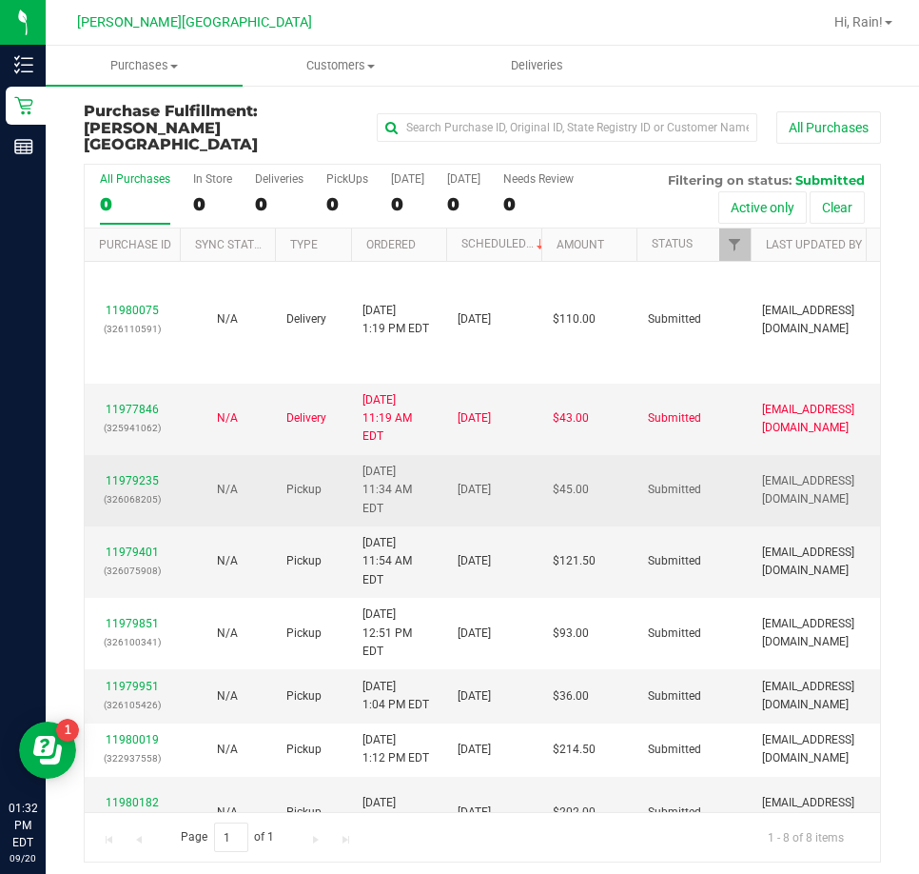
scroll to position [12, 0]
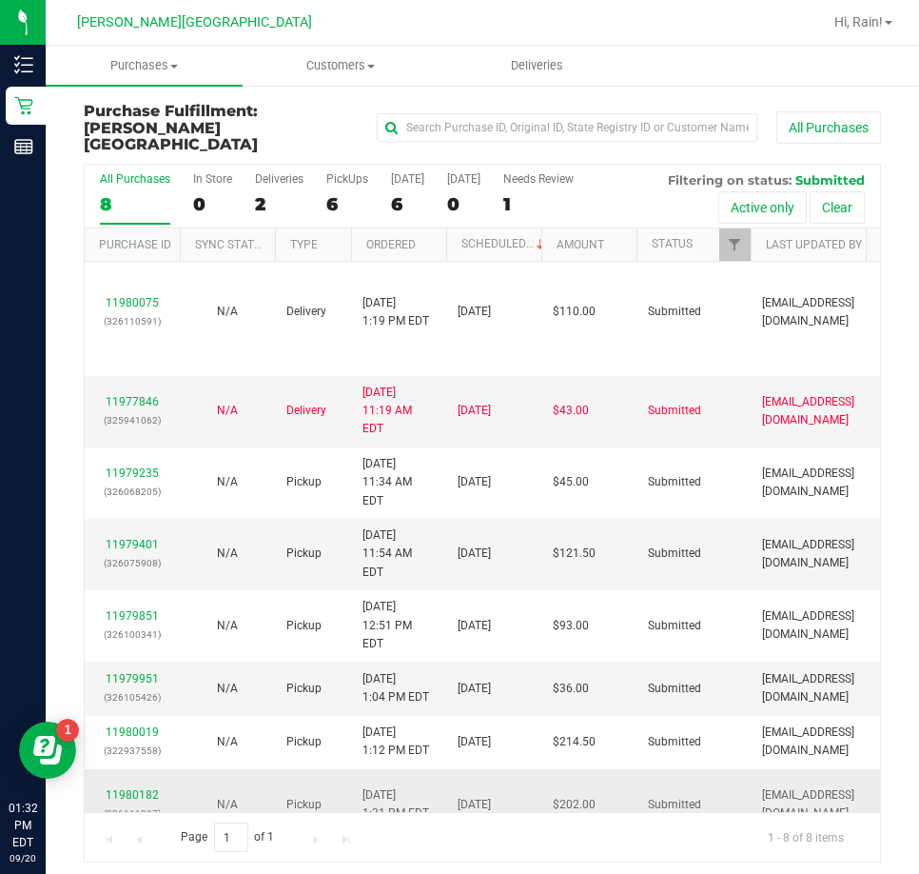
click at [148, 786] on div "11980182 (326111387)" at bounding box center [132, 804] width 72 height 36
click at [142, 786] on div "11980182 (326111387)" at bounding box center [132, 804] width 72 height 36
click at [145, 788] on link "11980182" at bounding box center [132, 794] width 53 height 13
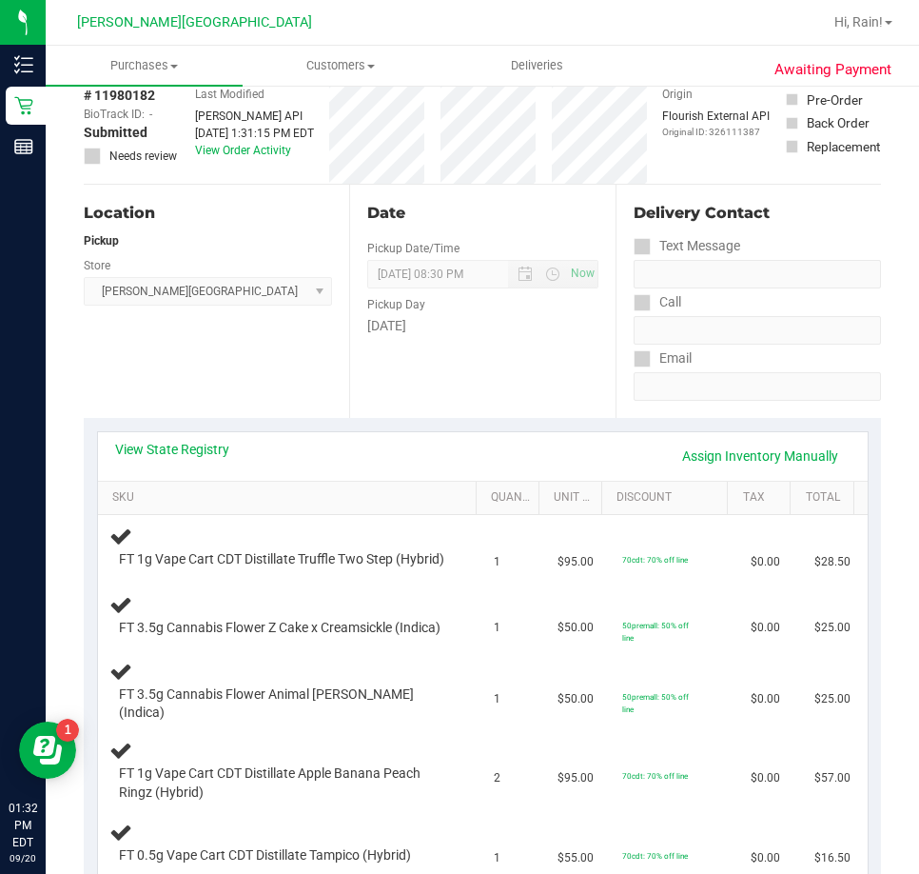
scroll to position [286, 0]
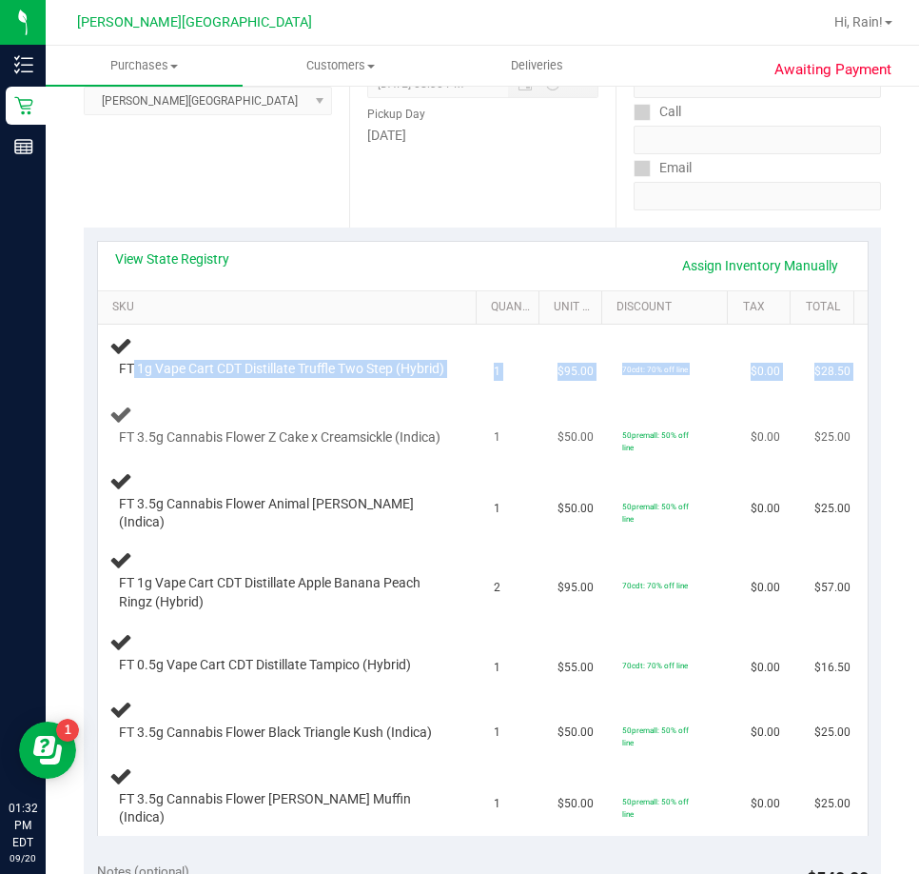
drag, startPoint x: 134, startPoint y: 361, endPoint x: 236, endPoint y: 410, distance: 113.2
click at [236, 410] on tbody "FT 1g Vape Cart CDT Distillate Truffle Two Step (Hybrid) 1 $95.00 70cdt: 70% of…" at bounding box center [483, 580] width 770 height 510
click at [236, 410] on td "FT 3.5g Cannabis Flower Z Cake x Creamsickle (Indica)" at bounding box center [291, 425] width 386 height 71
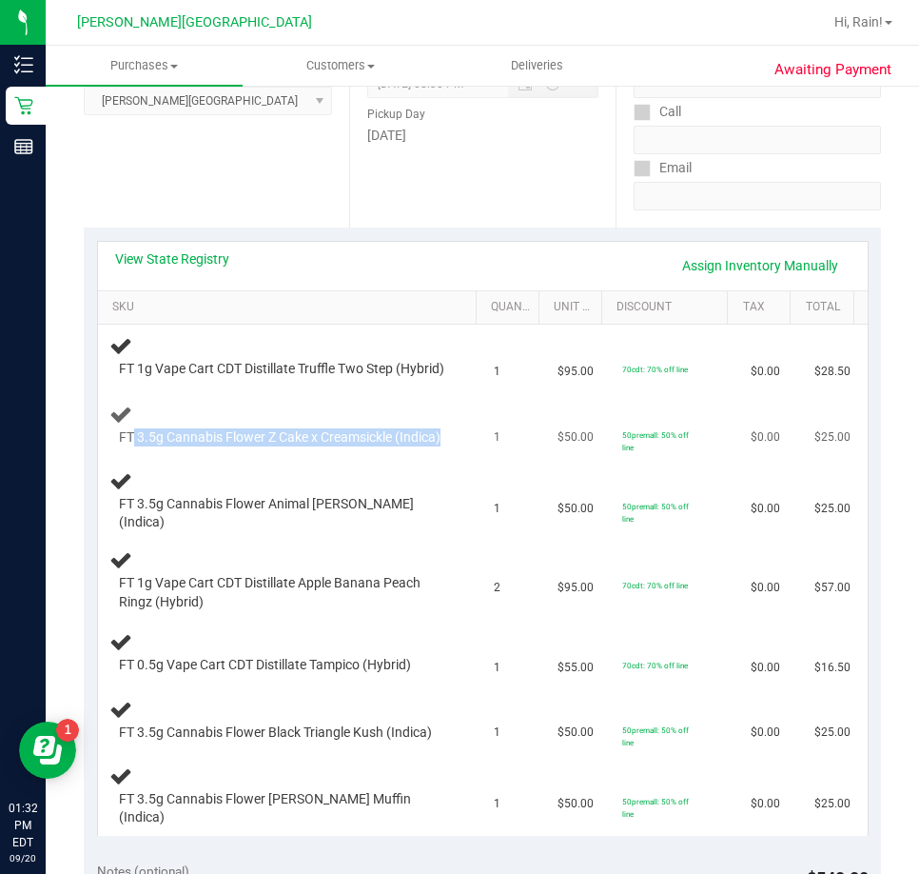
drag, startPoint x: 131, startPoint y: 447, endPoint x: 263, endPoint y: 465, distance: 132.6
click at [263, 446] on span "FT 3.5g Cannabis Flower Z Cake x Creamsickle (Indica)" at bounding box center [280, 437] width 322 height 18
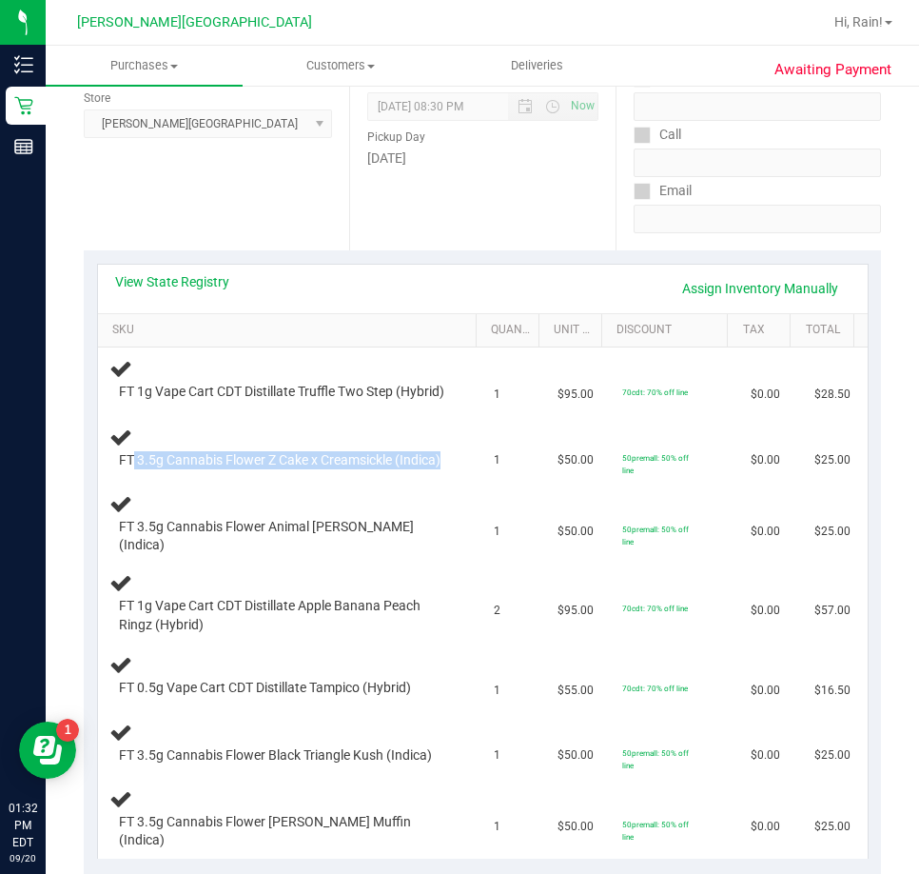
scroll to position [0, 0]
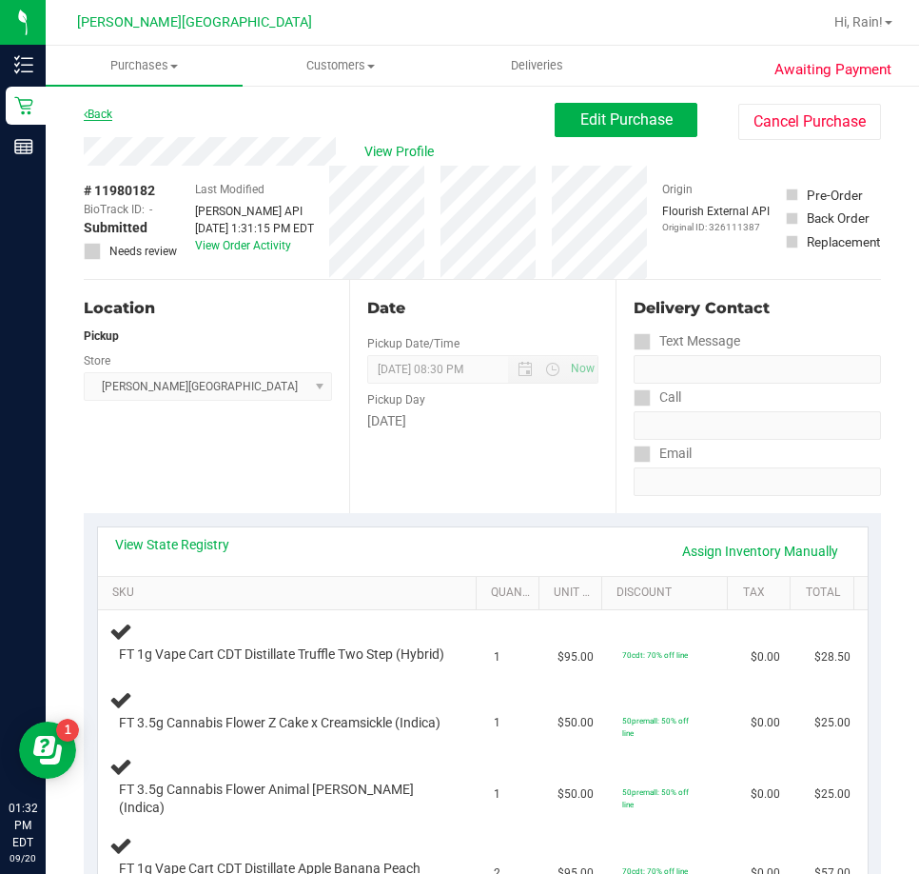
click at [101, 113] on link "Back" at bounding box center [98, 114] width 29 height 13
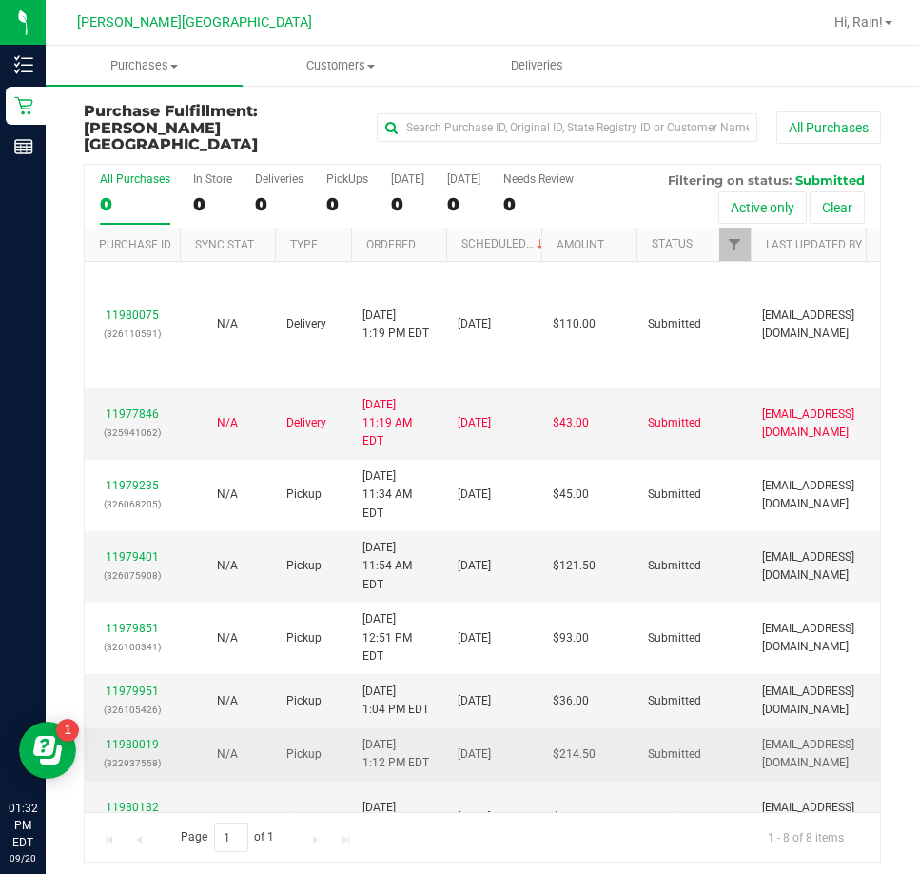
scroll to position [12, 0]
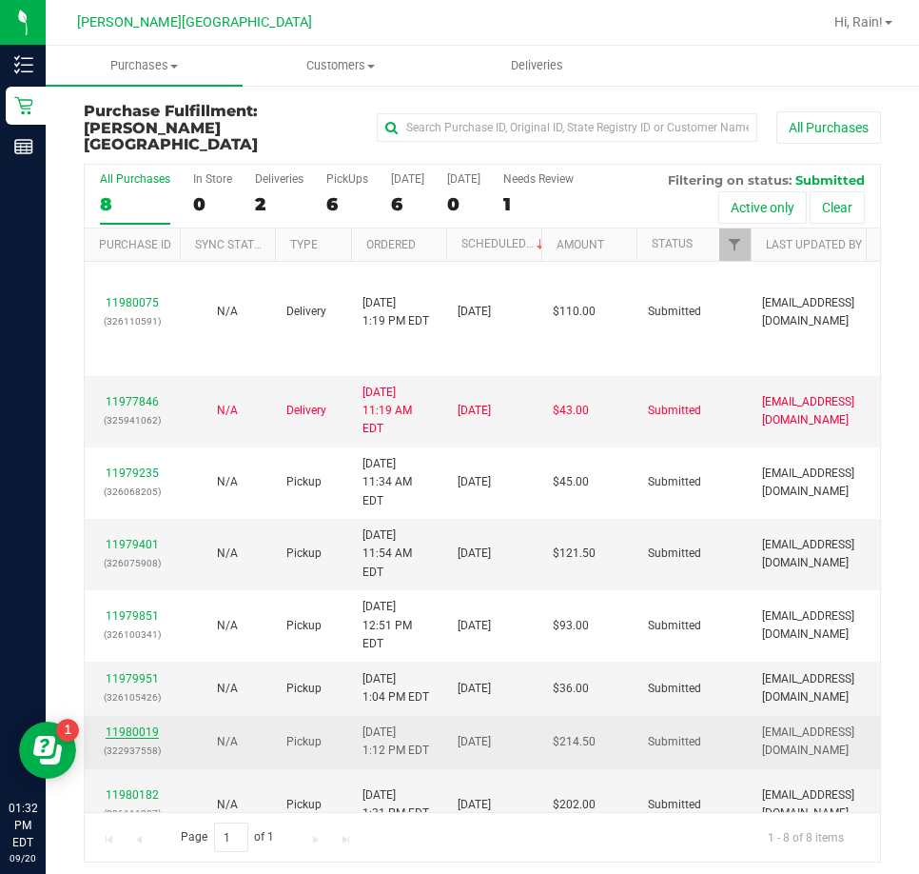
click at [123, 725] on link "11980019" at bounding box center [132, 731] width 53 height 13
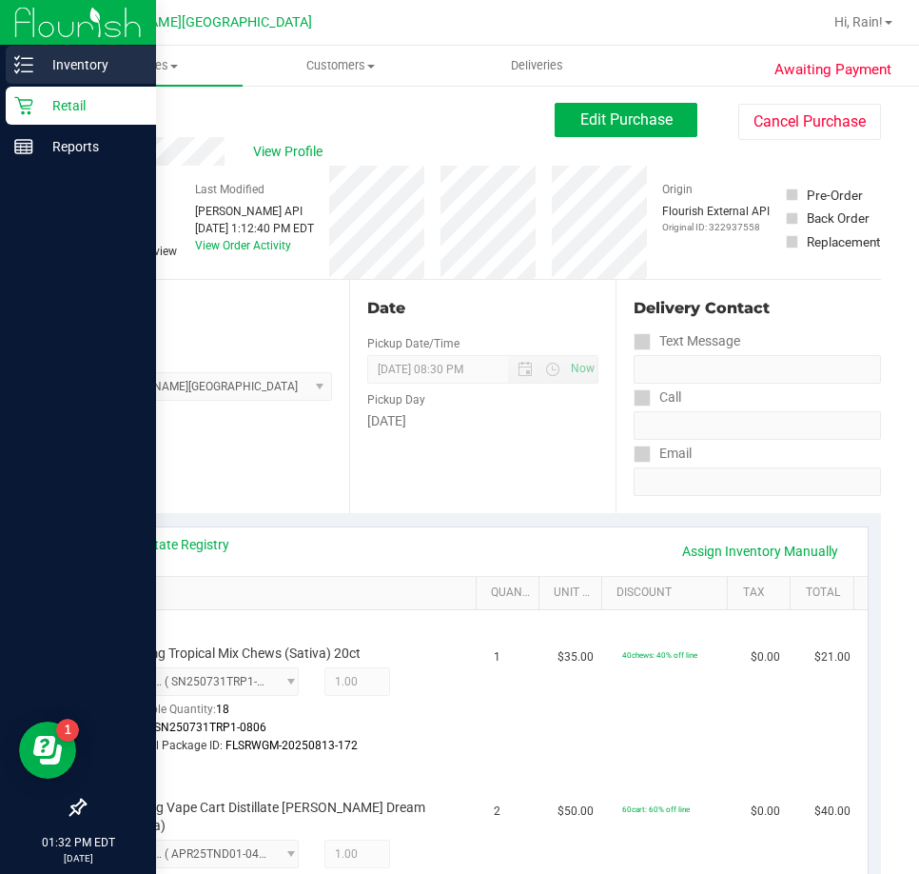
click at [31, 70] on icon at bounding box center [23, 64] width 19 height 19
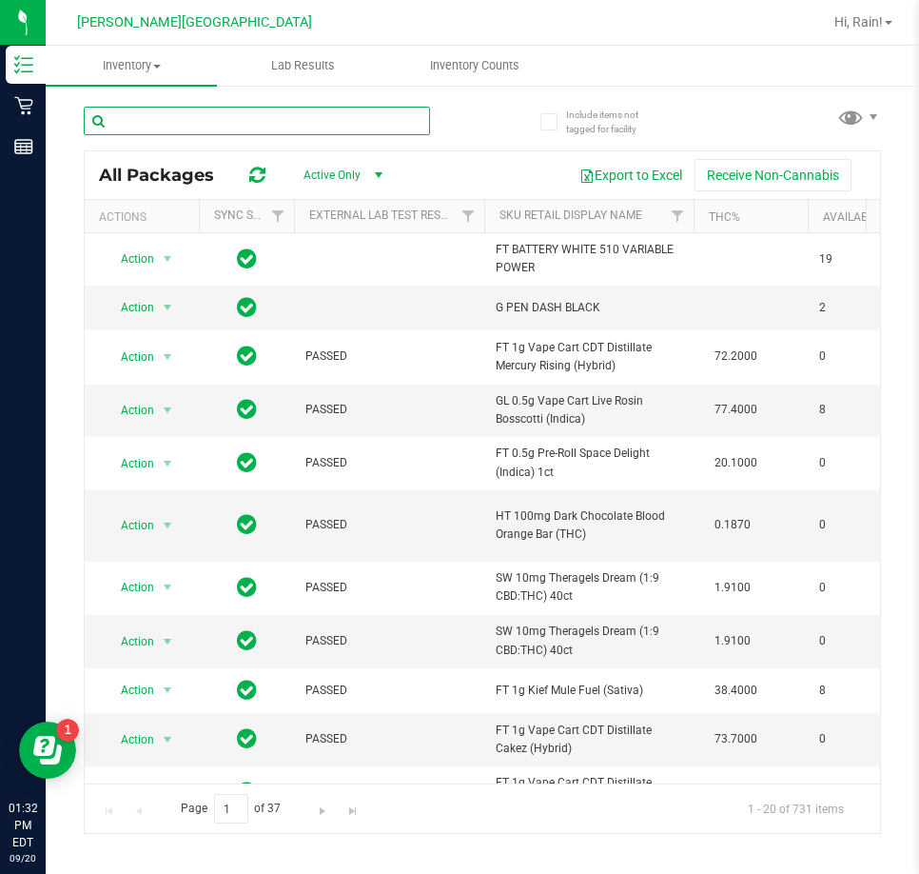
click at [337, 132] on input "text" at bounding box center [257, 121] width 346 height 29
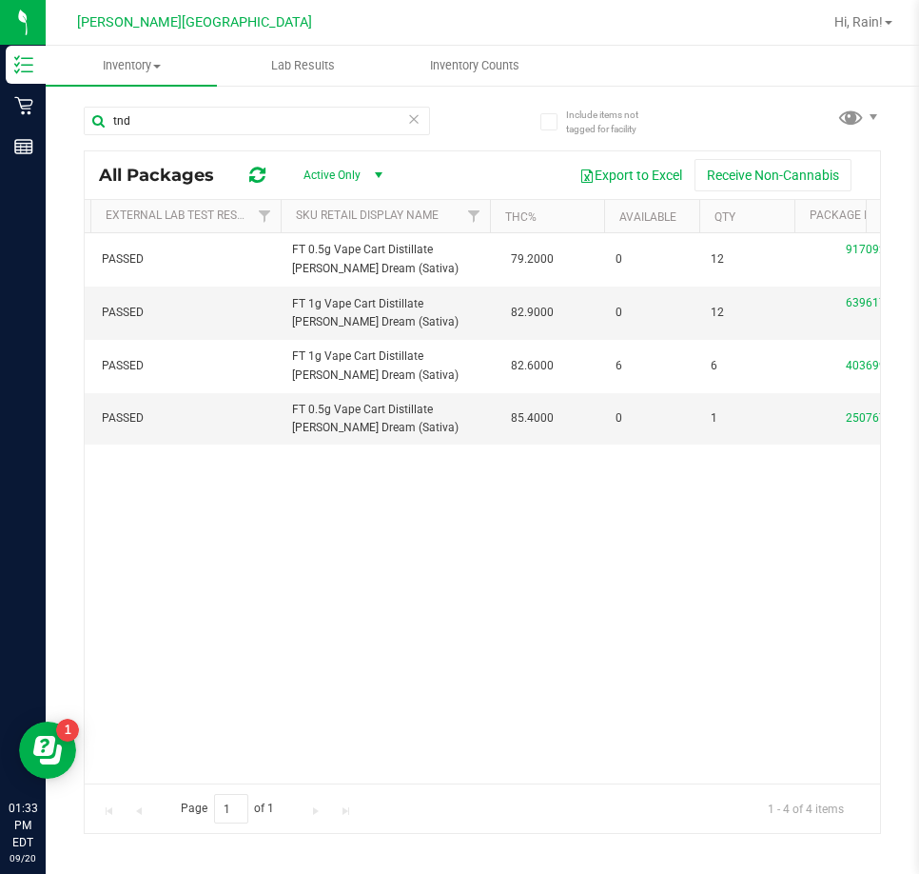
drag, startPoint x: 435, startPoint y: 576, endPoint x: 416, endPoint y: 585, distance: 21.3
click at [420, 583] on div "Action Action Global inventory Package audit log Print package label Print prod…" at bounding box center [483, 508] width 796 height 550
click at [207, 121] on input "tnd" at bounding box center [257, 121] width 346 height 29
type input "lmz"
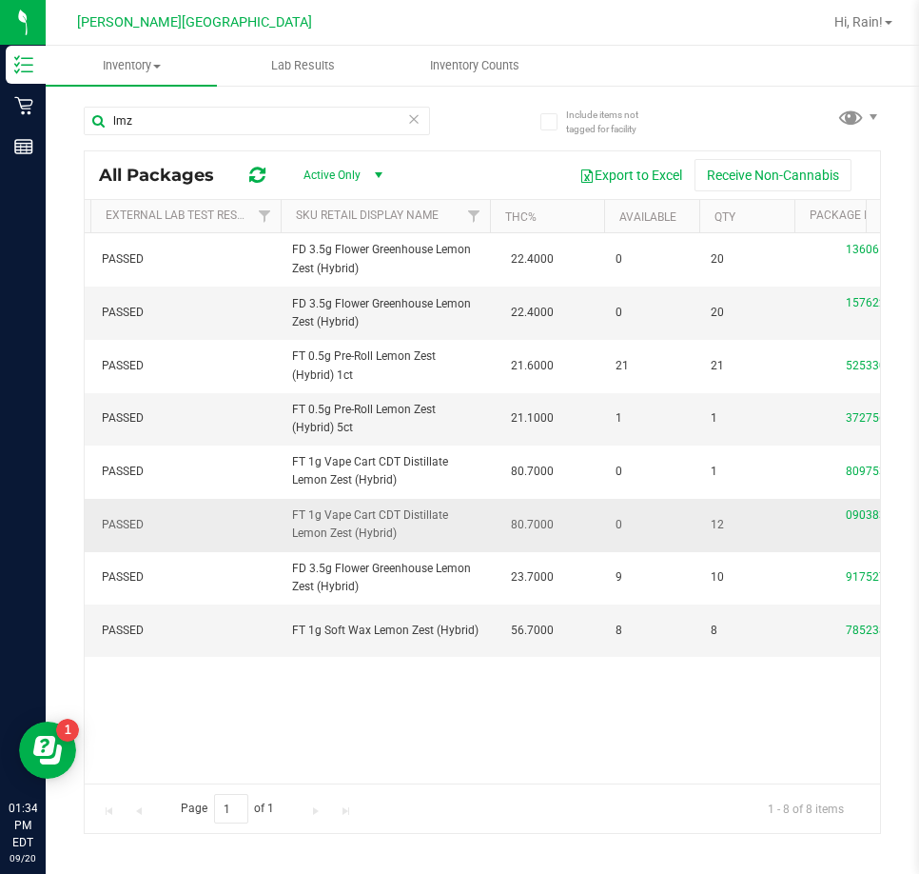
click at [468, 543] on span "FT 1g Vape Cart CDT Distillate Lemon Zest (Hybrid)" at bounding box center [385, 524] width 187 height 36
click at [425, 112] on input "lmz" at bounding box center [257, 121] width 346 height 29
click at [418, 115] on icon at bounding box center [413, 118] width 13 height 23
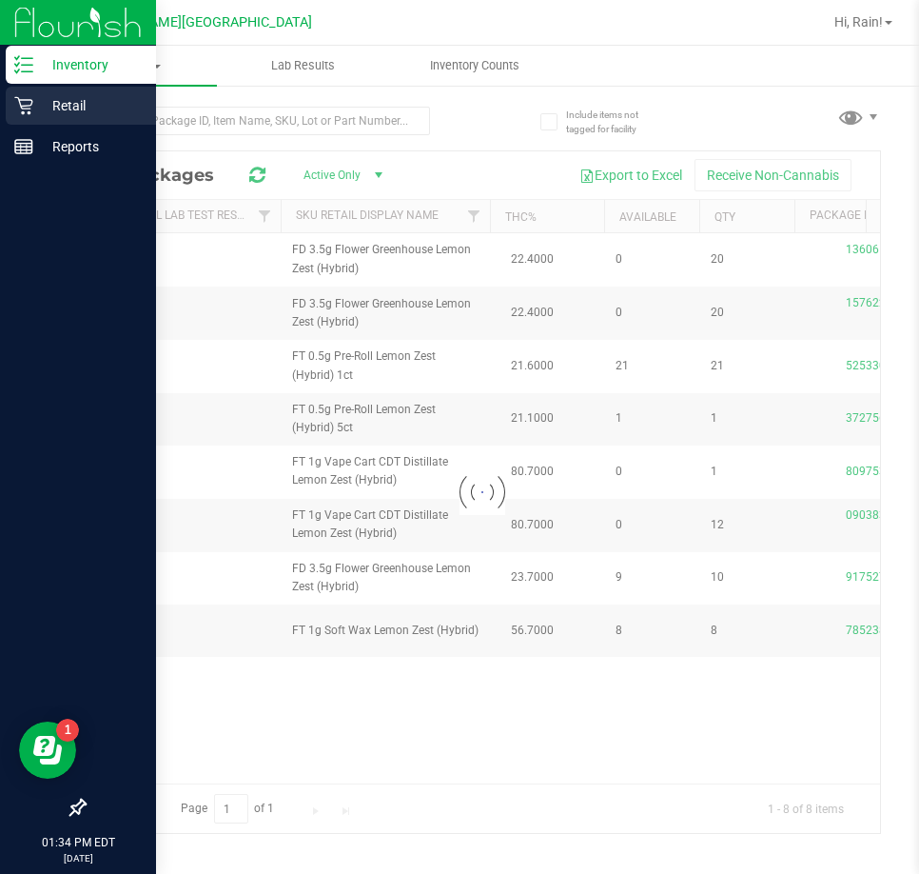
click at [63, 108] on p "Retail" at bounding box center [90, 105] width 114 height 23
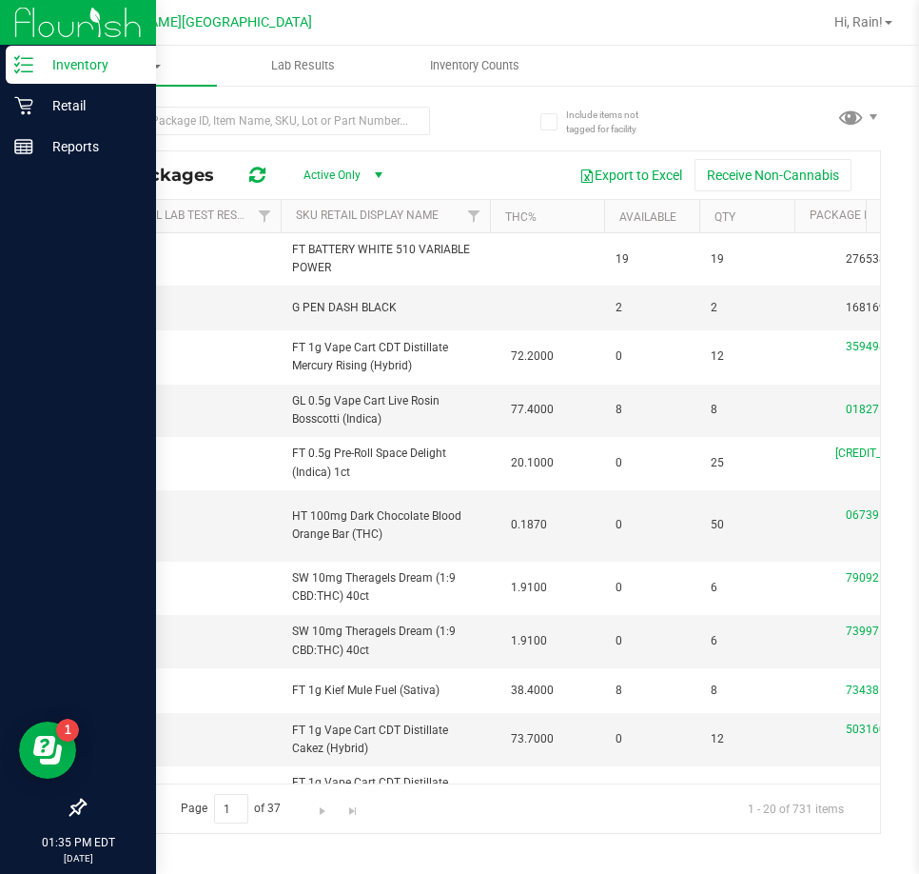
click at [35, 68] on div "Inventory" at bounding box center [81, 65] width 150 height 38
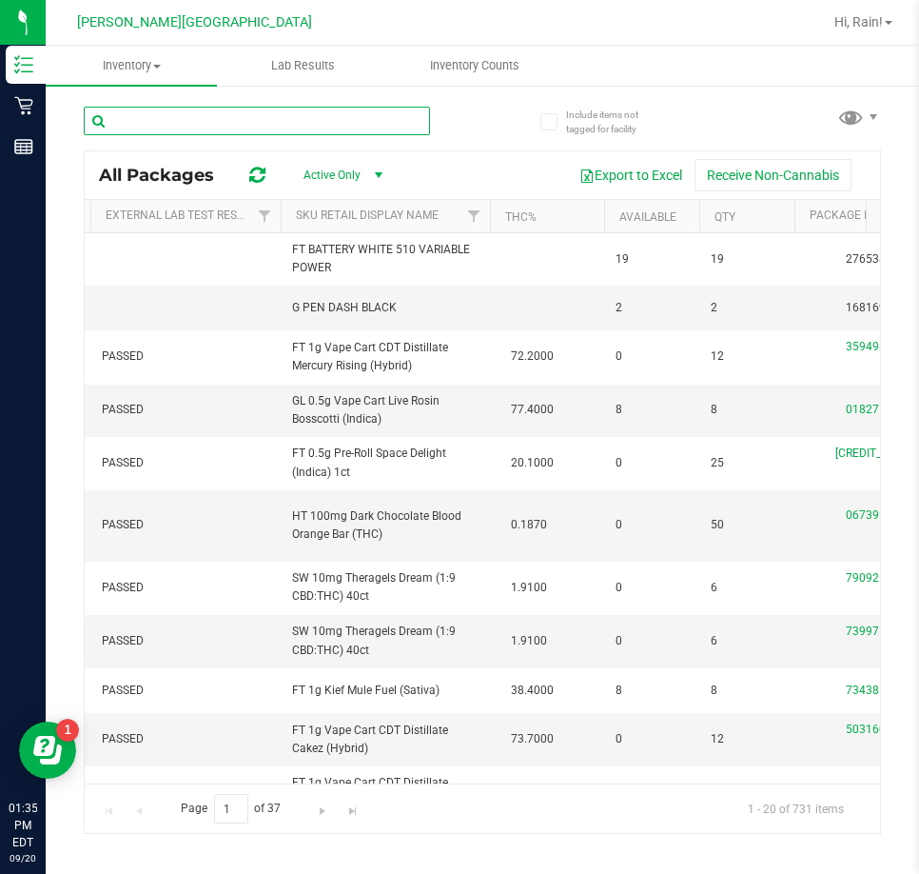
click at [209, 116] on input "text" at bounding box center [257, 121] width 346 height 29
type input "tnd"
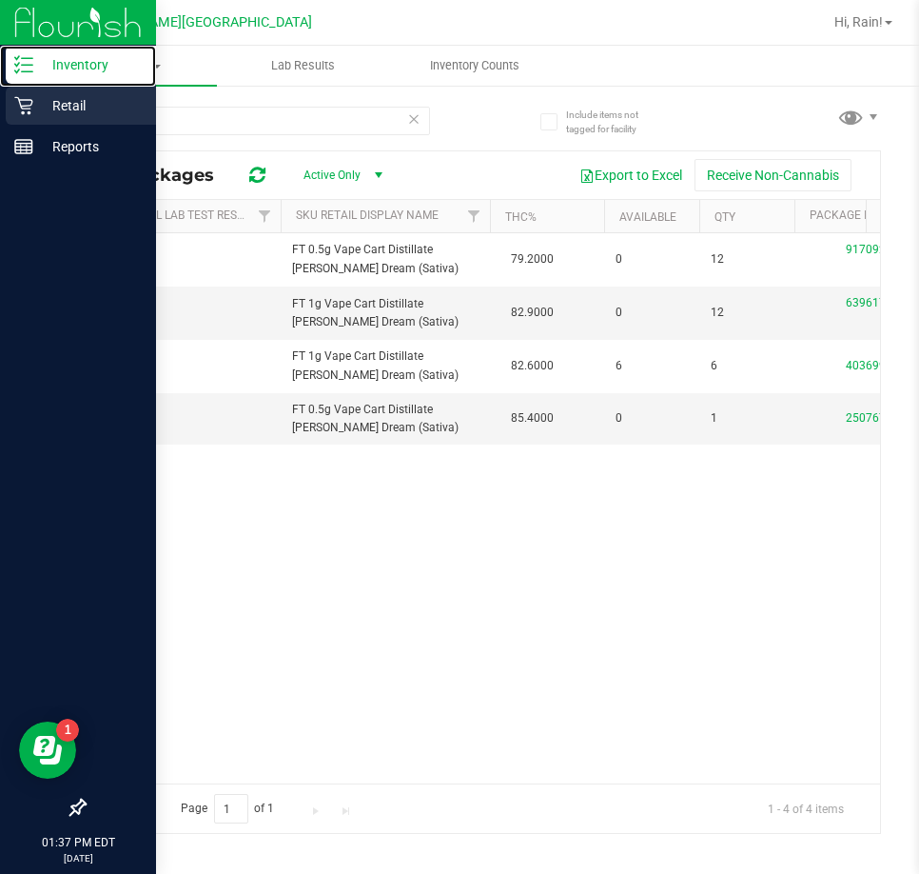
drag, startPoint x: 52, startPoint y: 83, endPoint x: 59, endPoint y: 121, distance: 38.7
click at [52, 84] on link "Inventory" at bounding box center [78, 66] width 156 height 41
click at [60, 121] on div "Retail" at bounding box center [81, 106] width 150 height 38
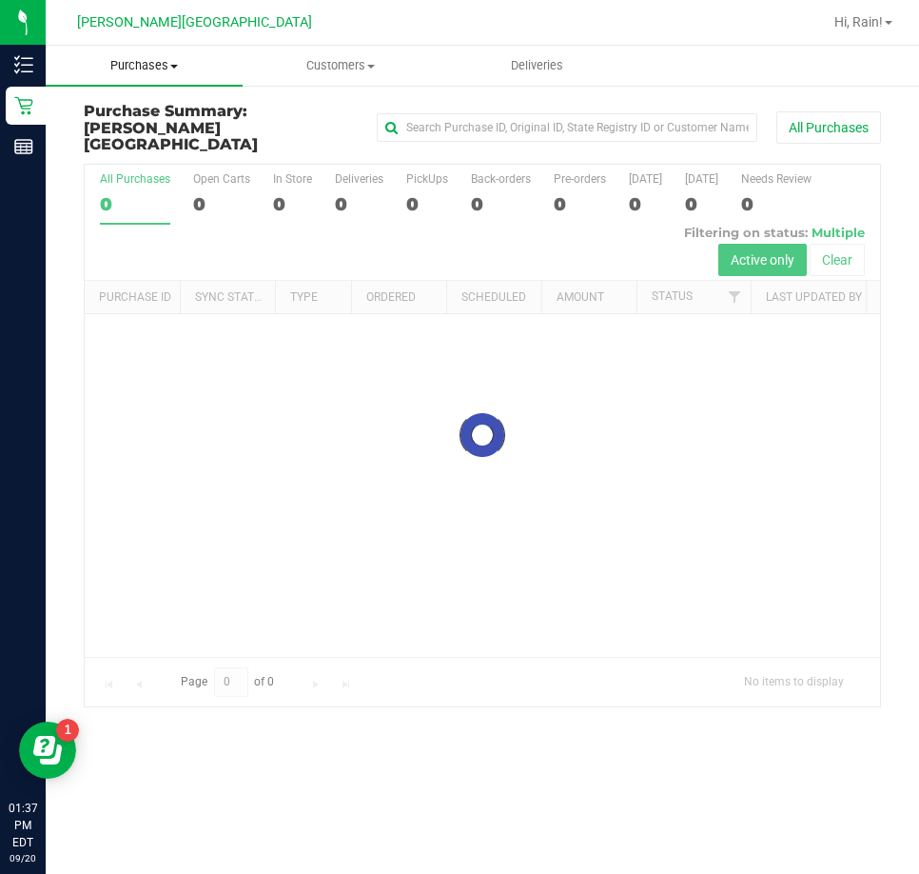
click at [132, 65] on span "Purchases" at bounding box center [144, 65] width 197 height 17
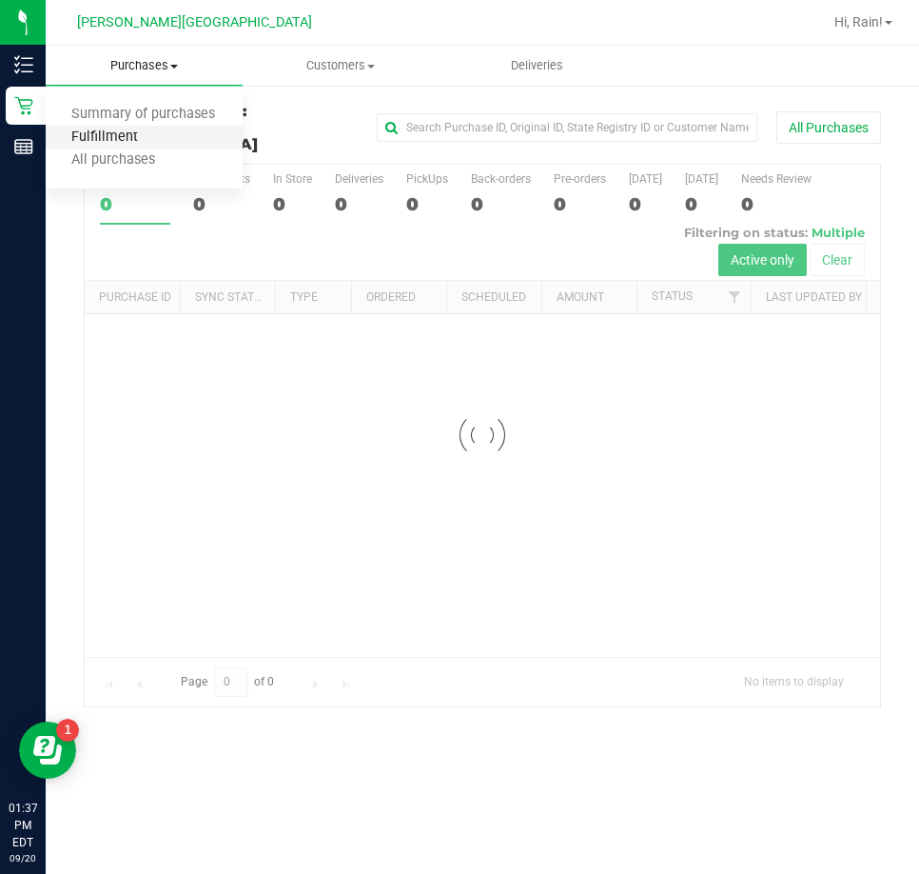
click at [144, 129] on span "Fulfillment" at bounding box center [105, 137] width 118 height 16
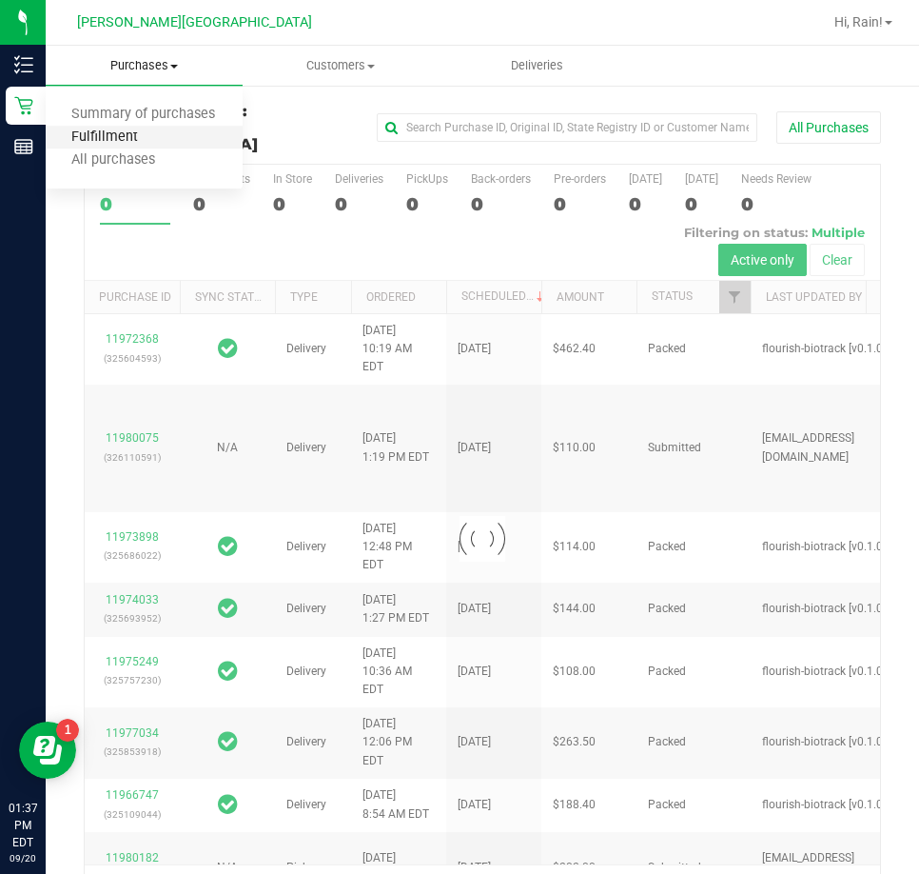
click at [144, 131] on span "Fulfillment" at bounding box center [105, 137] width 118 height 16
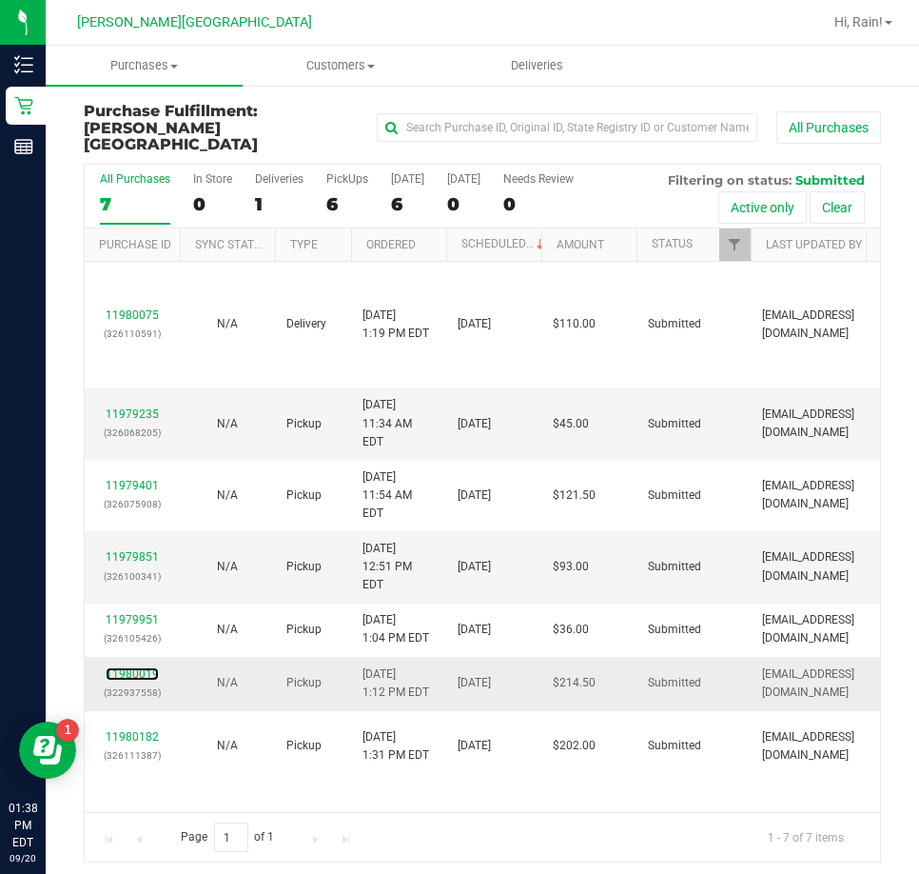
click at [153, 665] on div "11980019 (322937558)" at bounding box center [132, 683] width 72 height 36
click at [120, 667] on link "11980019" at bounding box center [132, 673] width 53 height 13
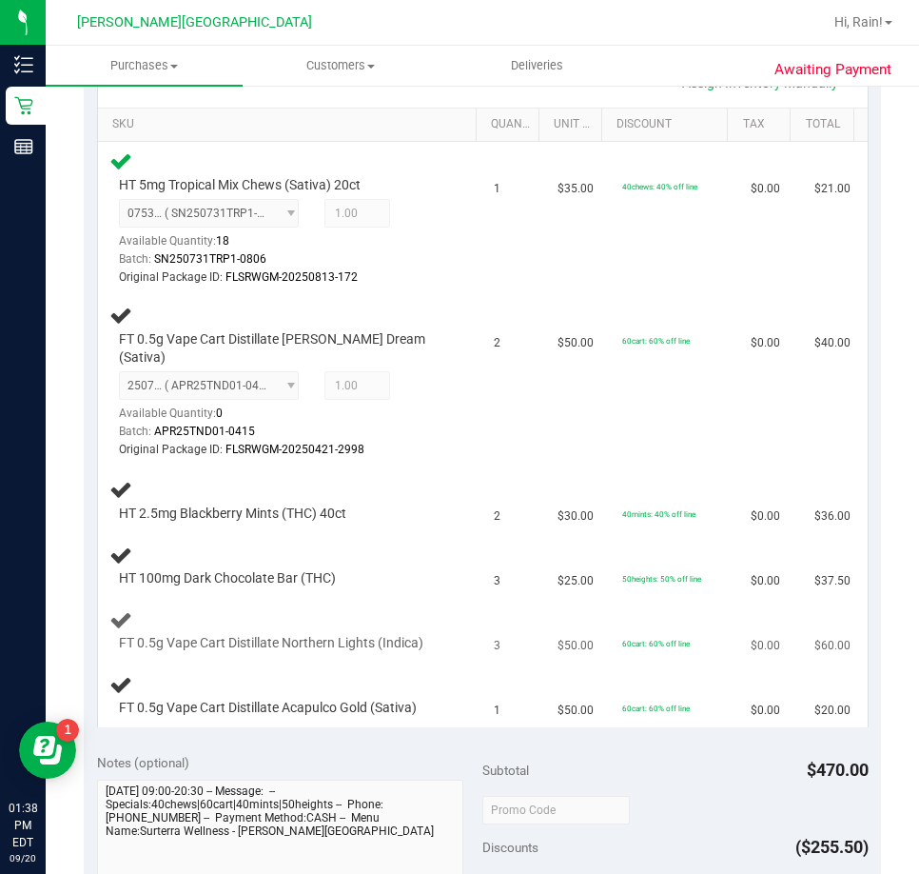
scroll to position [476, 0]
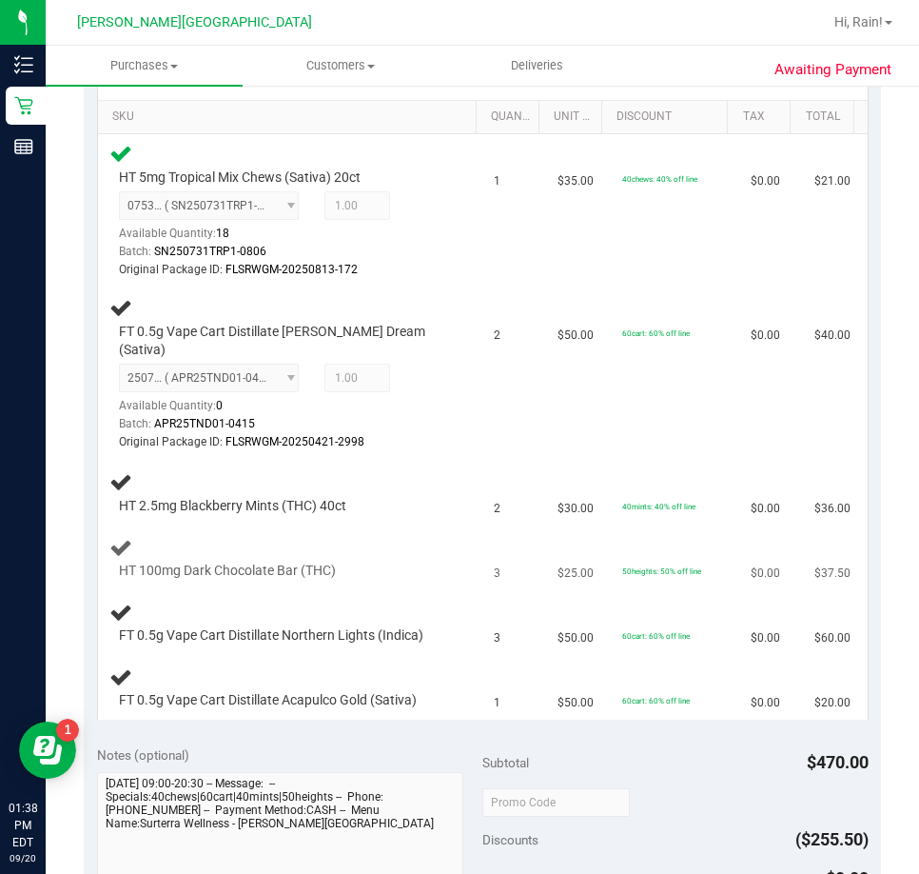
click at [431, 536] on div "HT 100mg Dark Chocolate Bar (THC)" at bounding box center [290, 558] width 363 height 45
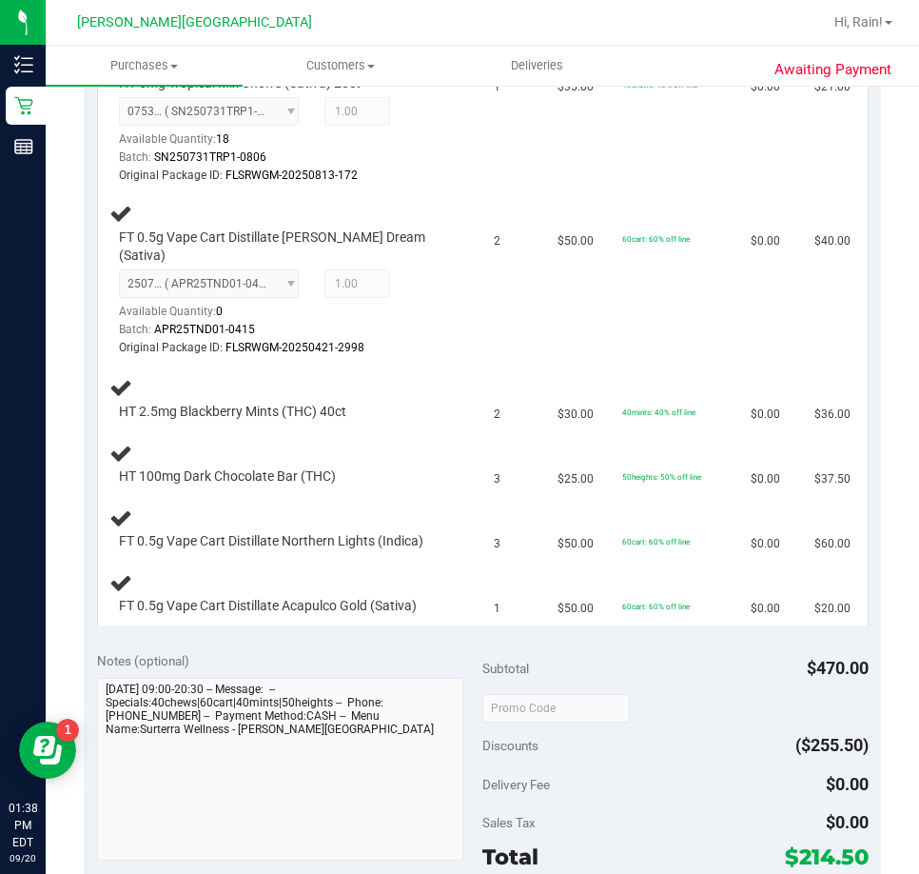
scroll to position [571, 0]
click at [584, 311] on td "$50.00" at bounding box center [578, 279] width 64 height 172
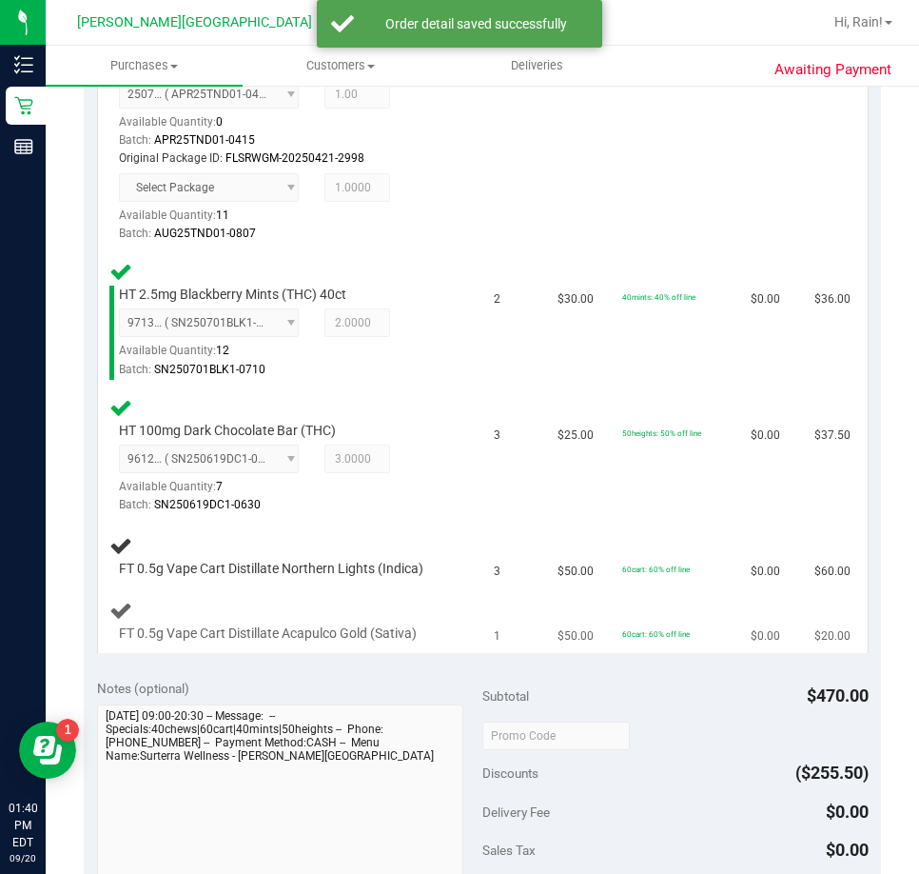
scroll to position [761, 0]
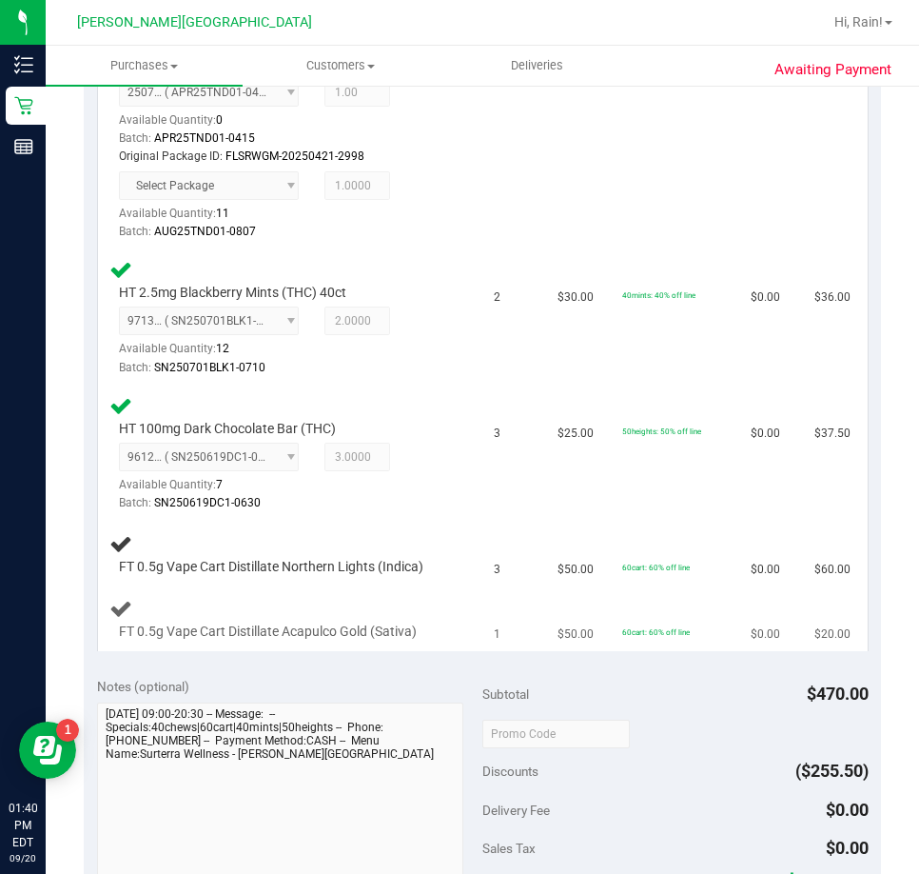
click at [356, 597] on div "FT 0.5g Vape Cart Distillate Acapulco Gold (Sativa)" at bounding box center [290, 619] width 363 height 45
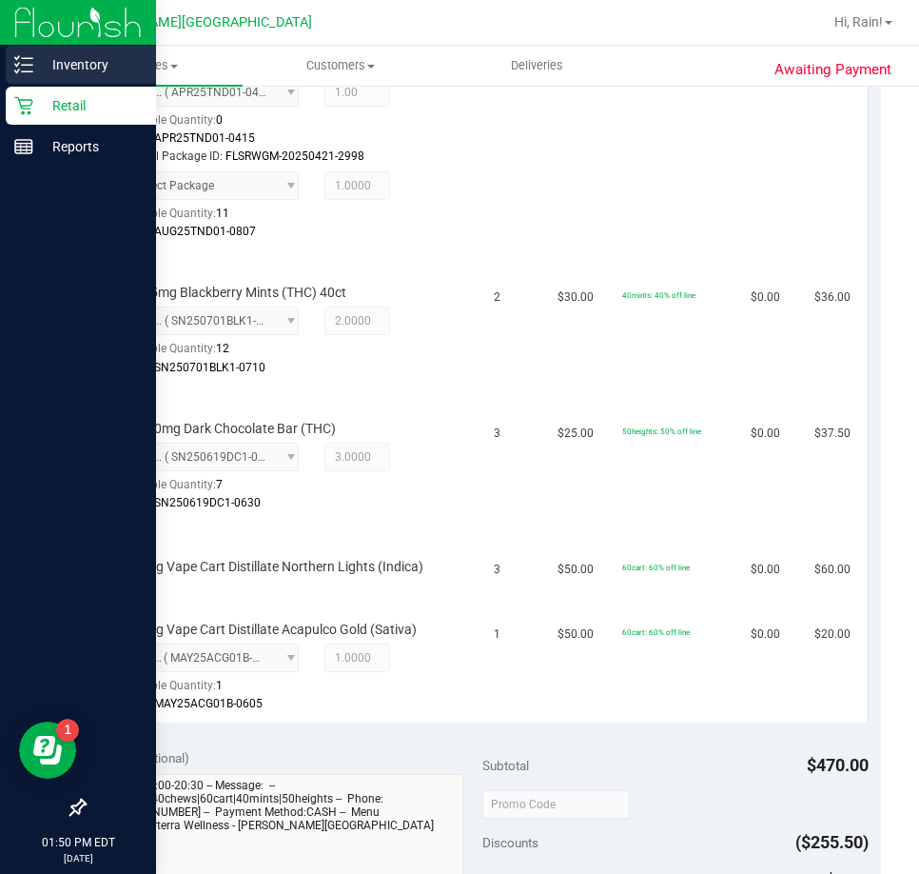
click at [36, 67] on p "Inventory" at bounding box center [90, 64] width 114 height 23
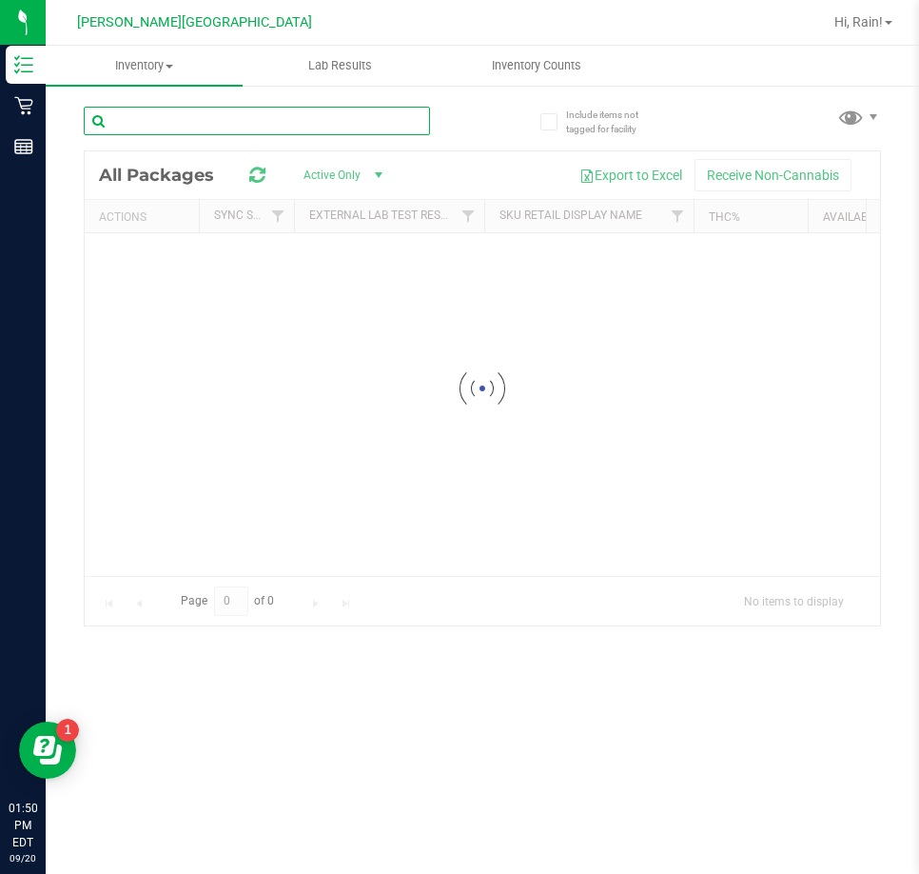
click at [234, 133] on input "text" at bounding box center [257, 121] width 346 height 29
click at [188, 119] on input "text" at bounding box center [257, 121] width 346 height 29
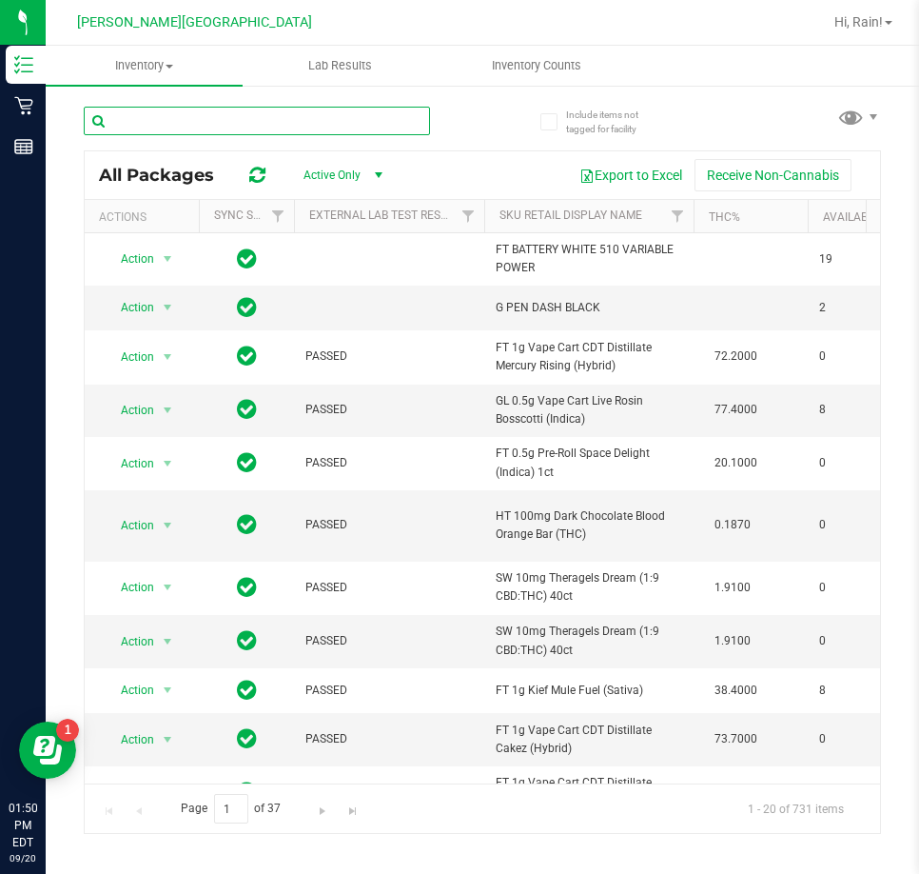
click at [188, 119] on input "text" at bounding box center [257, 121] width 346 height 29
type input "ddf"
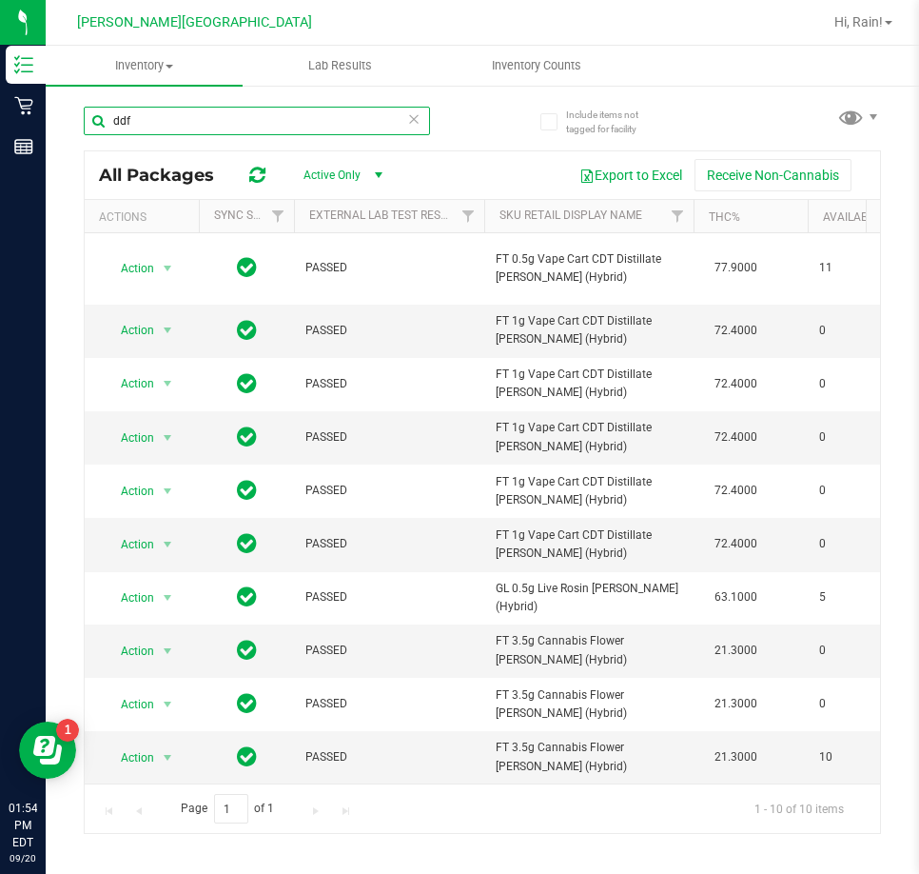
click at [414, 122] on div "ddf" at bounding box center [257, 121] width 346 height 29
click at [411, 123] on icon at bounding box center [413, 118] width 13 height 23
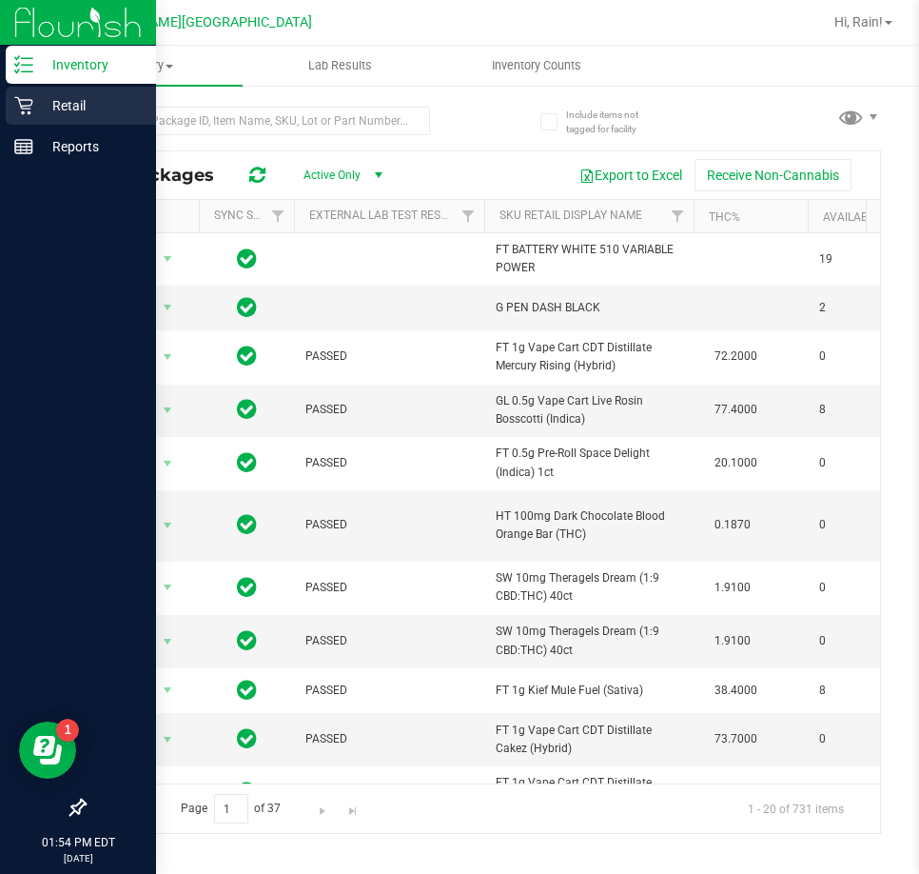
click at [33, 104] on p "Retail" at bounding box center [90, 105] width 114 height 23
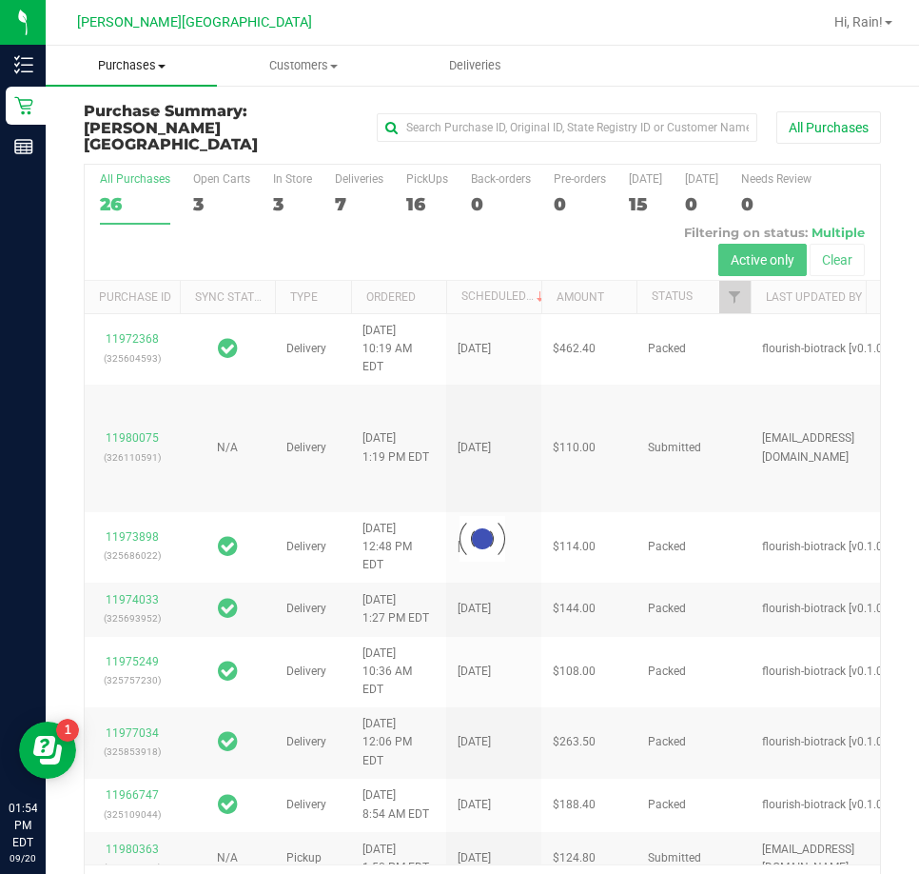
click at [123, 64] on span "Purchases" at bounding box center [131, 65] width 171 height 17
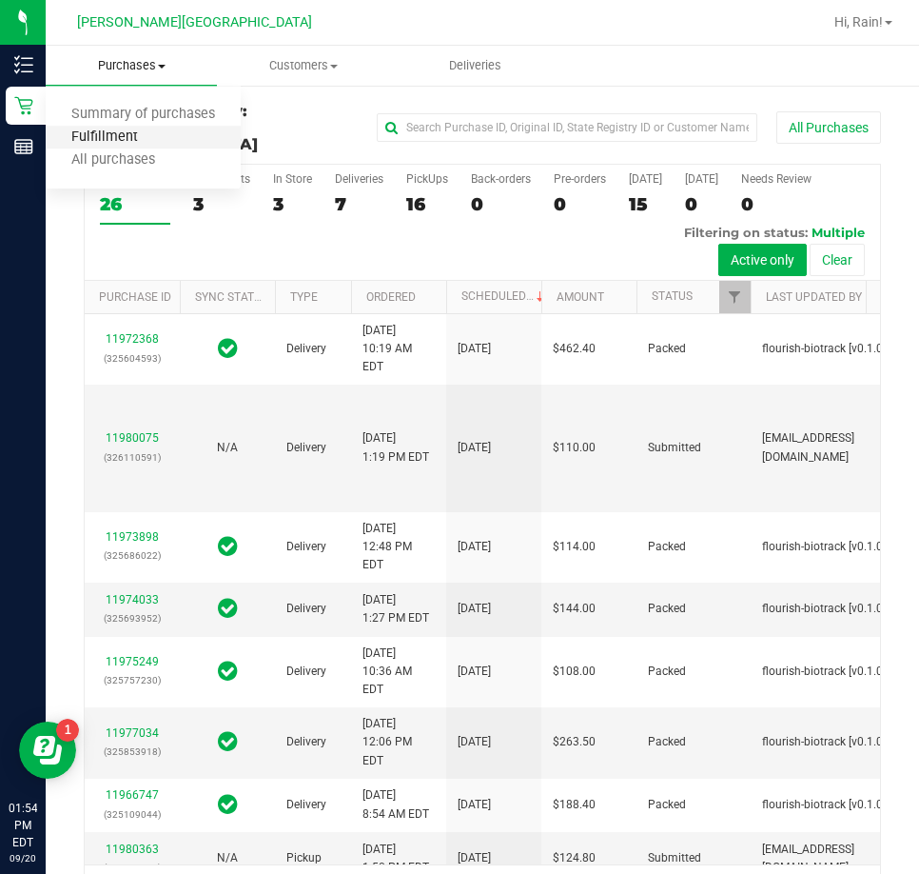
click at [91, 135] on span "Fulfillment" at bounding box center [105, 137] width 118 height 16
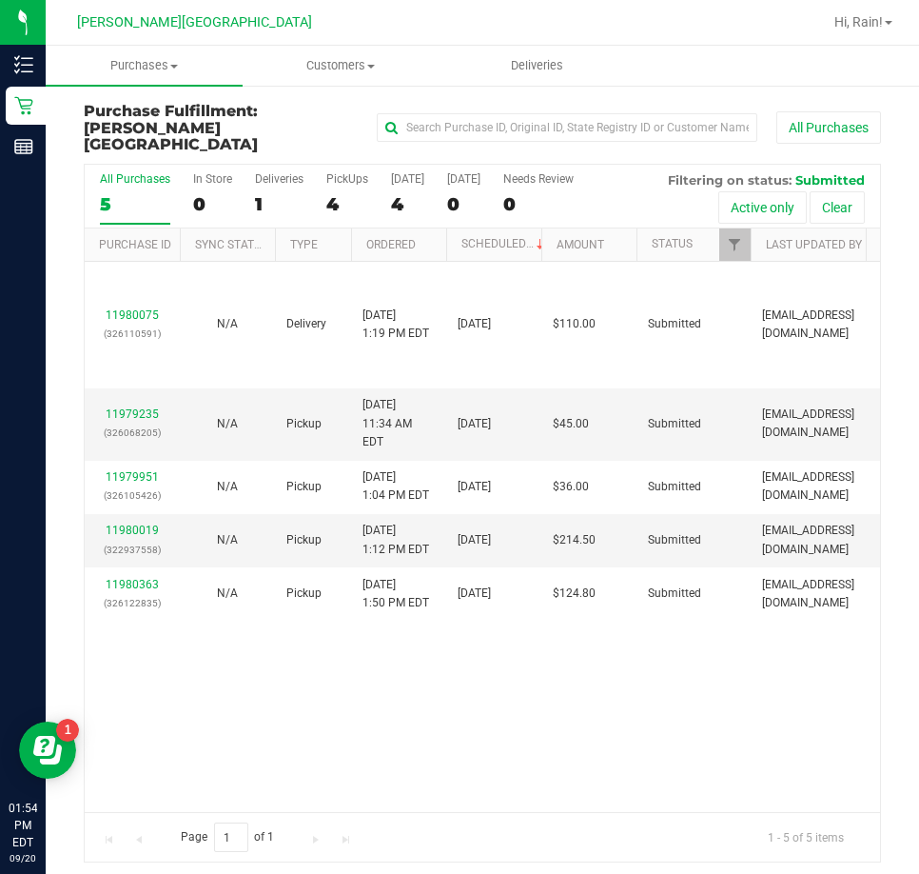
click at [402, 638] on div "11980075 (326110591) N/A Delivery [DATE] 1:19 PM EDT 9/22/2025 $110.00 Submitte…" at bounding box center [483, 537] width 796 height 550
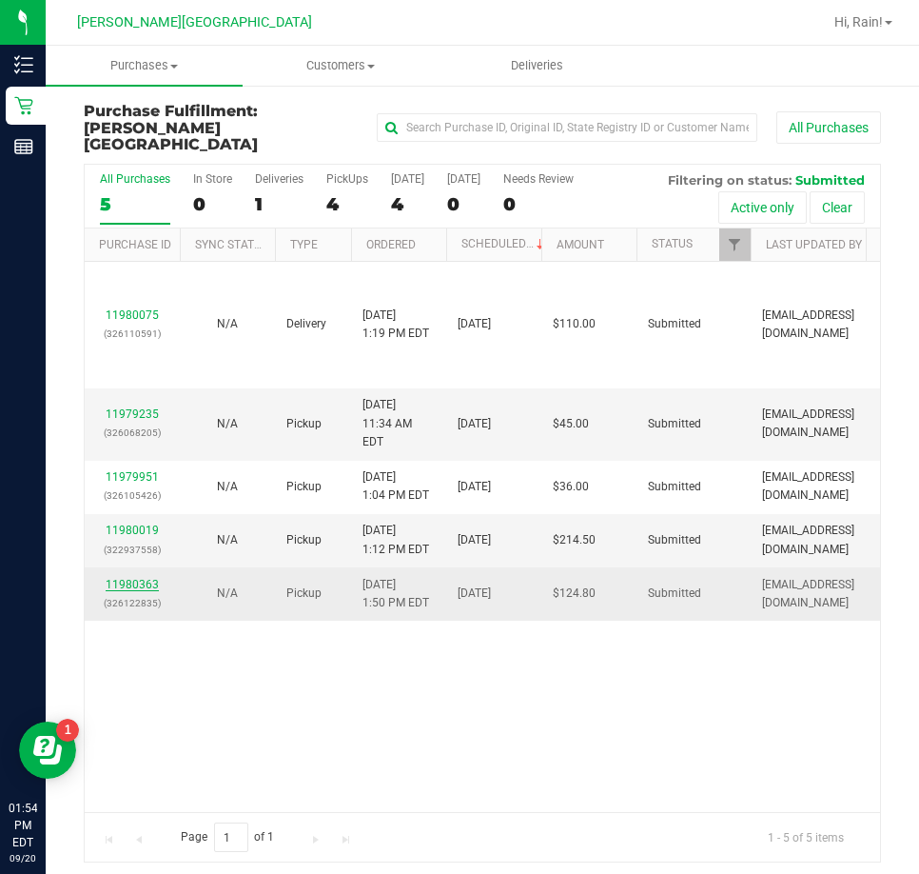
click at [133, 578] on link "11980363" at bounding box center [132, 584] width 53 height 13
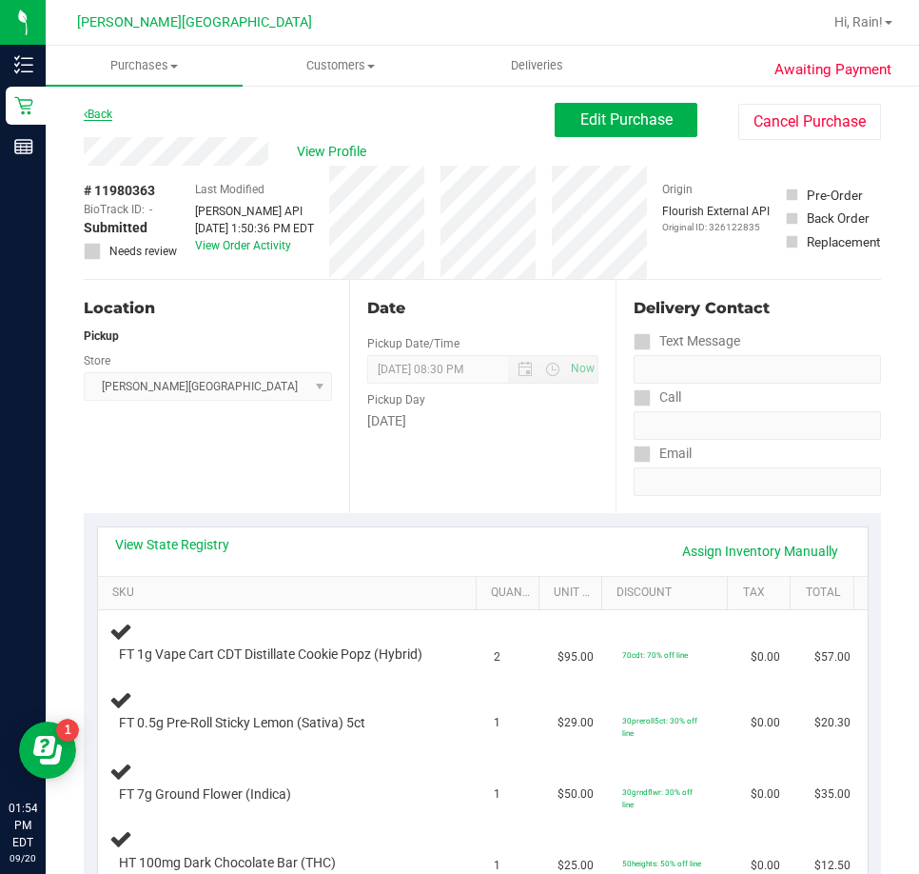
click at [89, 109] on link "Back" at bounding box center [98, 114] width 29 height 13
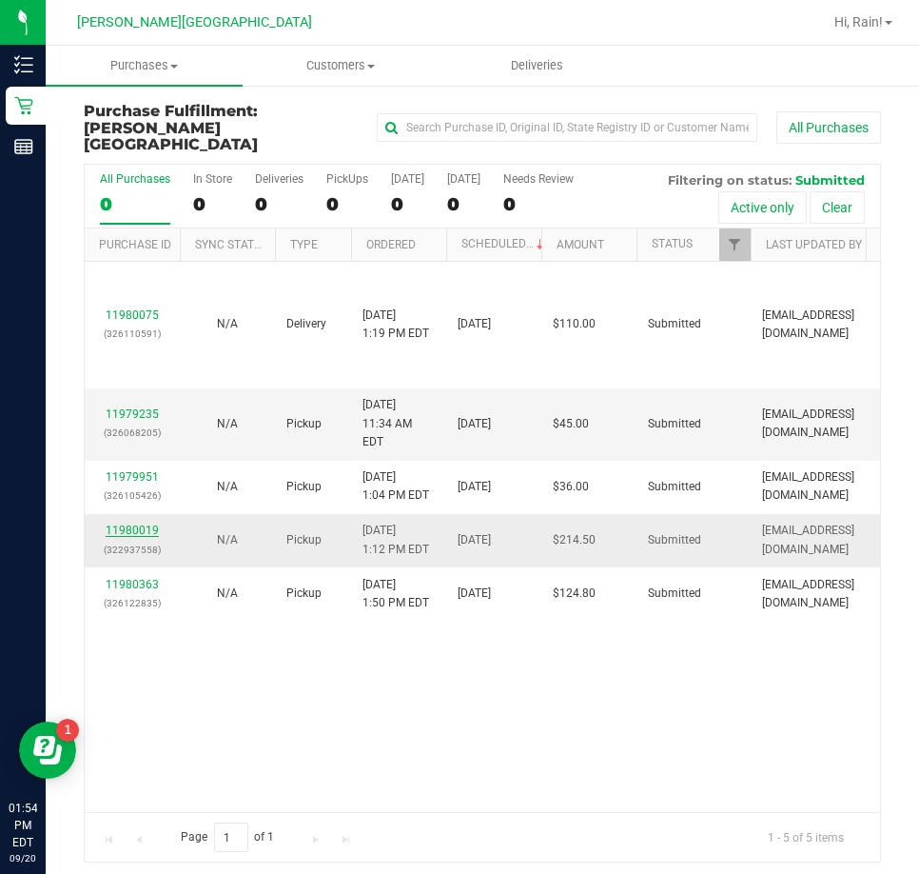
click at [114, 524] on link "11980019" at bounding box center [132, 530] width 53 height 13
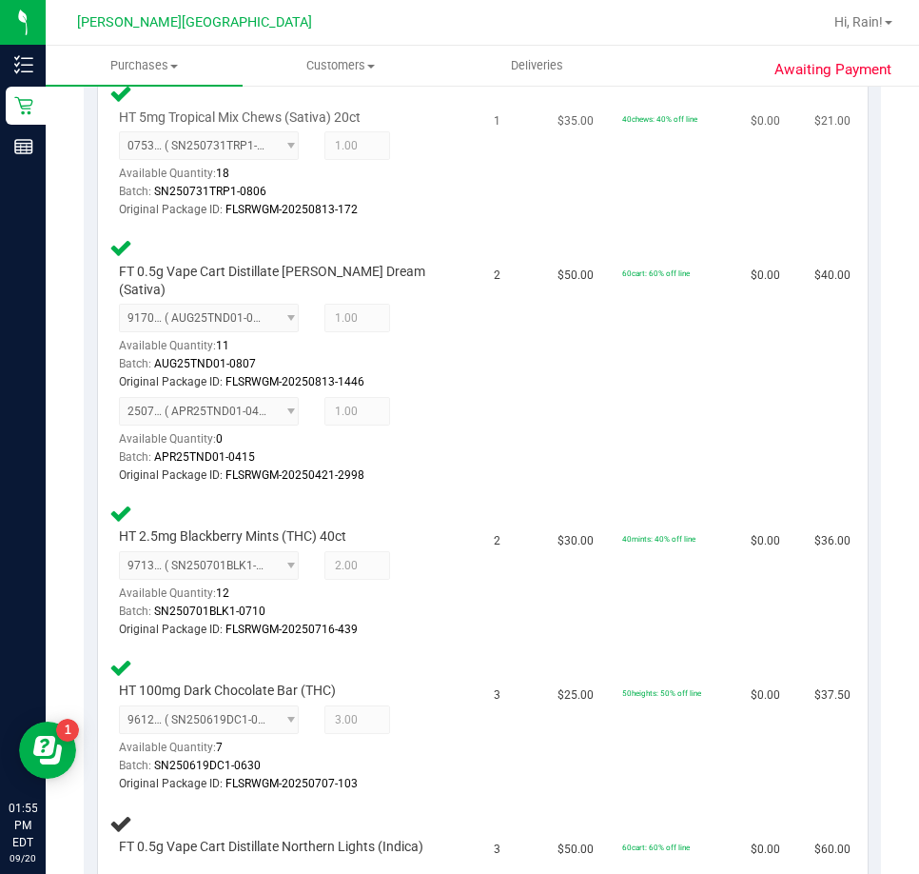
scroll to position [761, 0]
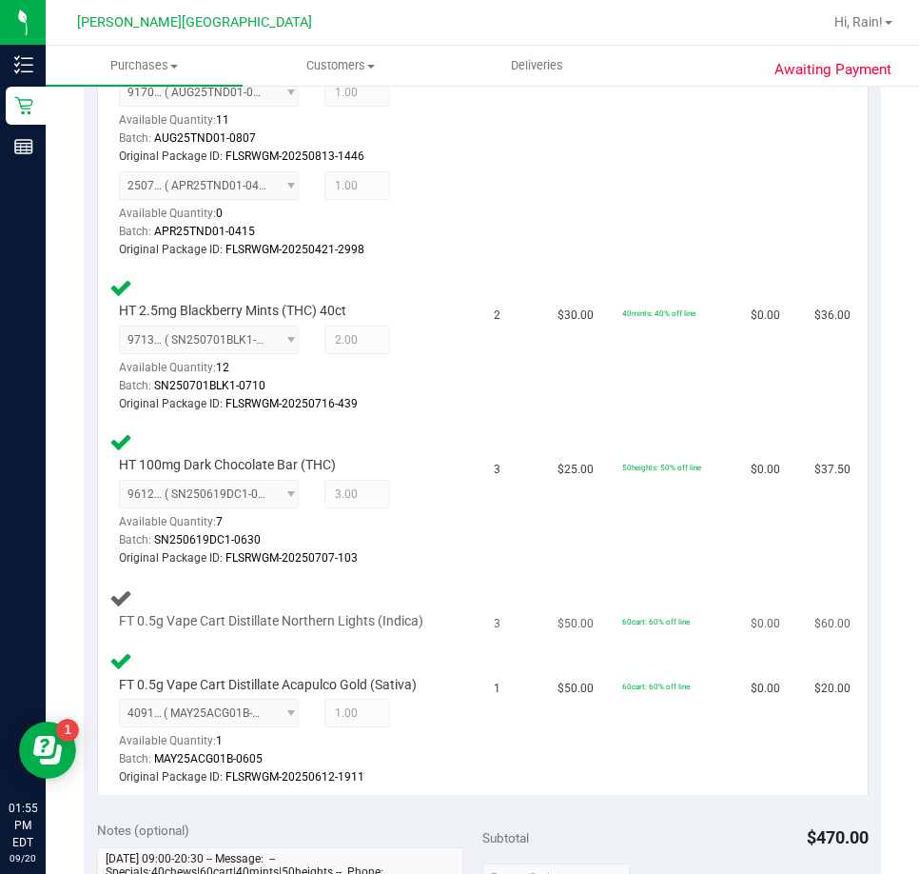
click at [385, 612] on span "FT 0.5g Vape Cart Distillate Northern Lights (Indica)" at bounding box center [271, 621] width 305 height 18
click at [546, 507] on td "$25.00" at bounding box center [578, 500] width 64 height 154
click at [546, 506] on td "$25.00" at bounding box center [578, 500] width 64 height 154
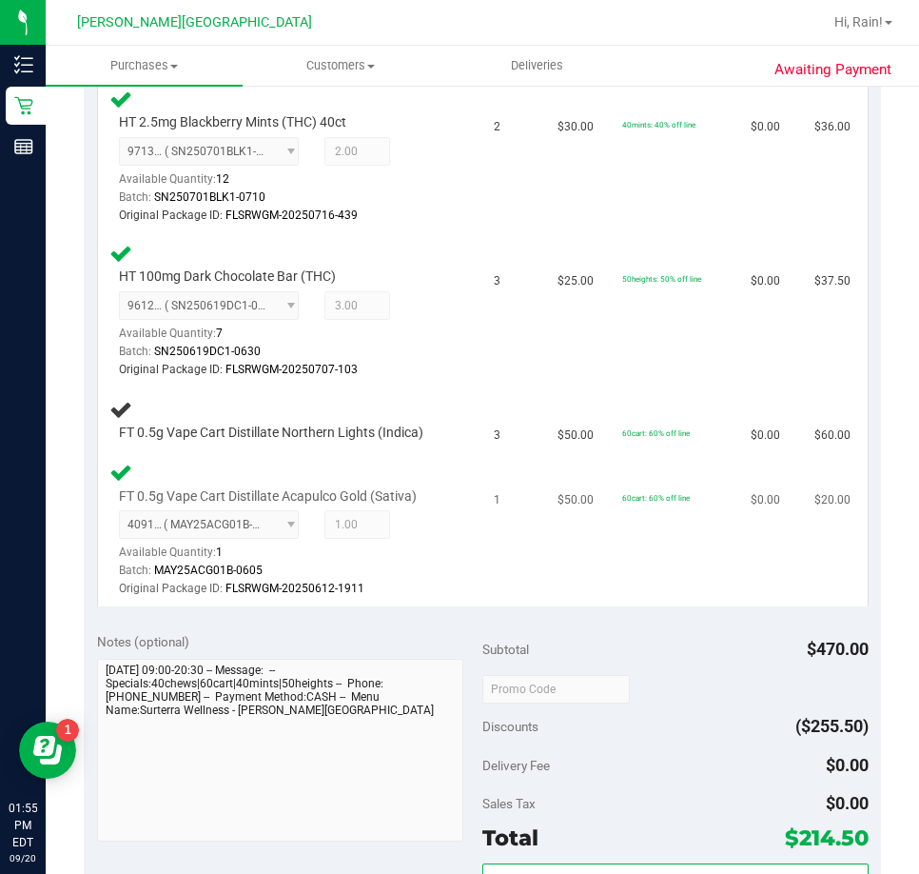
scroll to position [952, 0]
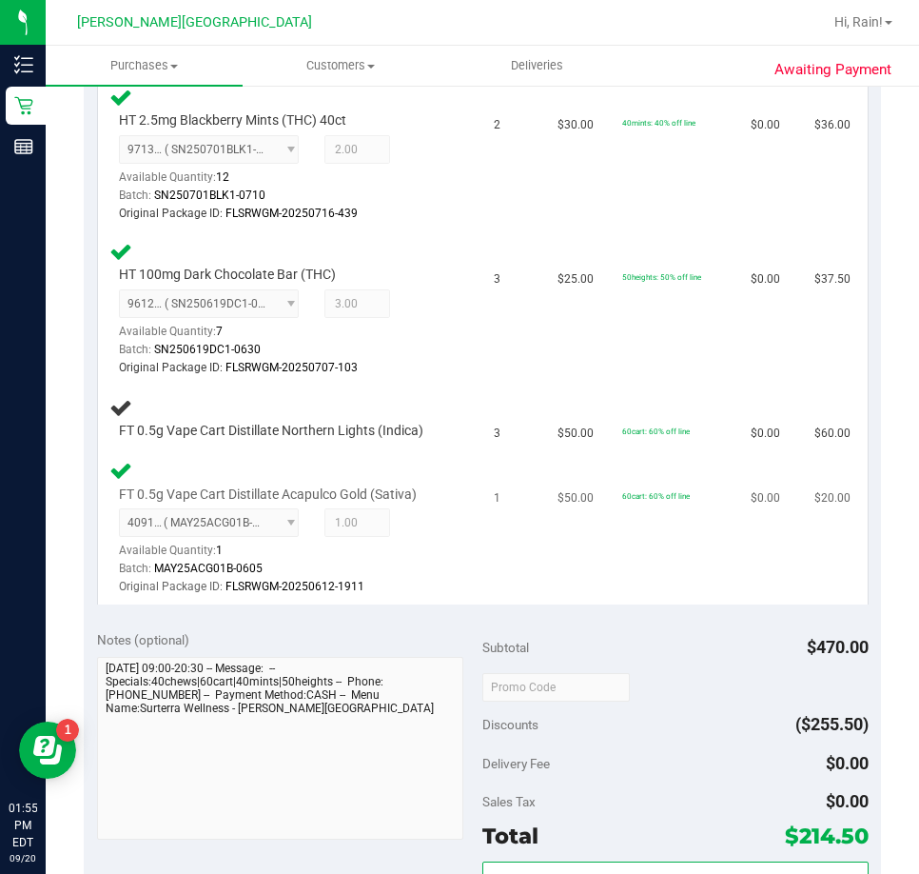
click at [701, 519] on td "60cart: 60% off line" at bounding box center [675, 527] width 129 height 153
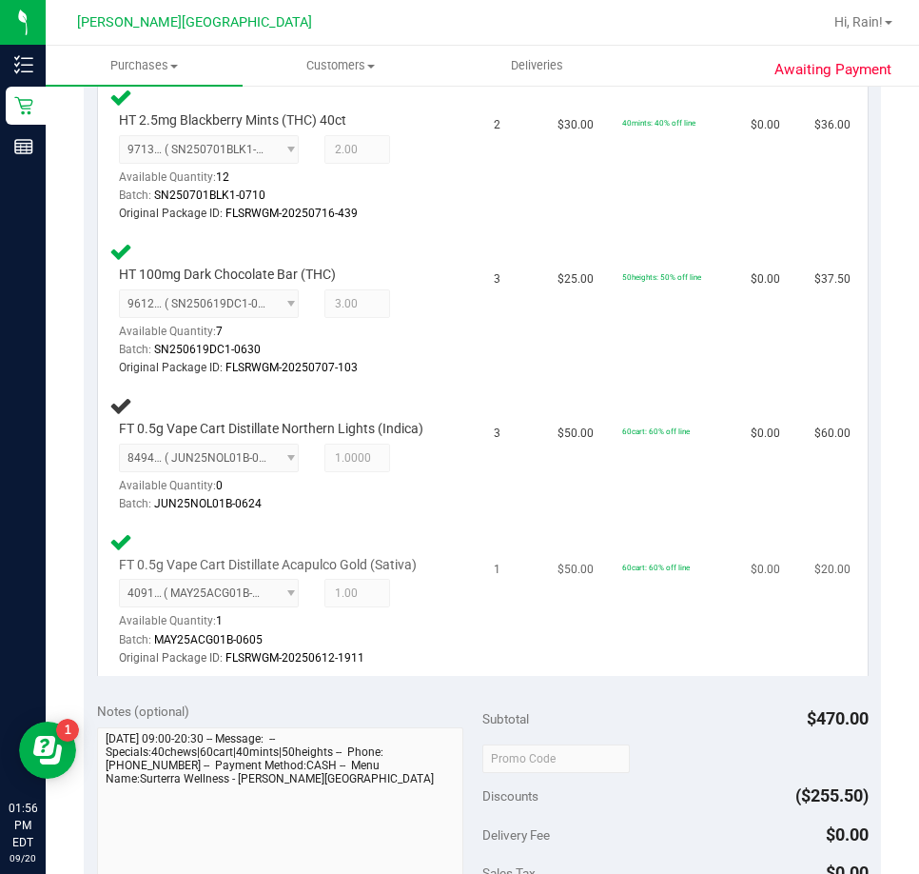
scroll to position [857, 0]
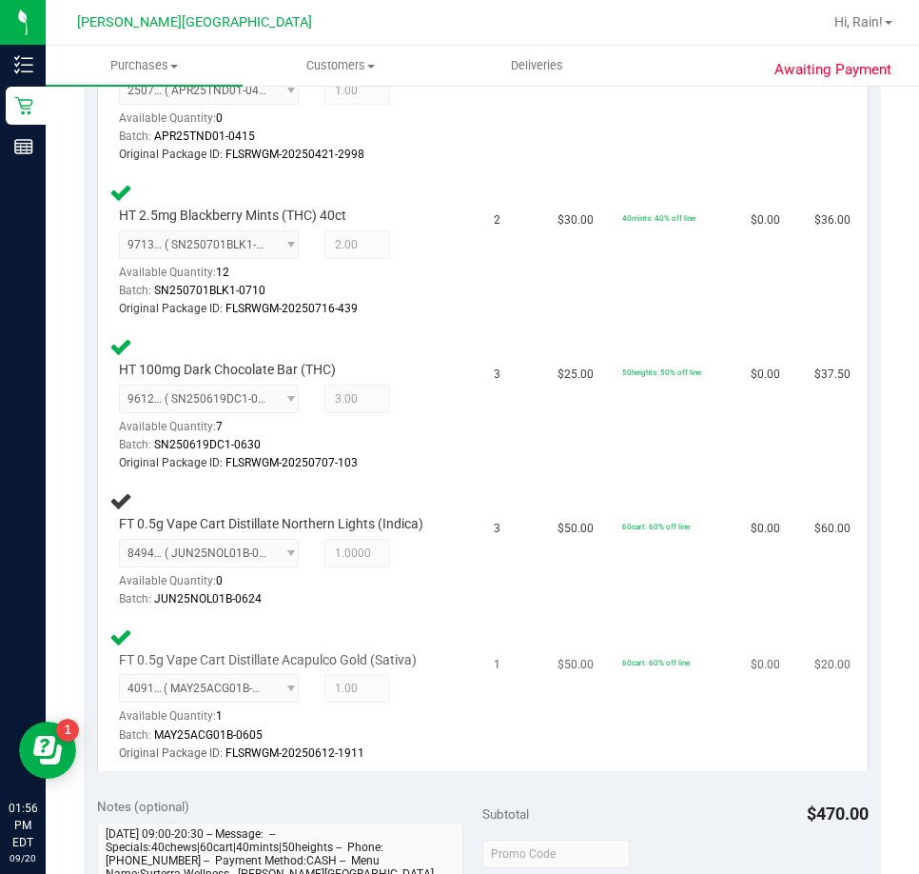
click at [740, 506] on td "$0.00" at bounding box center [772, 550] width 64 height 136
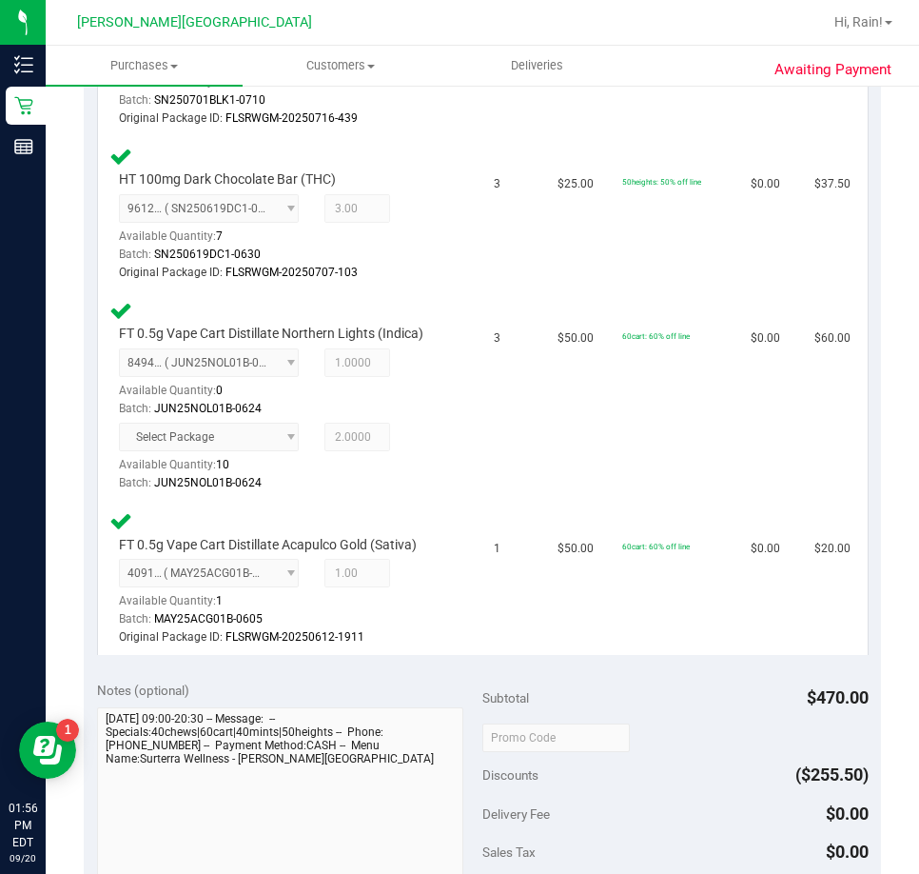
scroll to position [1523, 0]
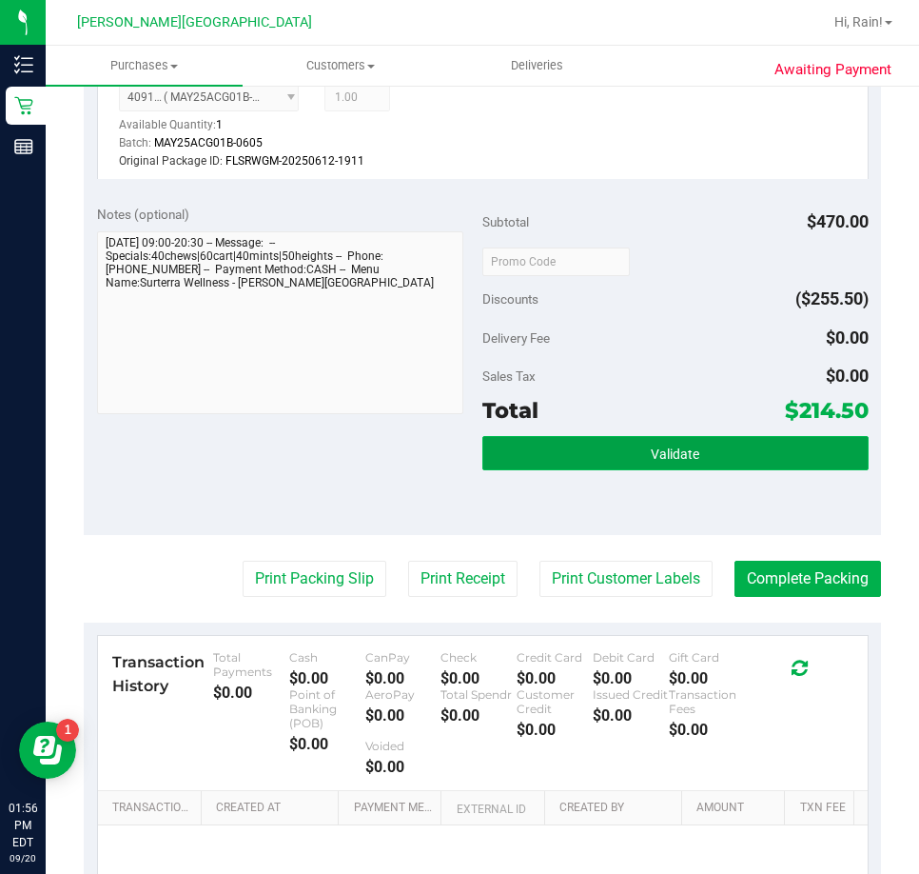
click at [651, 446] on span "Validate" at bounding box center [675, 453] width 49 height 15
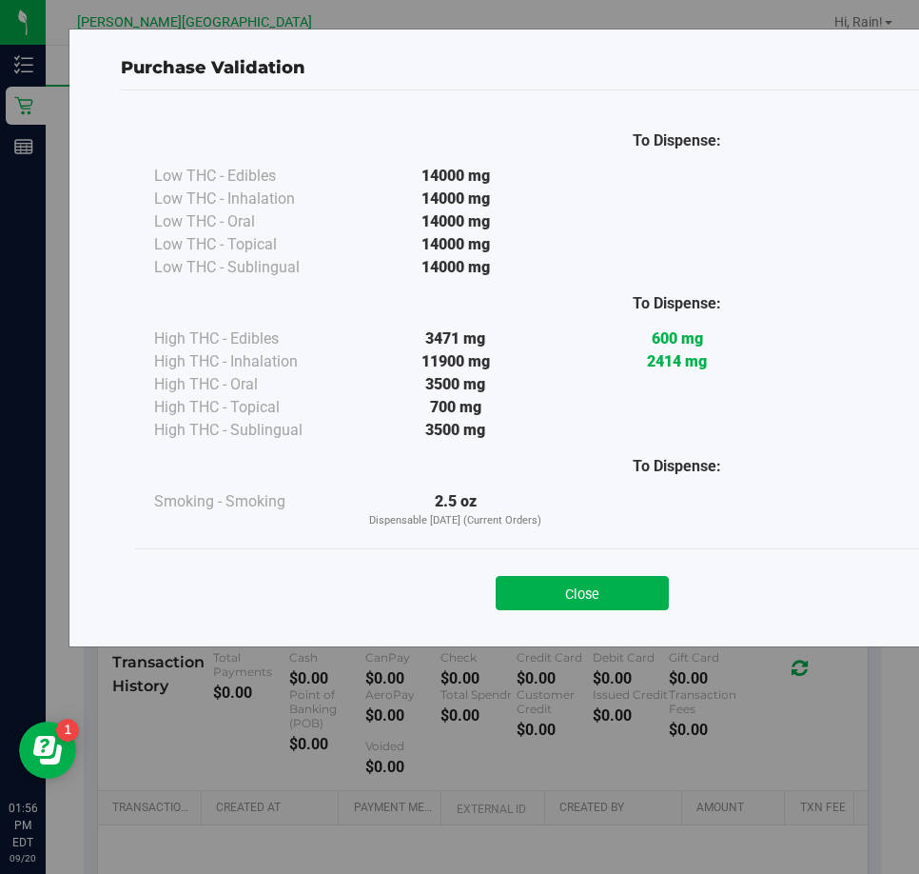
click at [582, 602] on button "Close" at bounding box center [582, 593] width 173 height 34
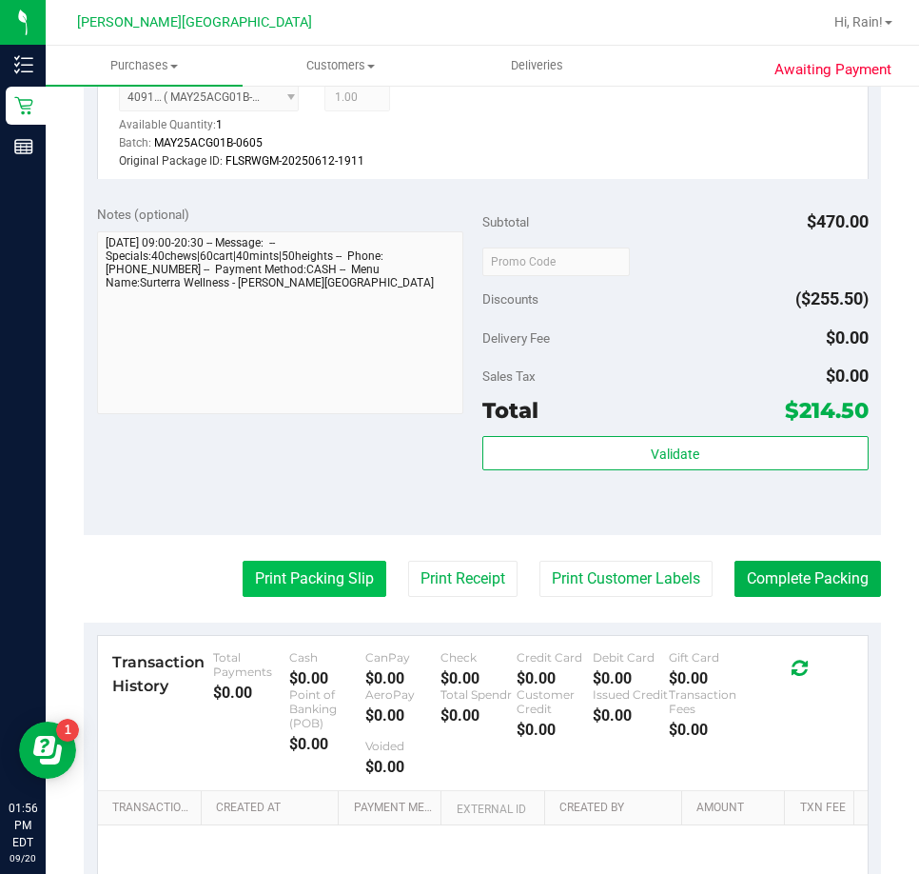
click at [306, 561] on button "Print Packing Slip" at bounding box center [315, 579] width 144 height 36
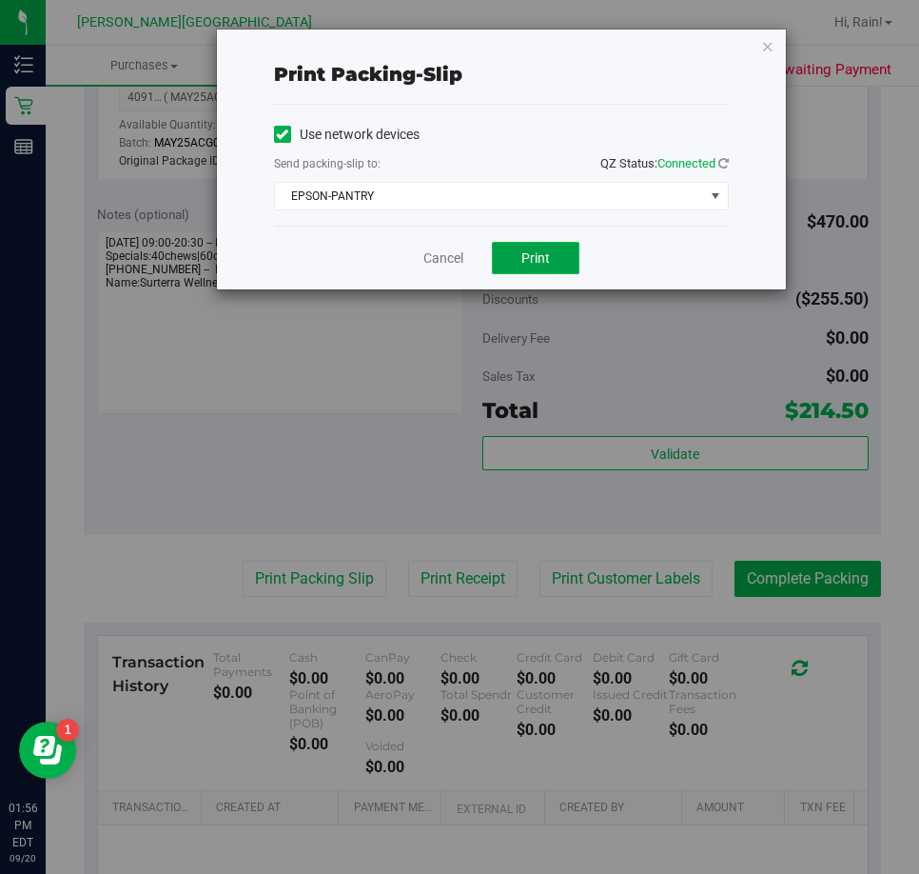
click at [514, 246] on button "Print" at bounding box center [536, 258] width 88 height 32
click at [437, 249] on link "Cancel" at bounding box center [444, 258] width 40 height 20
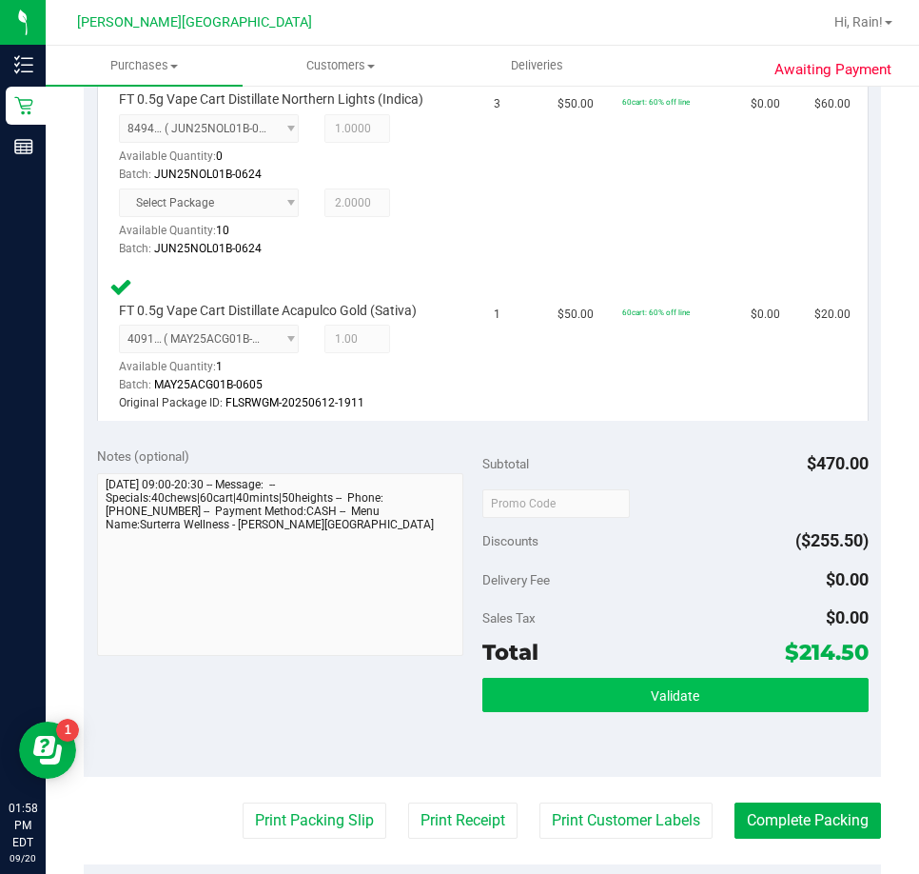
scroll to position [1428, 0]
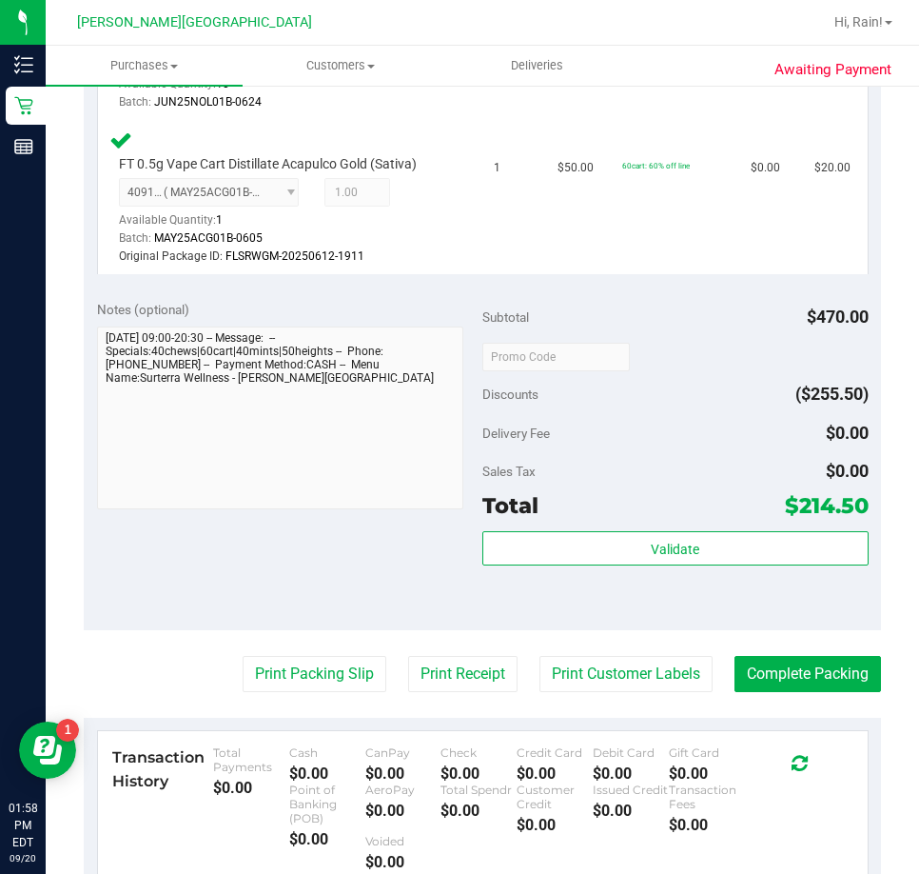
click at [670, 510] on div "Subtotal $470.00 Discounts ($255.50) Delivery Fee $0.00 Sales Tax $0.00 Total $…" at bounding box center [676, 458] width 386 height 317
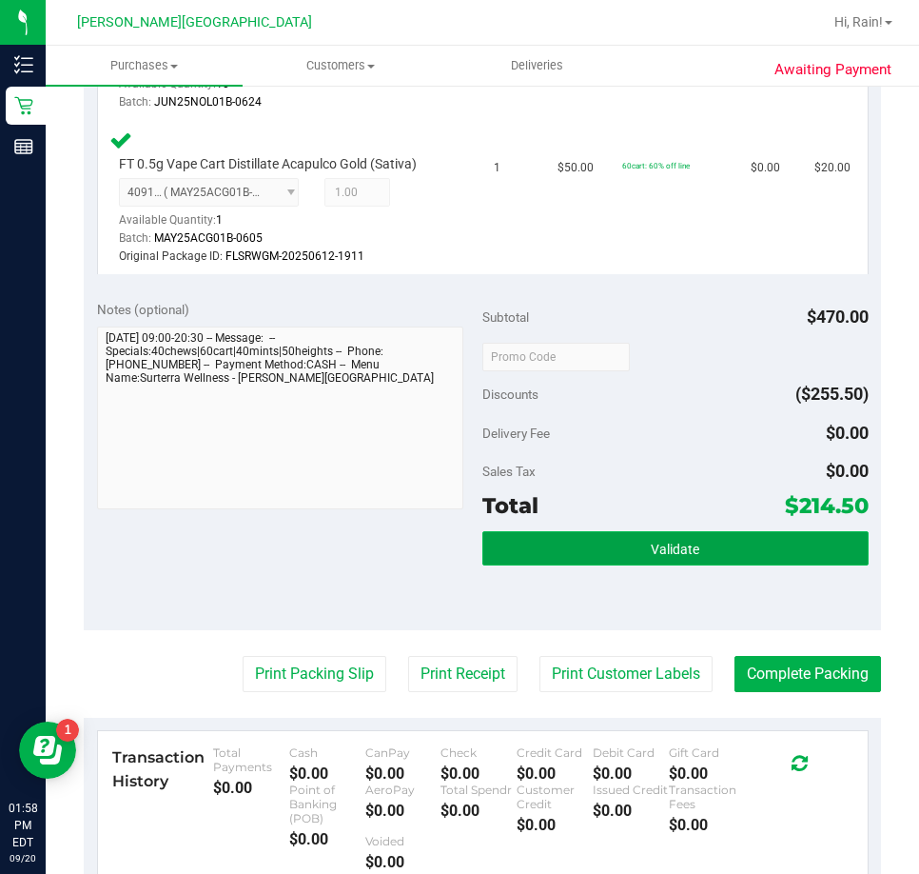
click at [667, 531] on button "Validate" at bounding box center [676, 548] width 386 height 34
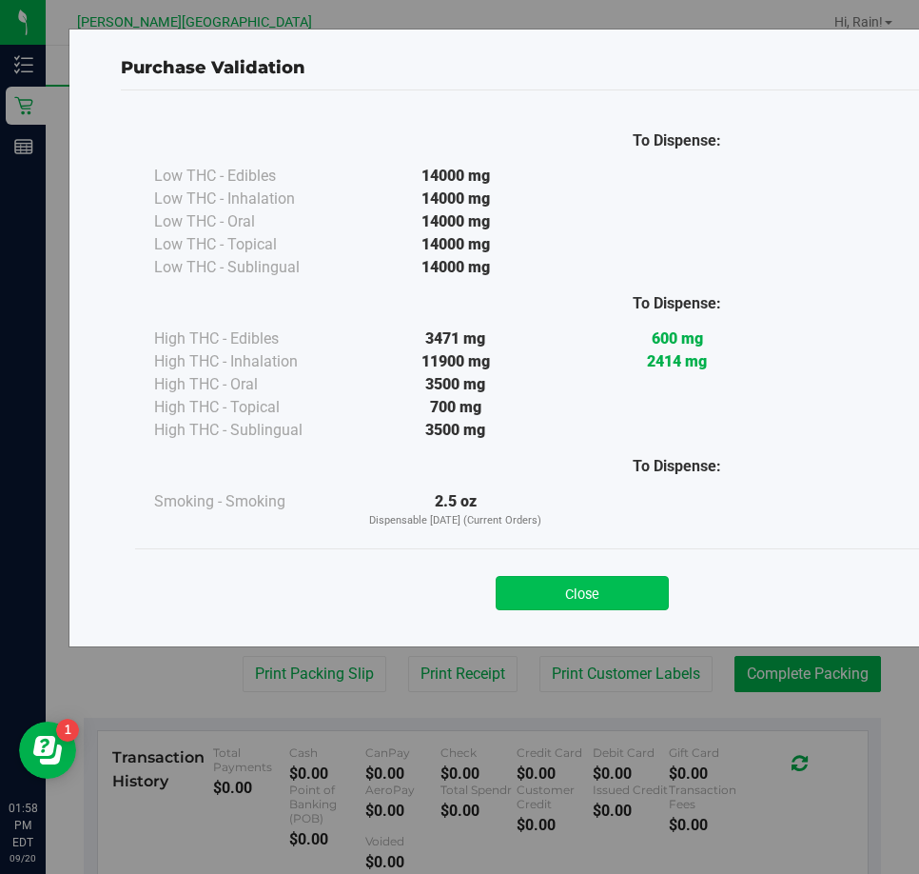
click at [592, 589] on button "Close" at bounding box center [582, 593] width 173 height 34
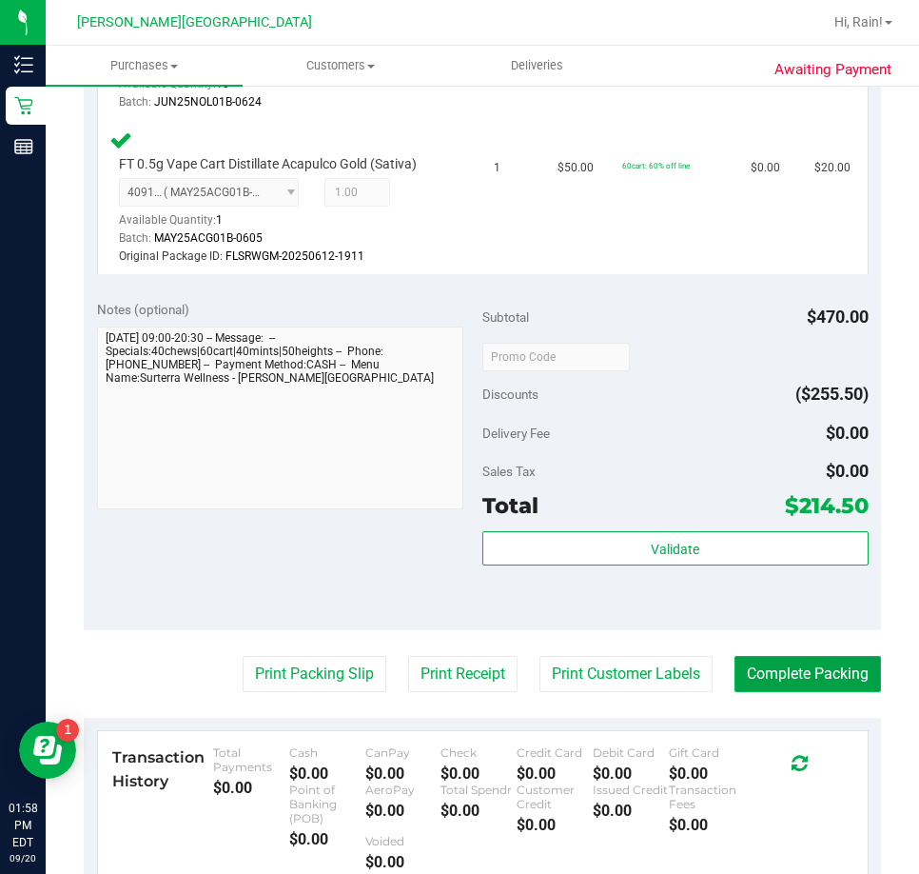
click at [825, 662] on button "Complete Packing" at bounding box center [808, 674] width 147 height 36
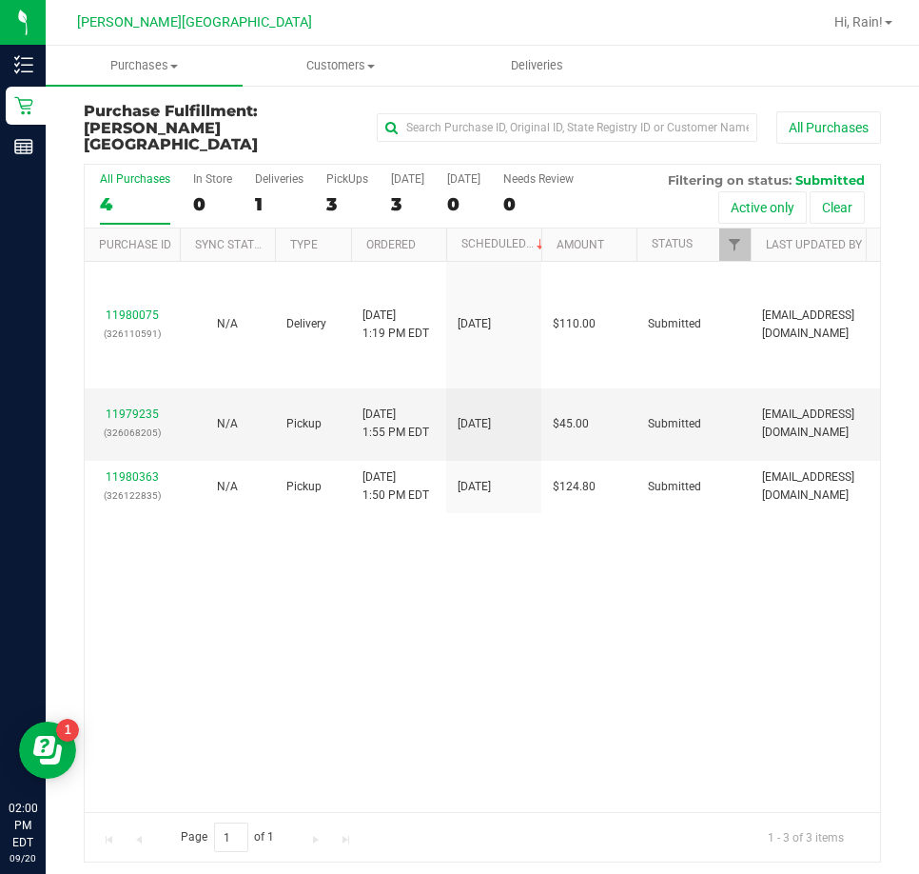
click at [551, 677] on div "11980075 (326110591) N/A Delivery [DATE] 1:19 PM EDT 9/22/2025 $110.00 Submitte…" at bounding box center [483, 537] width 796 height 550
click at [183, 64] on span "Purchases" at bounding box center [144, 65] width 197 height 17
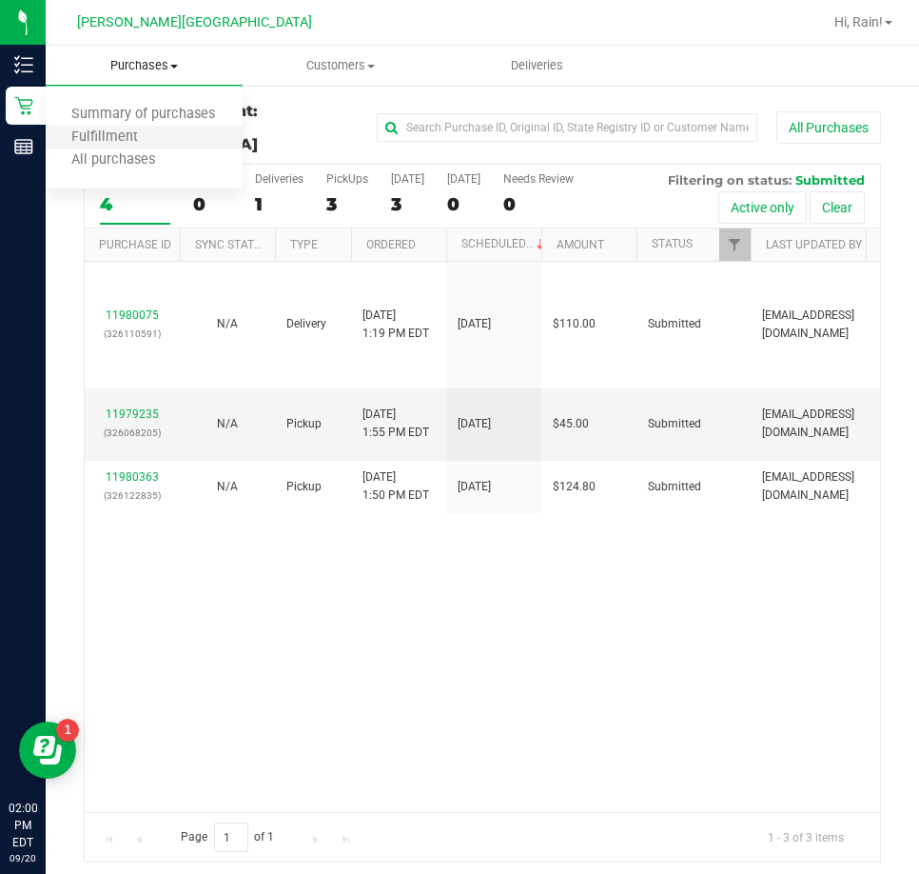
click at [188, 134] on li "Fulfillment" at bounding box center [144, 138] width 197 height 23
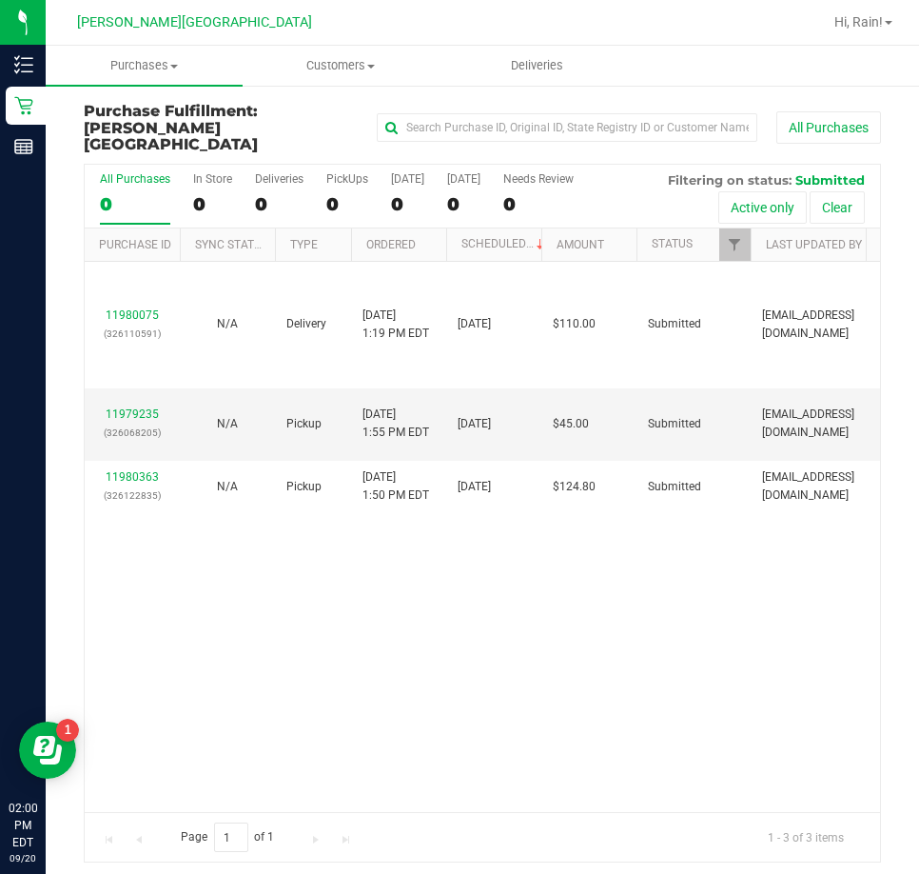
click at [575, 650] on div "11980075 (326110591) N/A Delivery [DATE] 1:19 PM EDT 9/22/2025 $110.00 Submitte…" at bounding box center [483, 537] width 796 height 550
click at [574, 650] on div "11980075 (326110591) N/A Delivery [DATE] 1:19 PM EDT 9/22/2025 $110.00 Submitte…" at bounding box center [483, 537] width 796 height 550
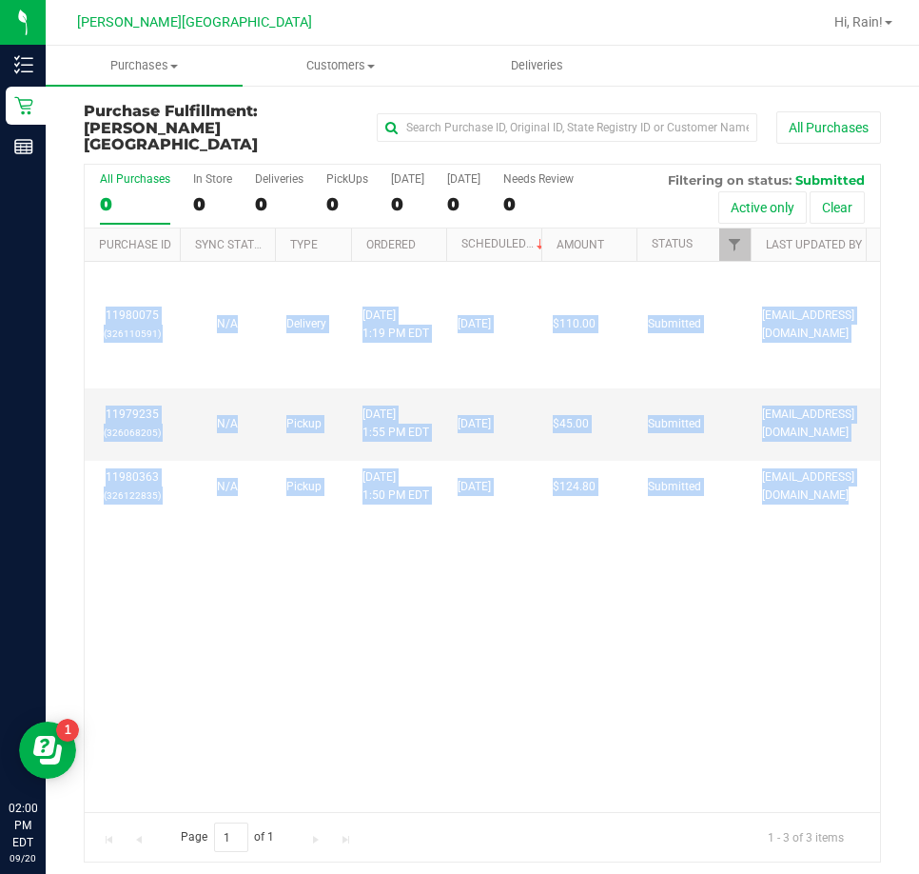
click at [574, 650] on div "11980075 (326110591) N/A Delivery [DATE] 1:19 PM EDT 9/22/2025 $110.00 Submitte…" at bounding box center [483, 537] width 796 height 550
